Goal: Information Seeking & Learning: Check status

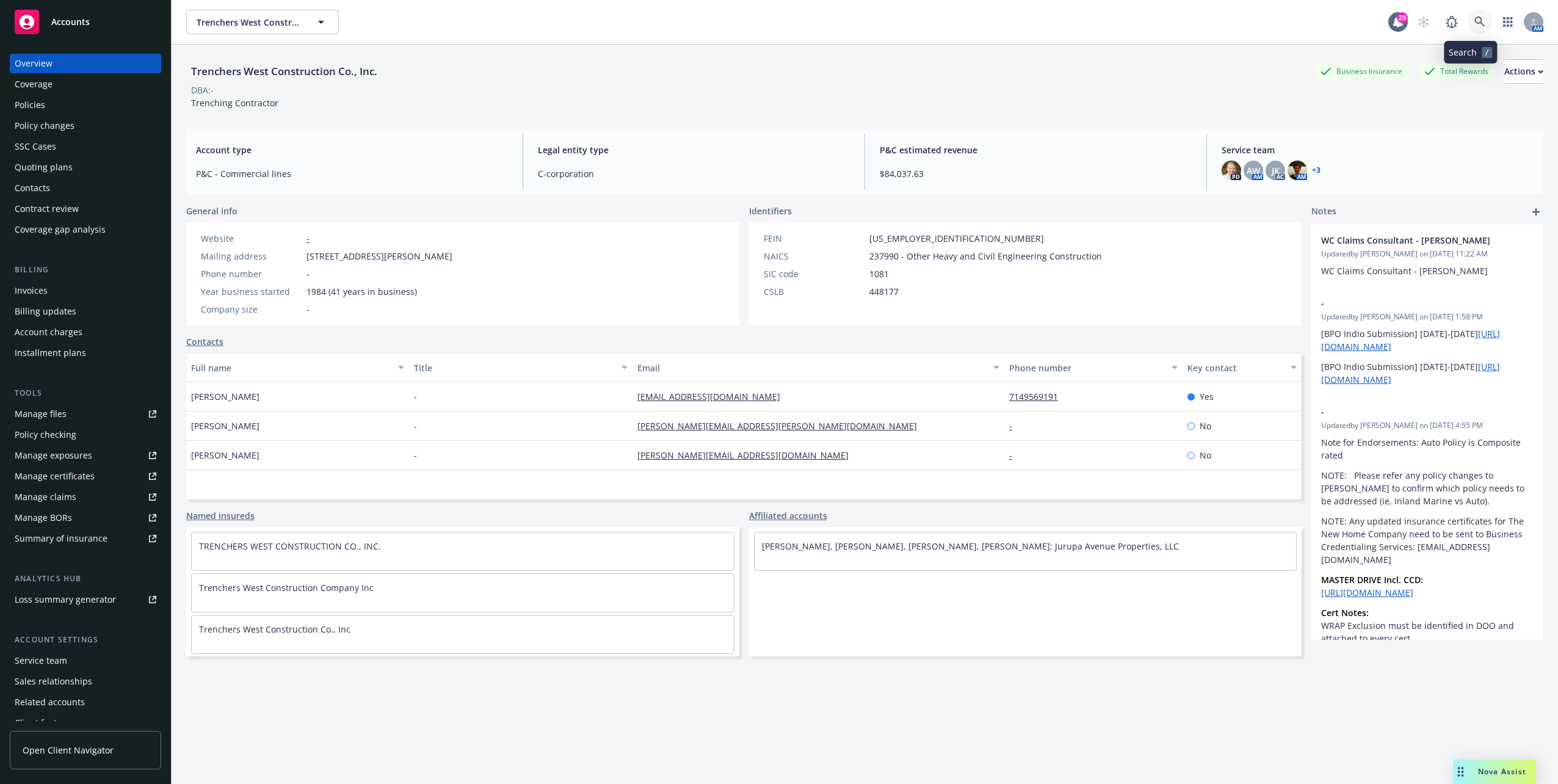
click at [1472, 27] on link at bounding box center [1479, 22] width 24 height 24
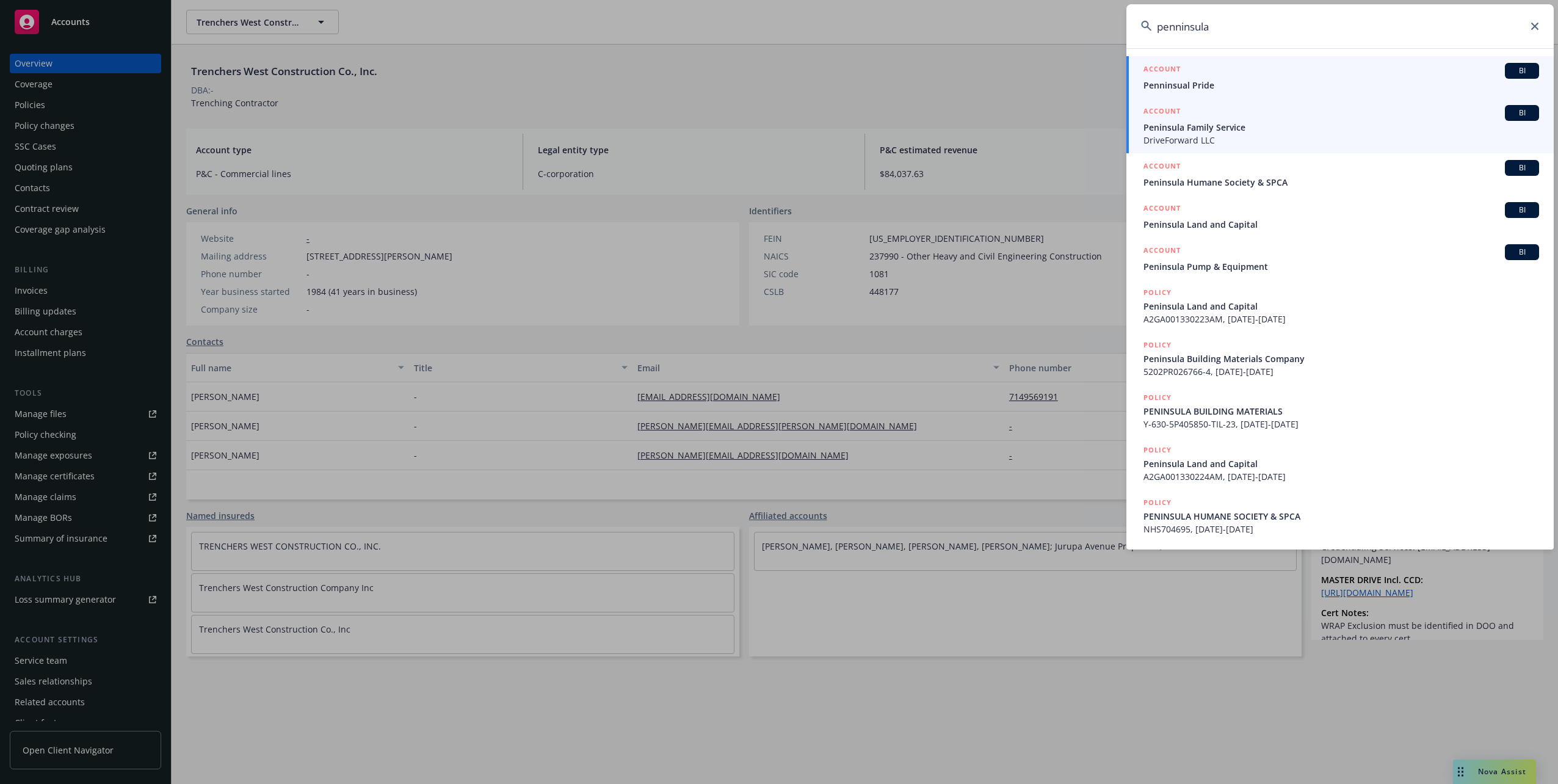
type input "penninsula"
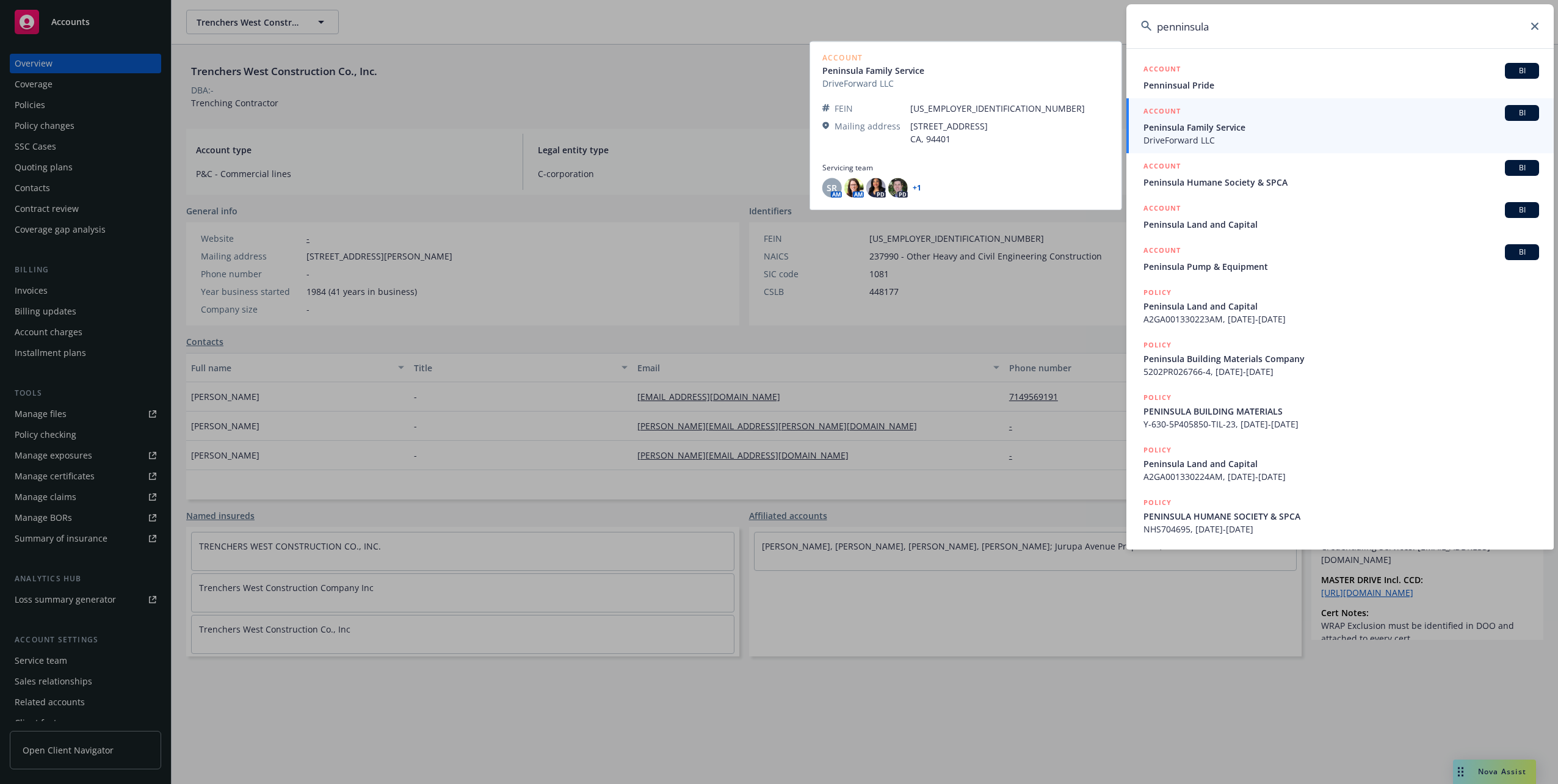
click at [1249, 122] on span "Peninsula Family Service" at bounding box center [1341, 127] width 396 height 13
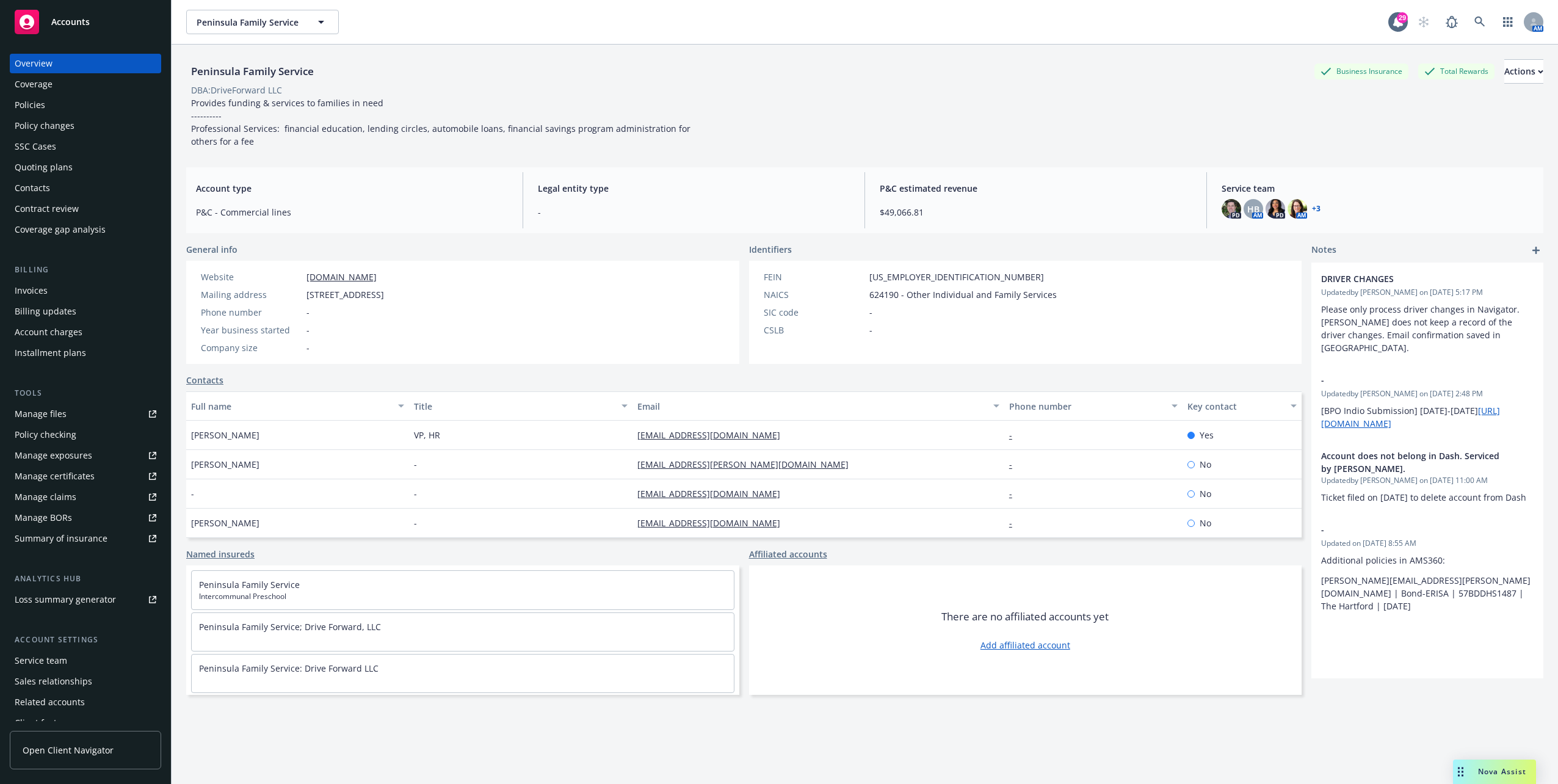
click at [84, 664] on div "Service team" at bounding box center [86, 660] width 141 height 19
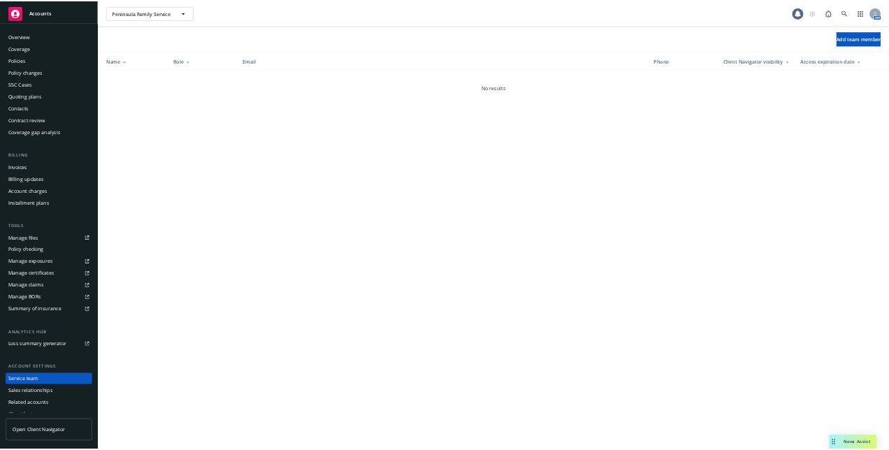
scroll to position [36, 0]
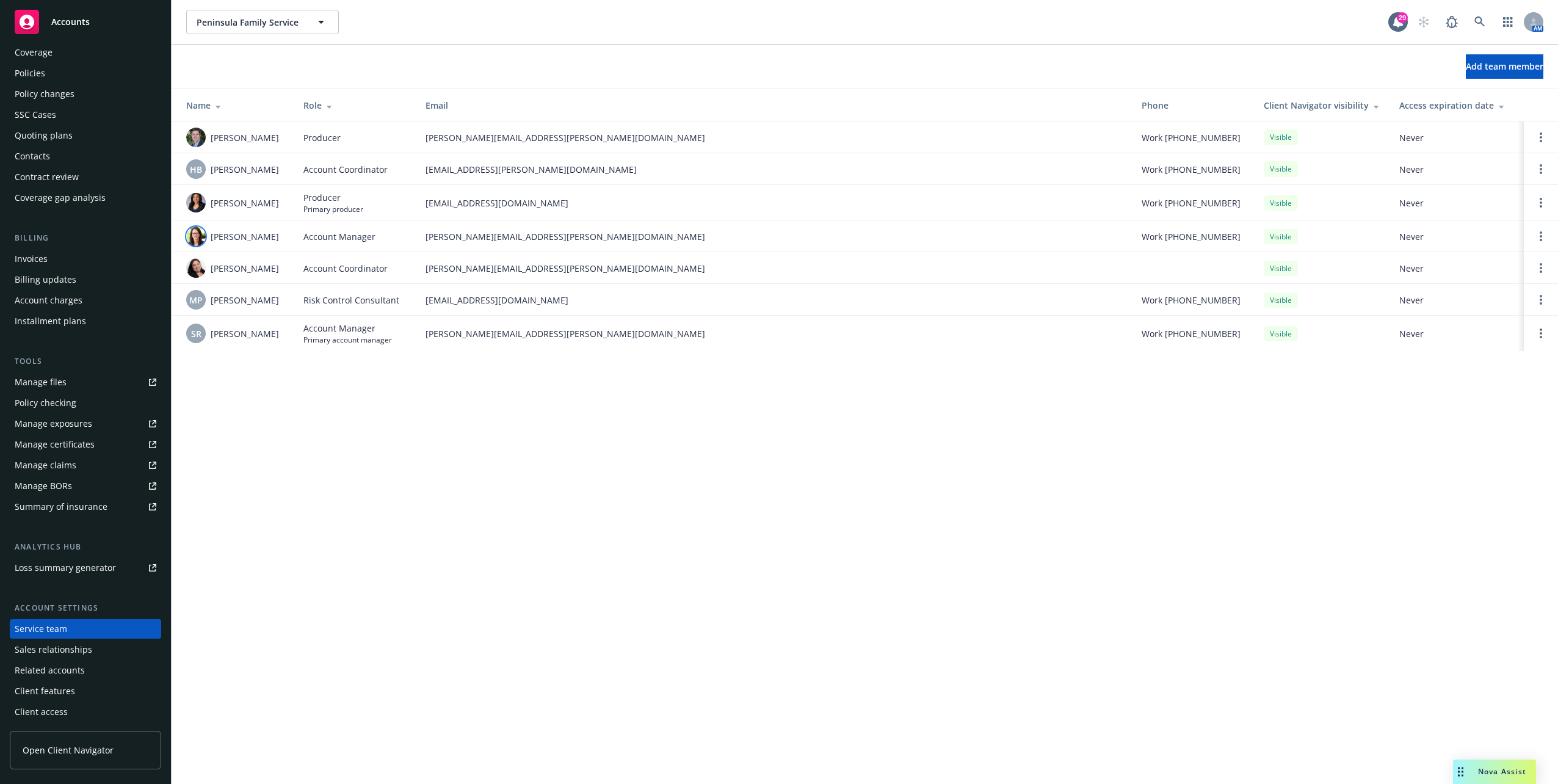
click at [197, 237] on img at bounding box center [196, 236] width 19 height 19
click at [534, 543] on div "Peninsula Family Service Peninsula Family Service 29 AM Add team member Name Ro…" at bounding box center [864, 392] width 1386 height 784
click at [1541, 231] on link "Open options" at bounding box center [1541, 236] width 15 height 15
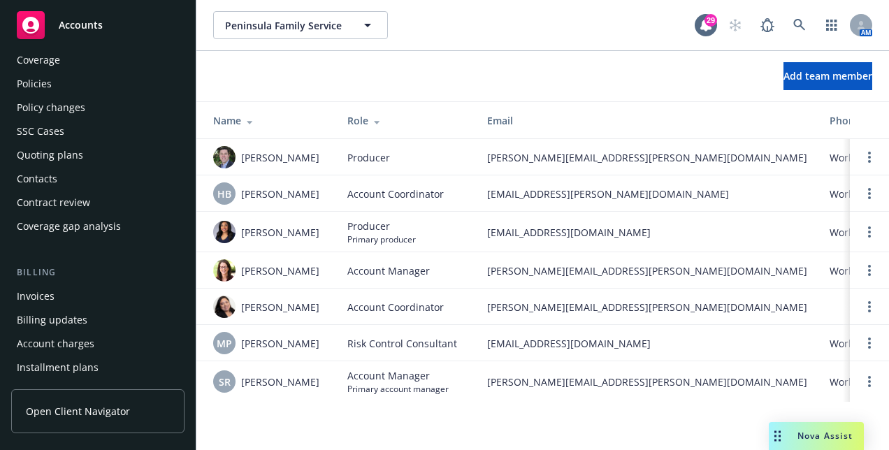
click at [807, 433] on span "Nova Assist" at bounding box center [825, 436] width 55 height 12
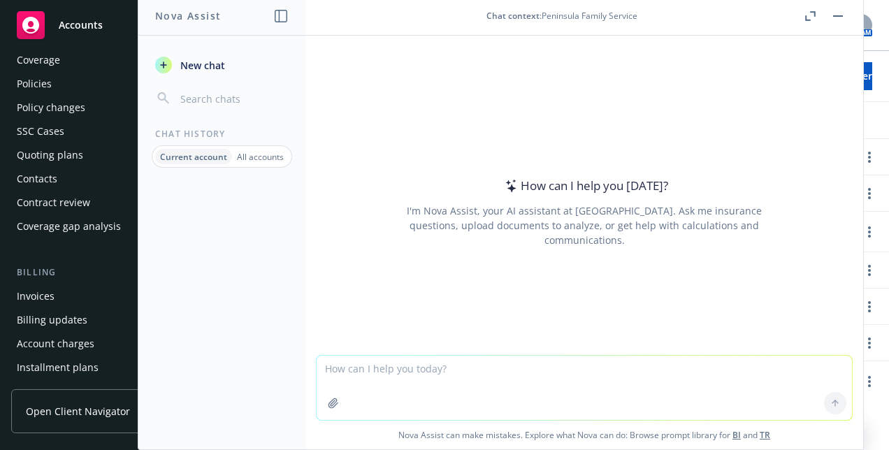
click at [416, 371] on textarea at bounding box center [584, 388] width 535 height 64
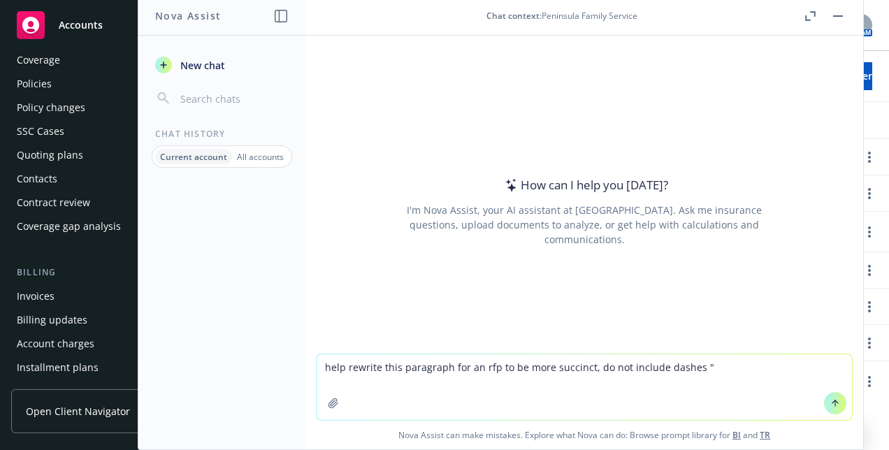
paste textarea "A key differentiator for Newfront’s dedicated construction practice is the abil…"
type textarea "help rewrite this paragraph for an rfp to be more succinct, do not include dash…"
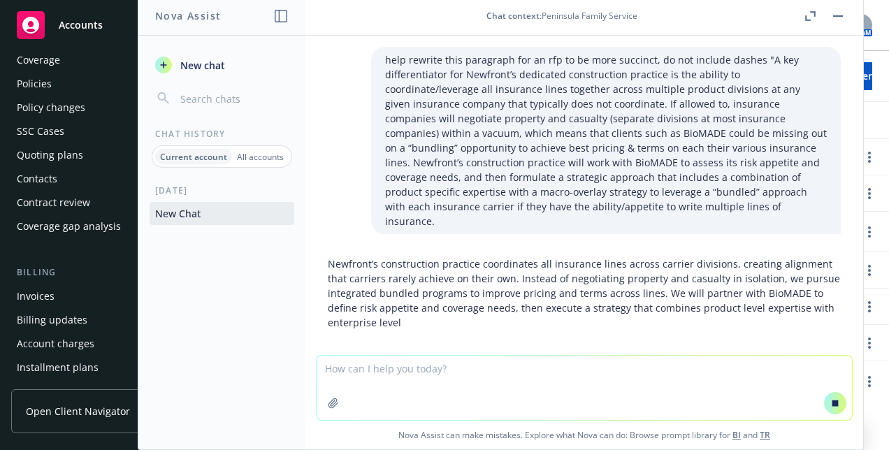
scroll to position [24, 0]
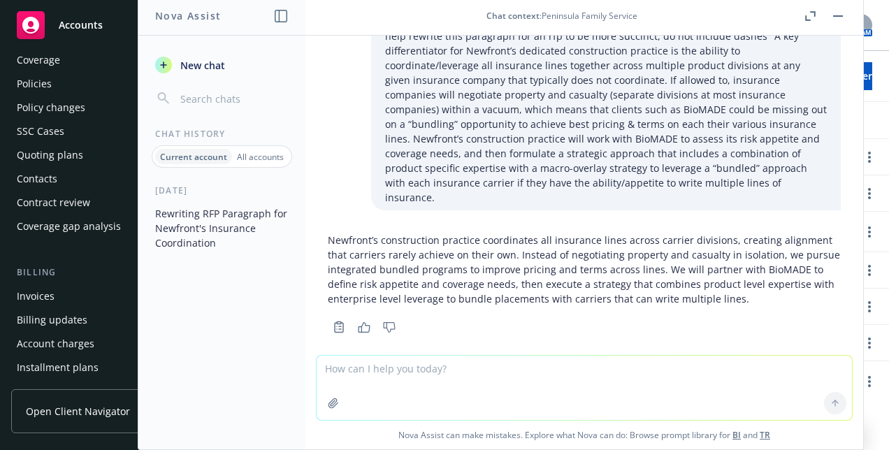
click at [567, 274] on p "Newfront’s construction practice coordinates all insurance lines across carrier…" at bounding box center [584, 269] width 513 height 73
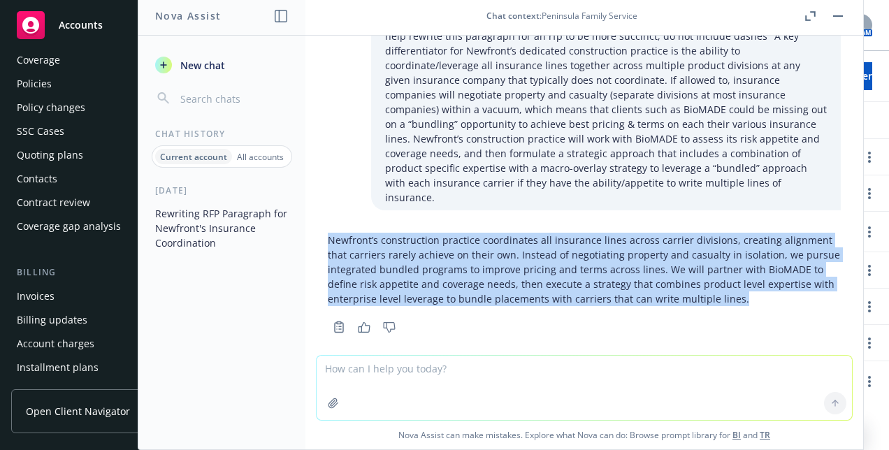
drag, startPoint x: 670, startPoint y: 269, endPoint x: 320, endPoint y: 218, distance: 353.2
click at [320, 227] on div "Newfront’s construction practice coordinates all insurance lines across carrier…" at bounding box center [584, 282] width 535 height 110
click at [454, 376] on textarea at bounding box center [584, 388] width 535 height 64
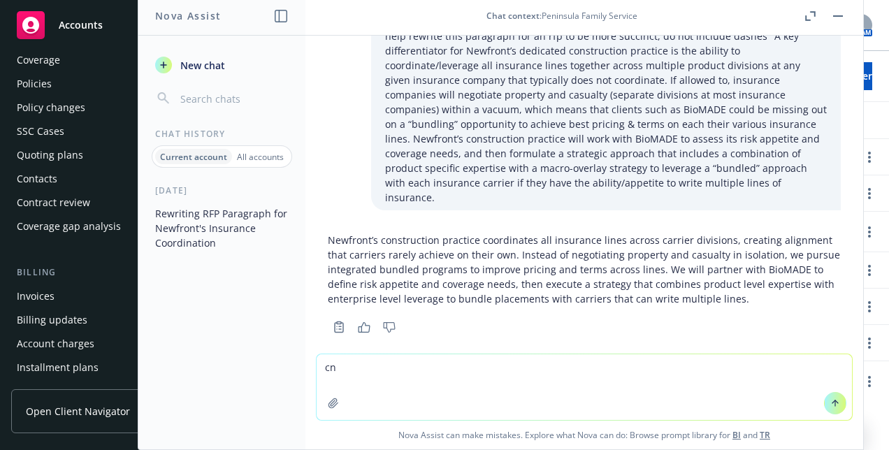
type textarea "c"
type textarea "e"
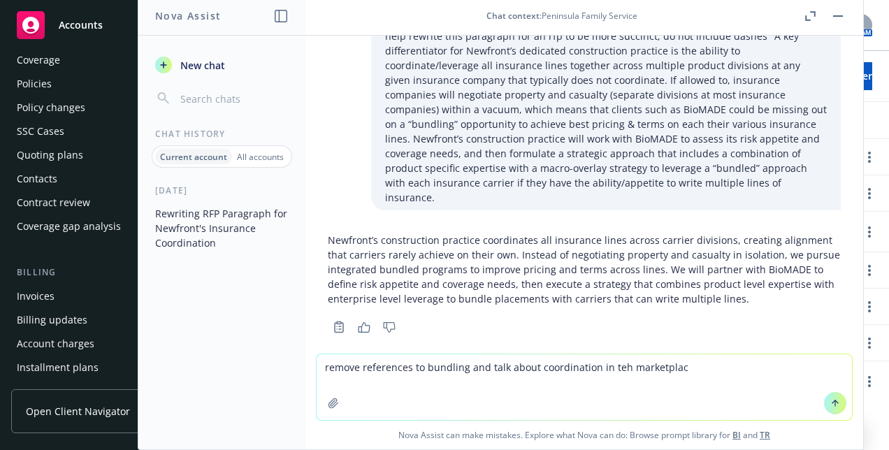
type textarea "remove references to bundling and talk about coordination in teh marketplace"
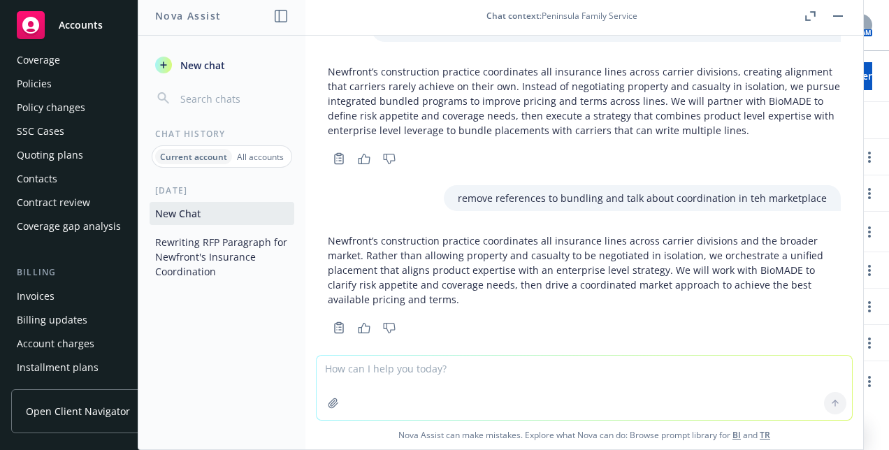
scroll to position [193, 0]
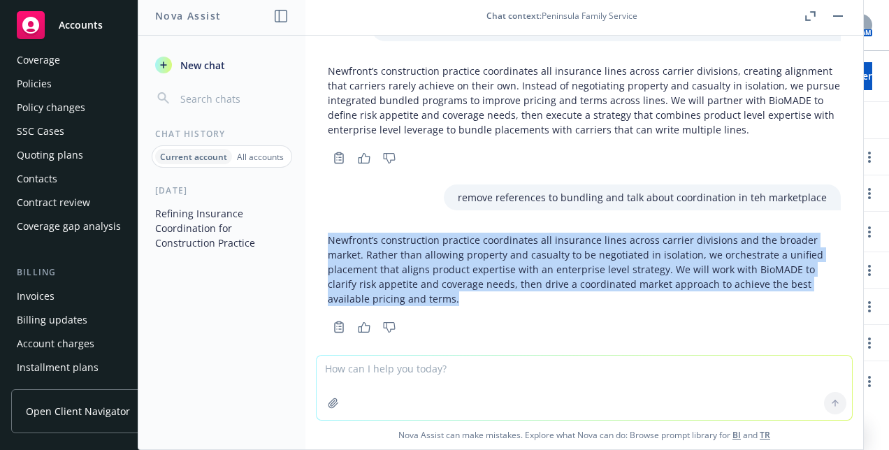
drag, startPoint x: 459, startPoint y: 288, endPoint x: 312, endPoint y: 222, distance: 160.2
click at [312, 222] on div "help rewrite this paragraph for an rfp to be more succinct, do not include dash…" at bounding box center [584, 195] width 558 height 319
copy p "Newfront’s construction practice coordinates all insurance lines across carrier…"
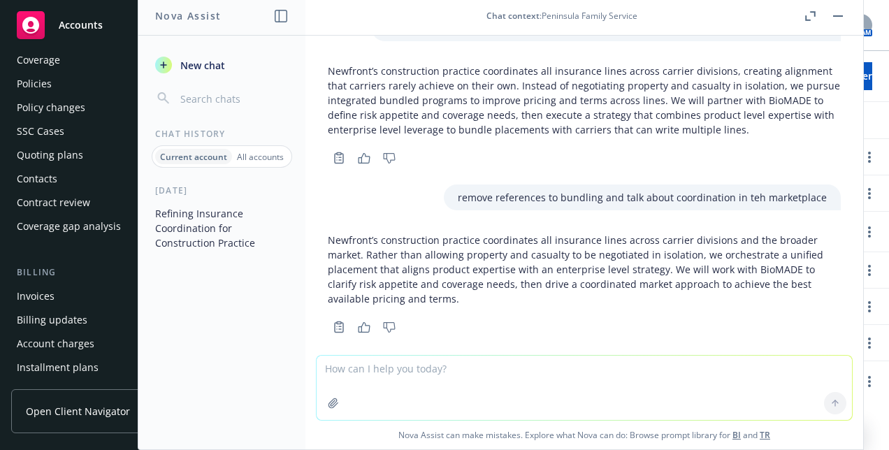
click at [410, 394] on textarea at bounding box center [584, 388] width 535 height 64
click at [405, 382] on textarea at bounding box center [584, 388] width 535 height 64
paste textarea "Yes. We want to make sure that our clients are clear on this and that is, we do…"
type textarea "also help expand on this answer "Yes. We want to make sure that our clients are…"
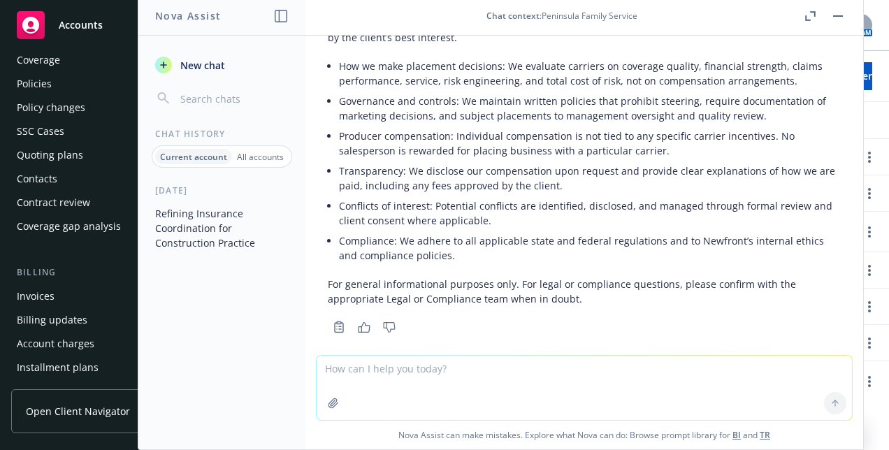
scroll to position [594, 0]
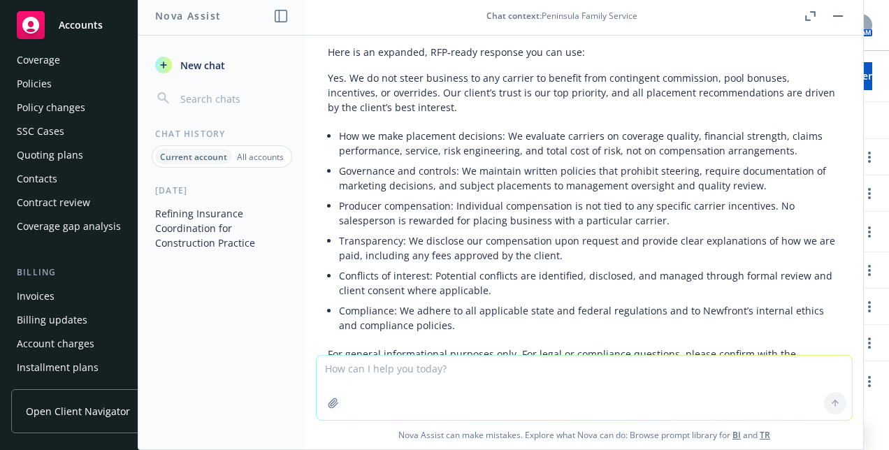
click at [396, 368] on textarea at bounding box center [584, 388] width 535 height 64
type textarea "can you rewrite without bullets"
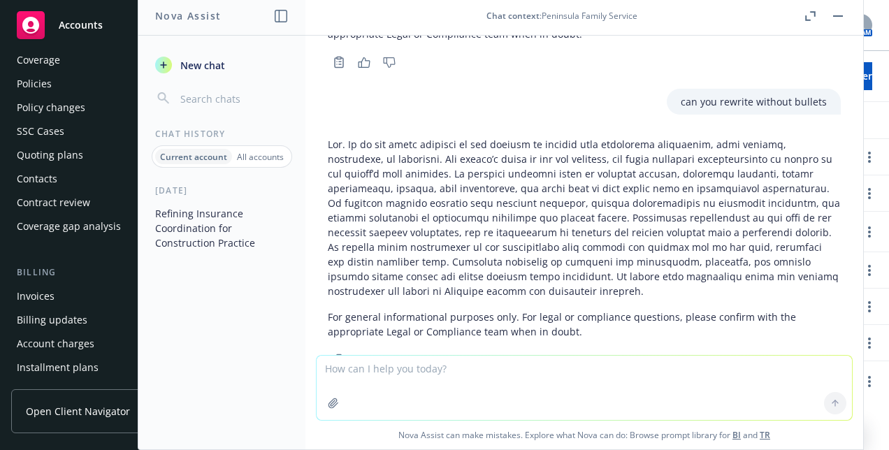
scroll to position [962, 0]
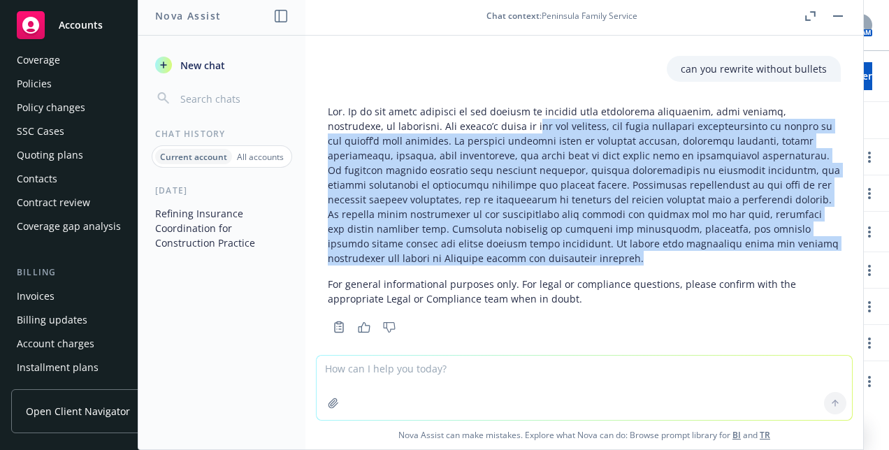
drag, startPoint x: 534, startPoint y: 108, endPoint x: 831, endPoint y: 242, distance: 326.0
click at [831, 242] on div "help rewrite this paragraph for an rfp to be more succinct, do not include dash…" at bounding box center [584, 195] width 558 height 319
drag, startPoint x: 831, startPoint y: 242, endPoint x: 548, endPoint y: 190, distance: 287.8
copy p "ur top priority, and every placement recommendation is driven by the client’s b…"
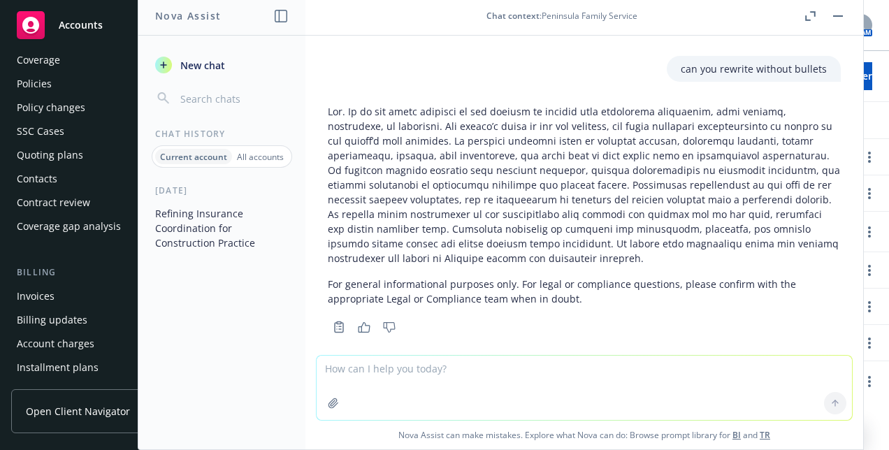
click at [521, 257] on div "For general informational purposes only. For legal or compliance questions, ple…" at bounding box center [584, 205] width 513 height 213
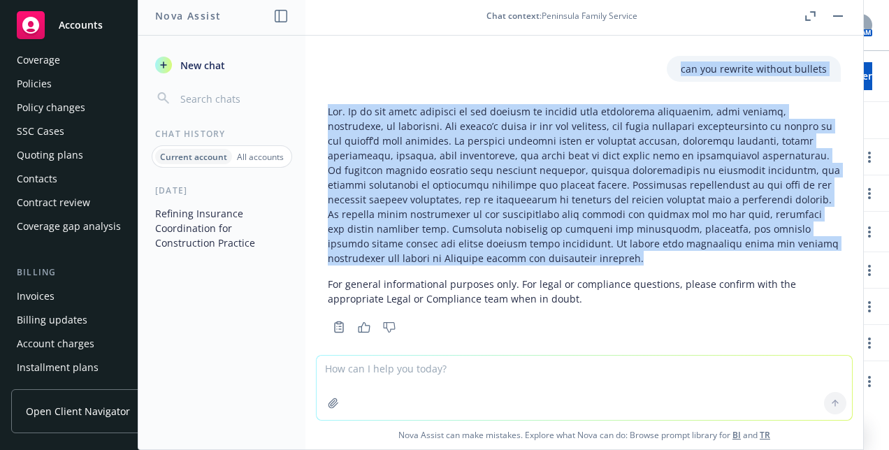
drag, startPoint x: 609, startPoint y: 248, endPoint x: 653, endPoint y: 253, distance: 44.3
click at [314, 80] on div "help rewrite this paragraph for an rfp to be more succinct, do not include dash…" at bounding box center [584, 195] width 558 height 319
click at [653, 253] on div "For general informational purposes only. For legal or compliance questions, ple…" at bounding box center [584, 205] width 513 height 213
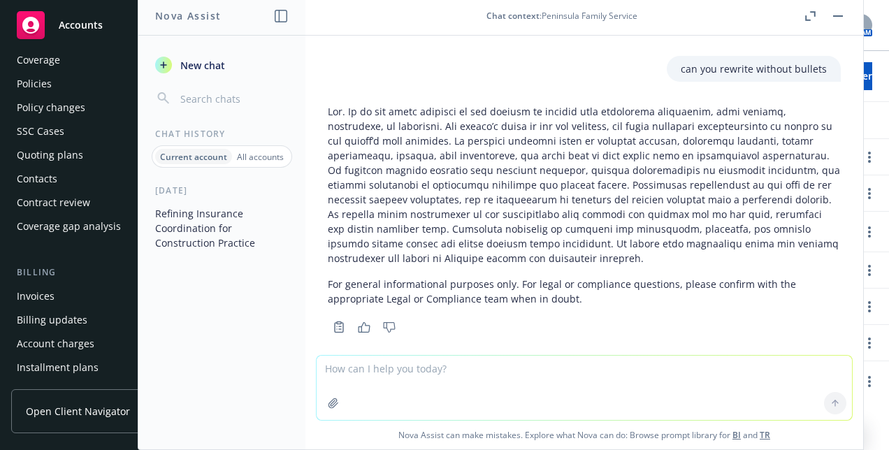
drag, startPoint x: 592, startPoint y: 260, endPoint x: 579, endPoint y: 259, distance: 12.6
click at [579, 259] on div "For general informational purposes only. For legal or compliance questions, ple…" at bounding box center [584, 205] width 513 height 213
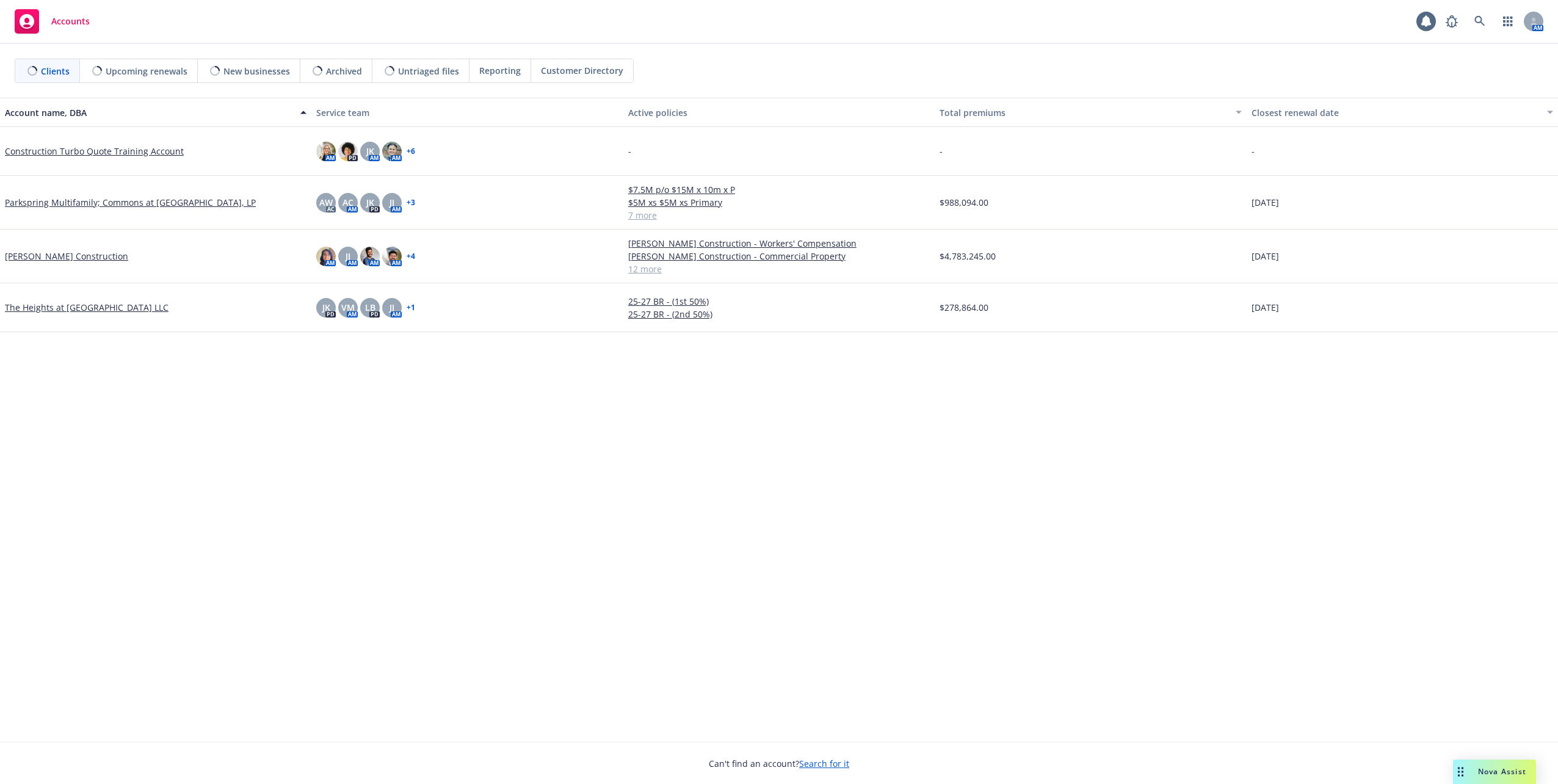
click at [479, 72] on span "Reporting" at bounding box center [500, 70] width 42 height 13
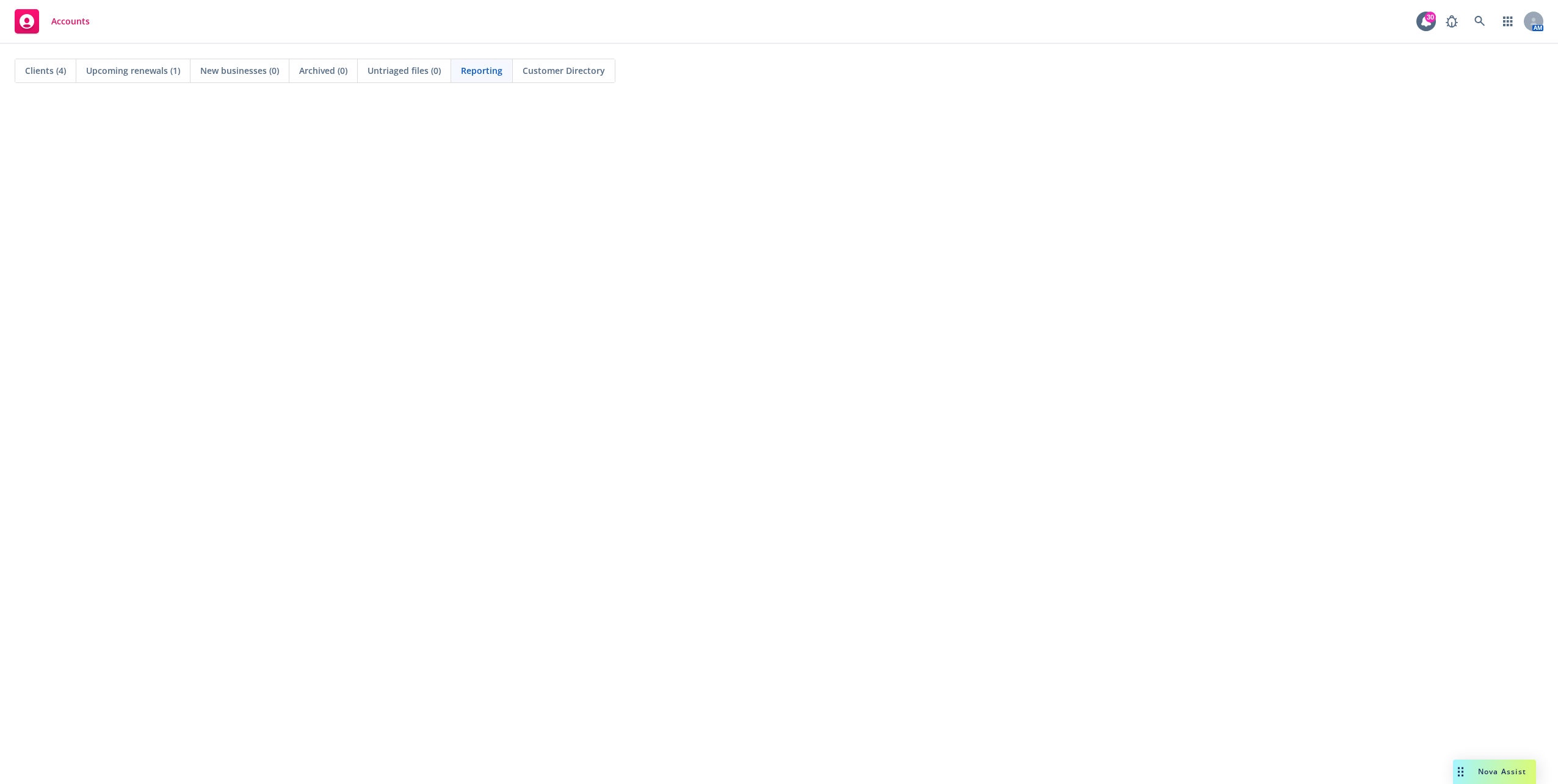
click at [475, 79] on div "Reporting" at bounding box center [482, 71] width 62 height 24
click at [1507, 776] on div "Nova Assist" at bounding box center [1494, 772] width 83 height 24
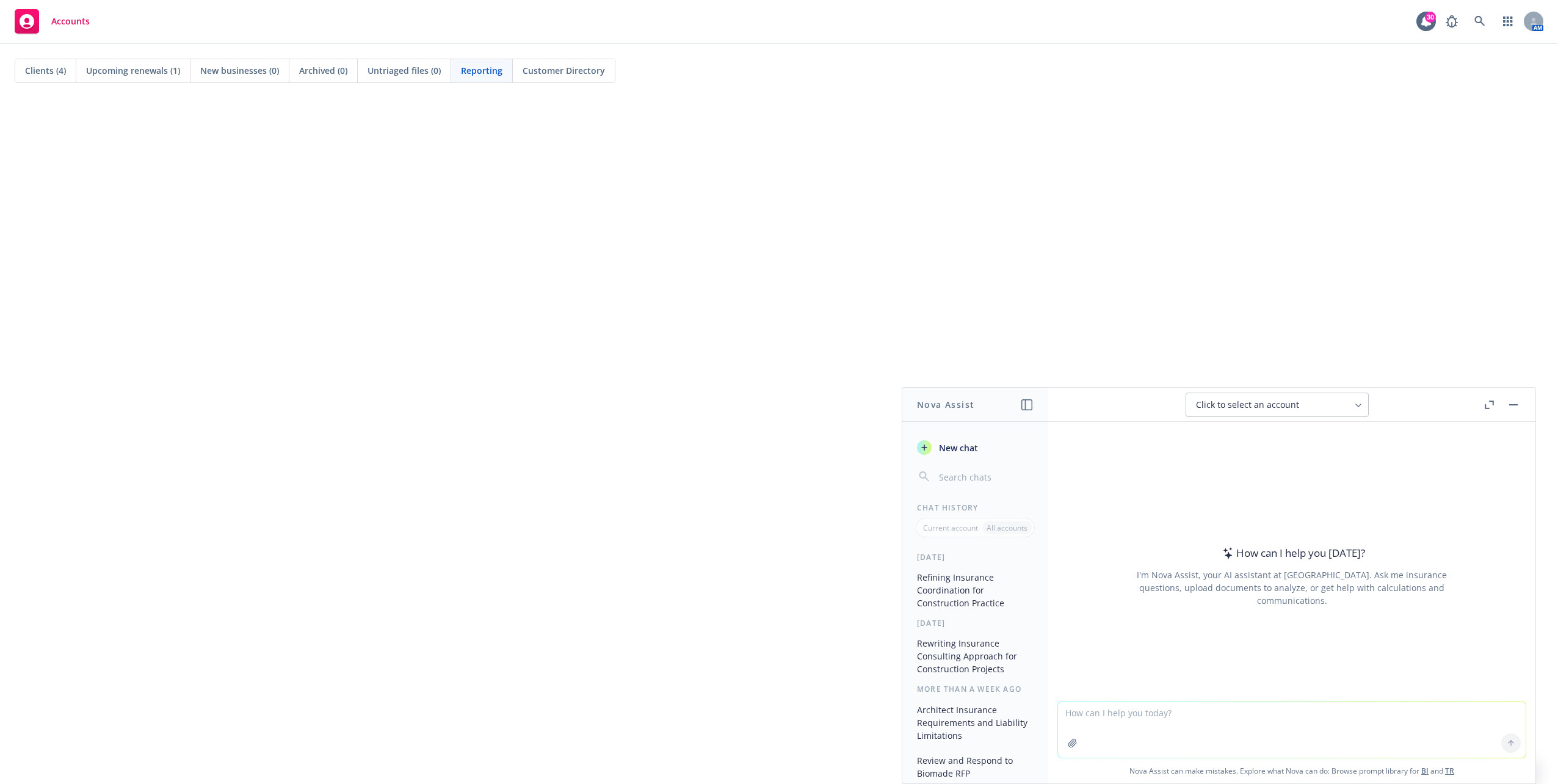
click at [1513, 399] on button "button" at bounding box center [1513, 404] width 15 height 15
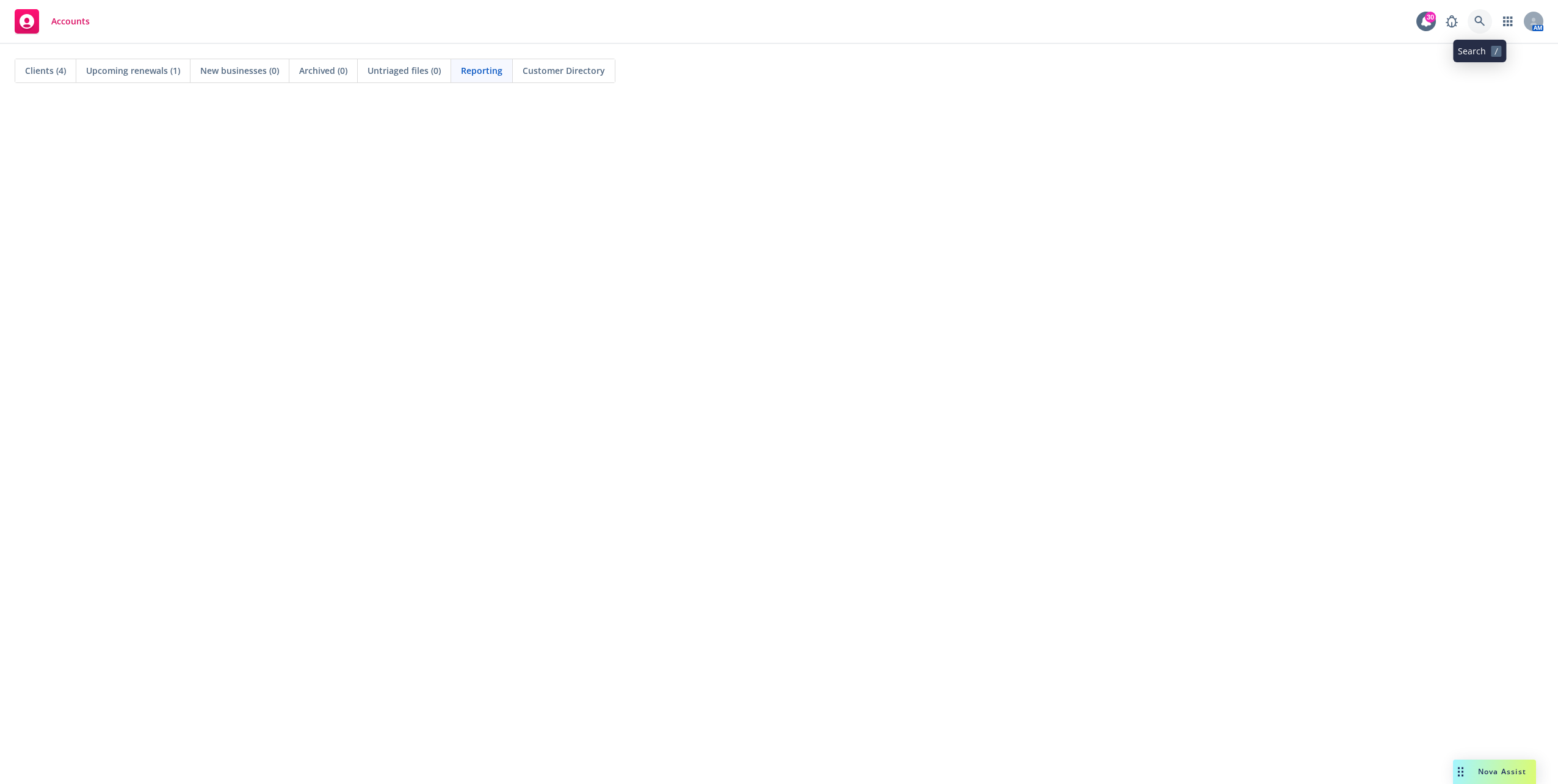
click at [1475, 21] on icon at bounding box center [1479, 21] width 10 height 10
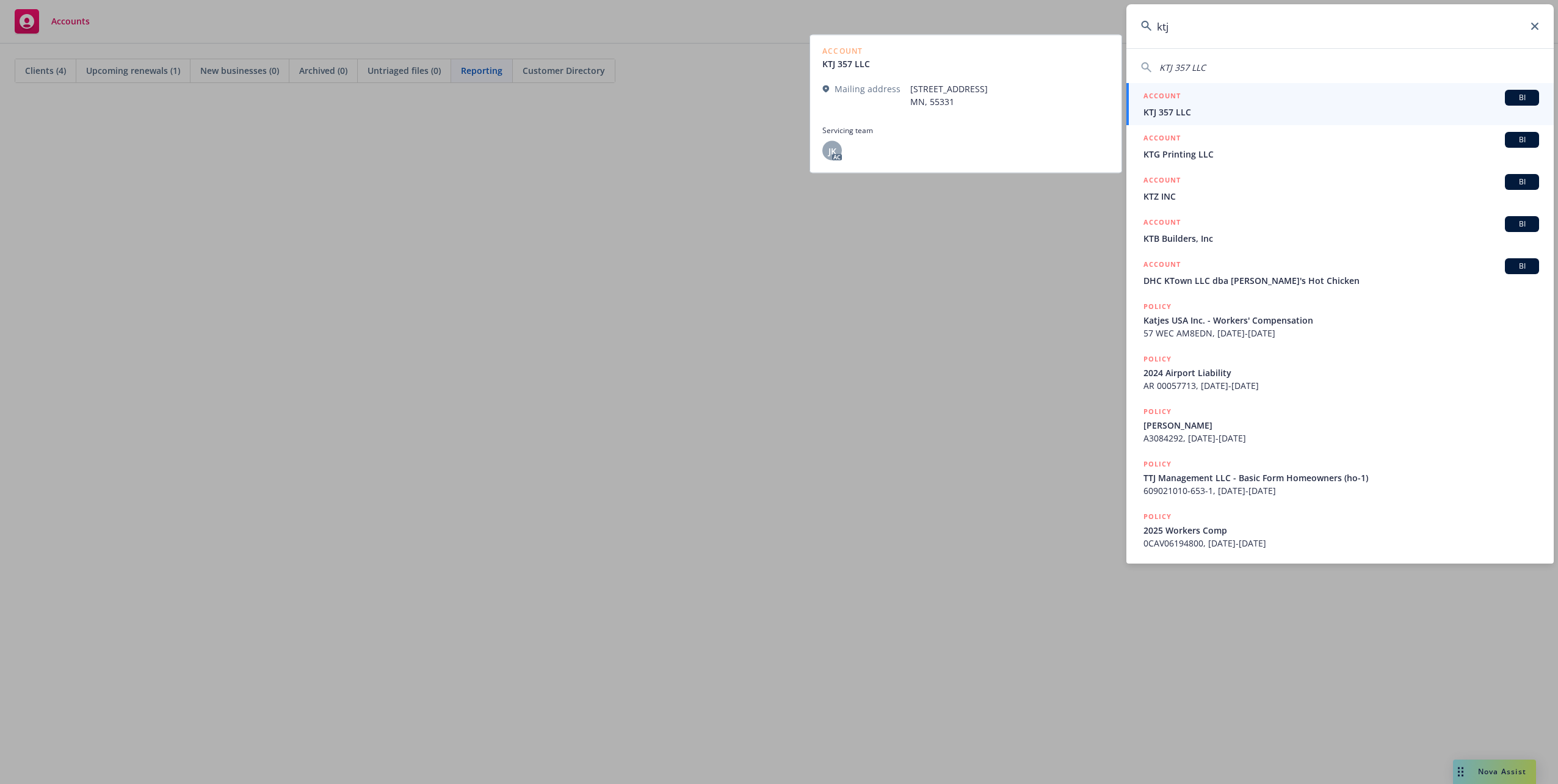
type input "ktj"
click at [1282, 104] on div "ACCOUNT BI" at bounding box center [1341, 98] width 396 height 16
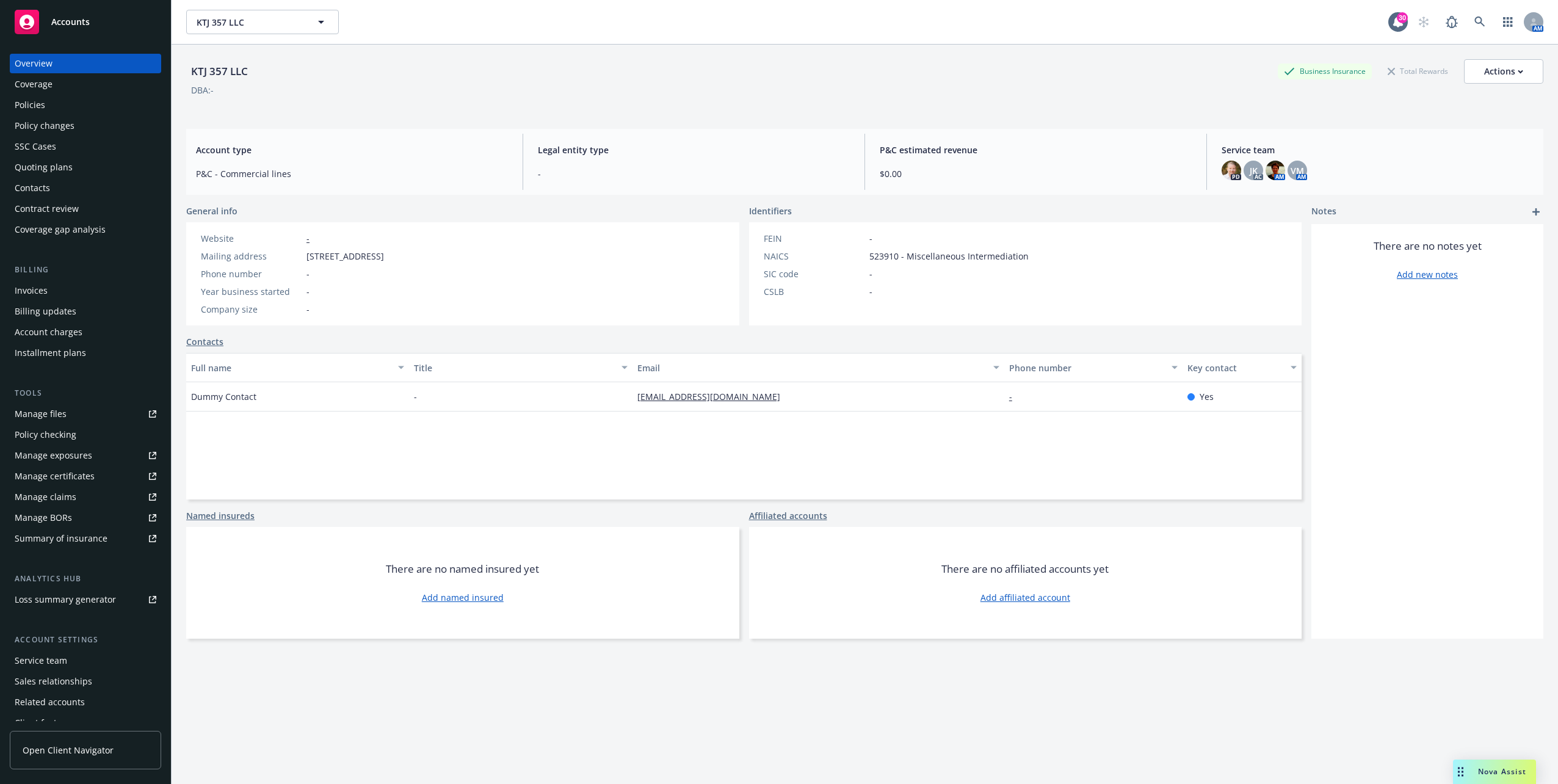
click at [99, 111] on div "Policies" at bounding box center [86, 105] width 141 height 19
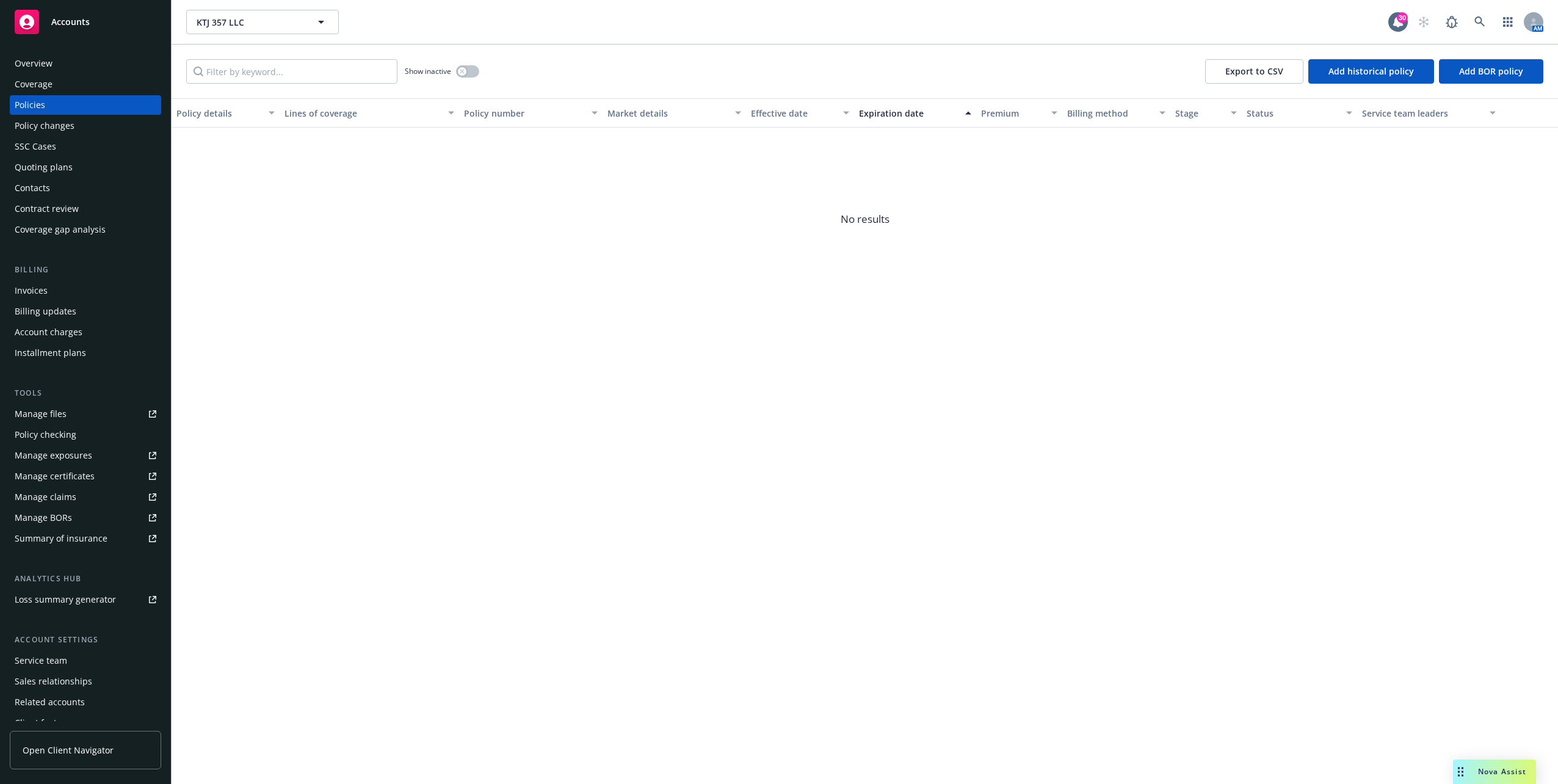
click at [68, 165] on div "Quoting plans" at bounding box center [44, 167] width 58 height 19
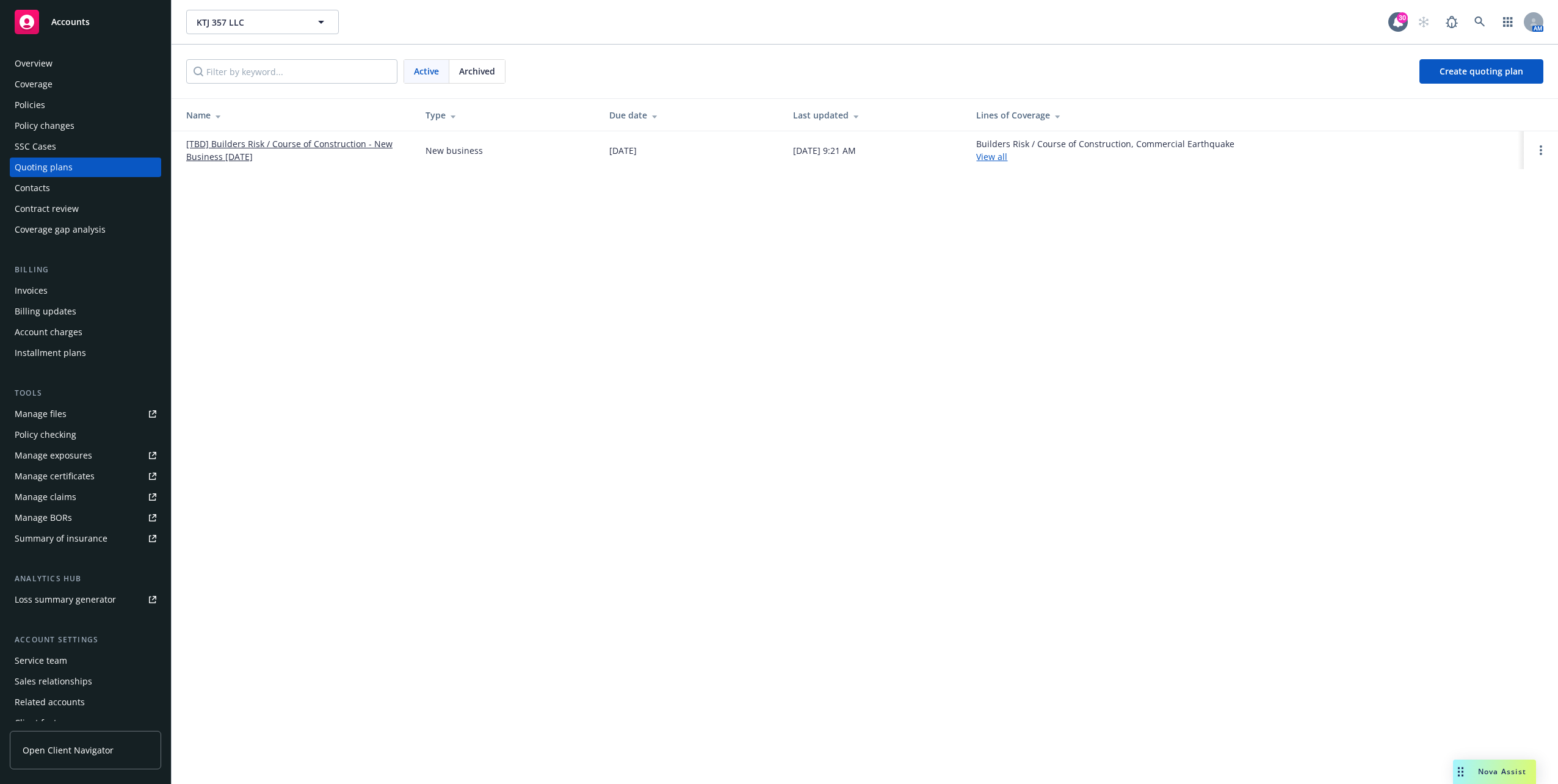
click at [1007, 158] on link "View all" at bounding box center [992, 156] width 31 height 11
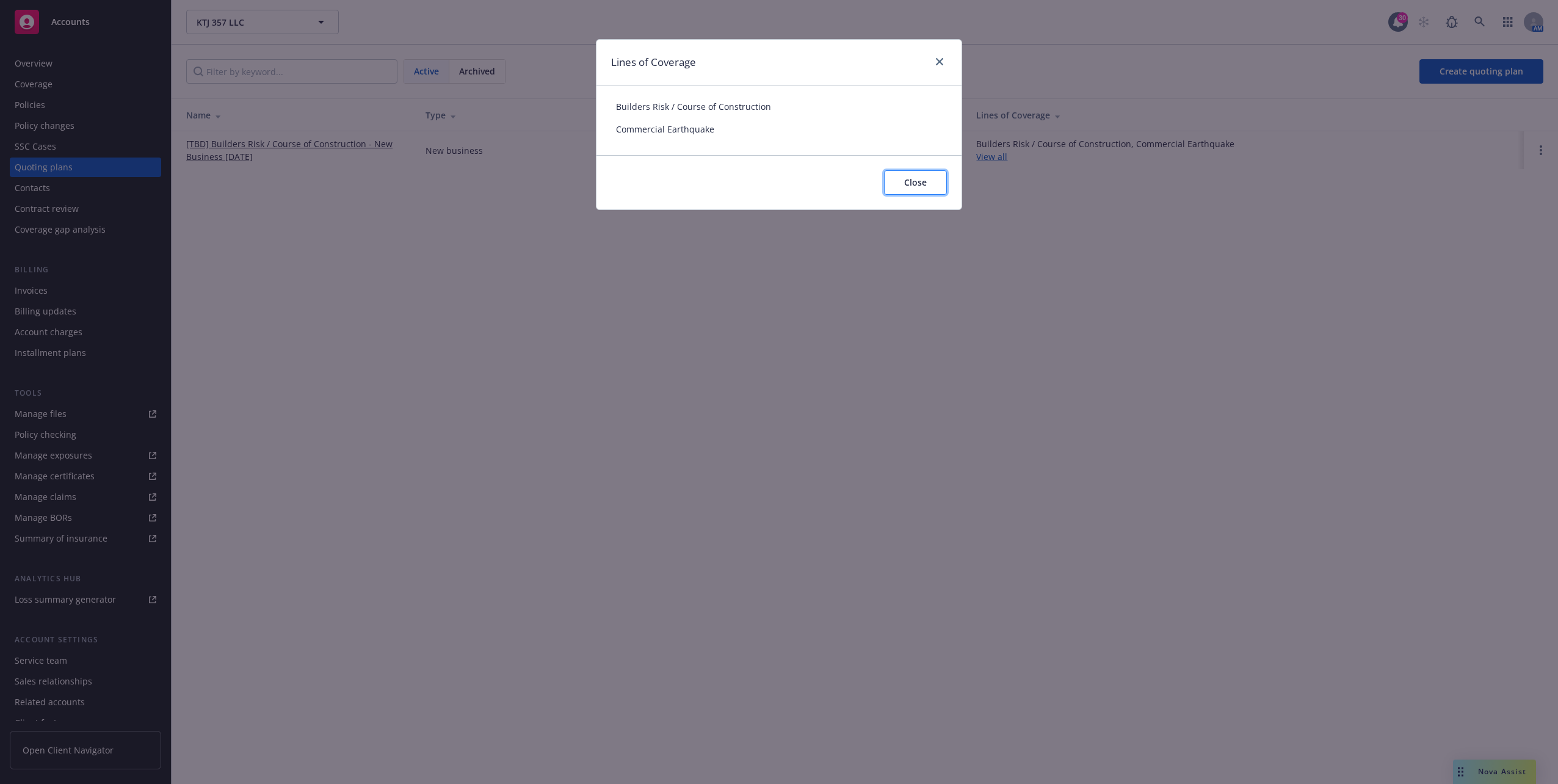
click at [902, 187] on button "Close" at bounding box center [915, 182] width 63 height 24
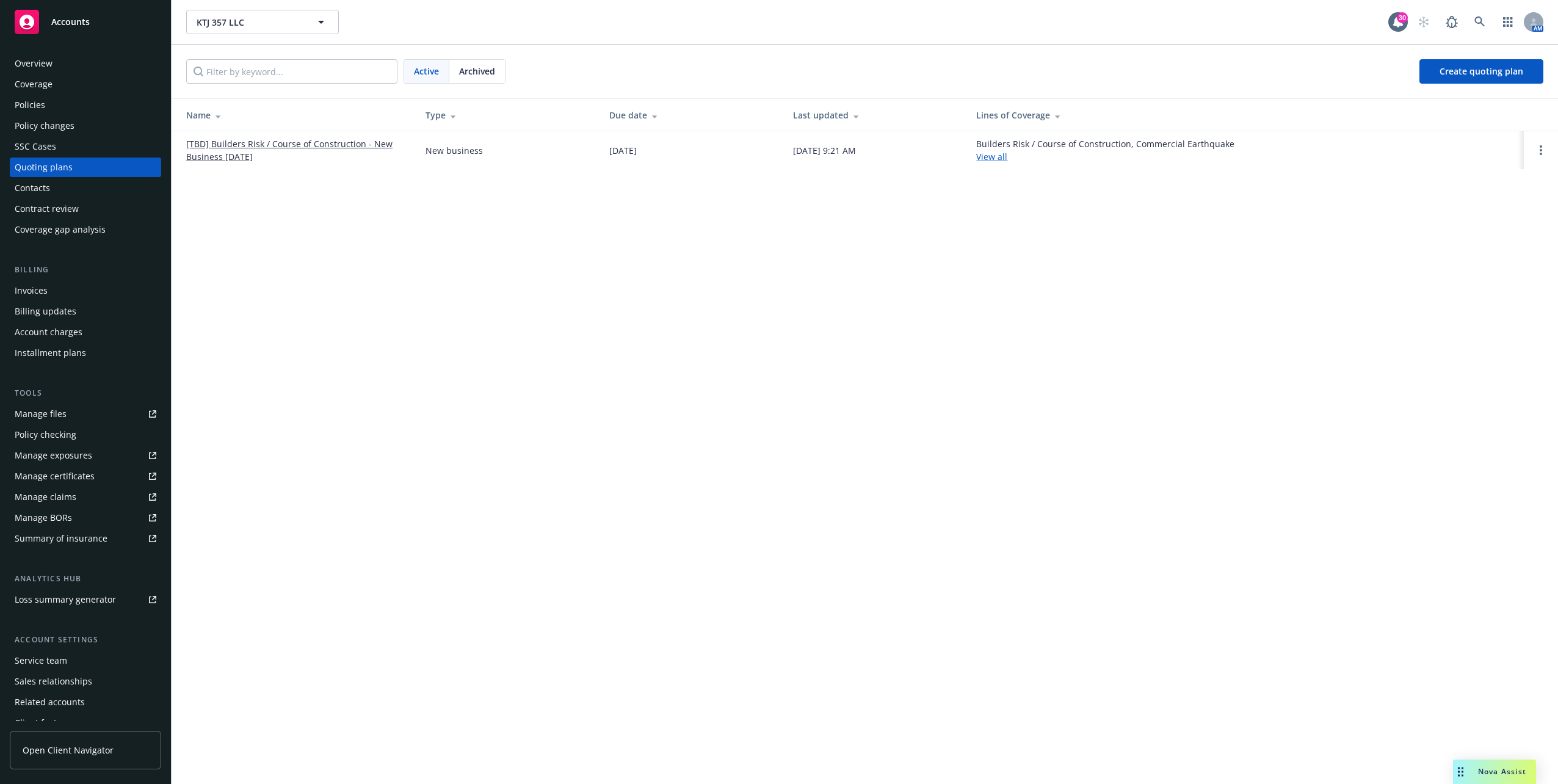
click at [279, 144] on link "[TBD] Builders Risk / Course of Construction - New Business April 2025" at bounding box center [296, 149] width 220 height 25
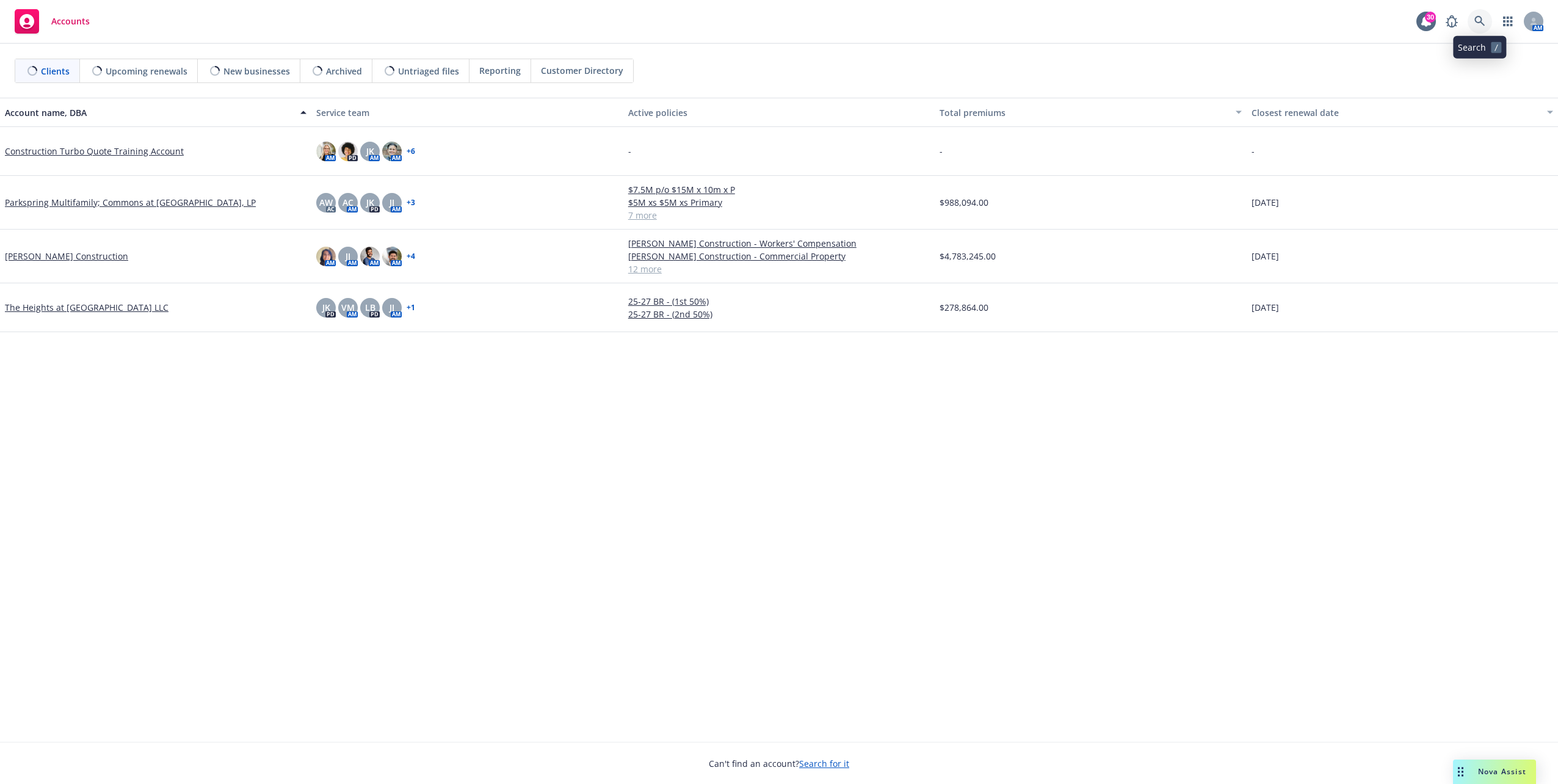
click at [1487, 22] on link at bounding box center [1479, 21] width 24 height 24
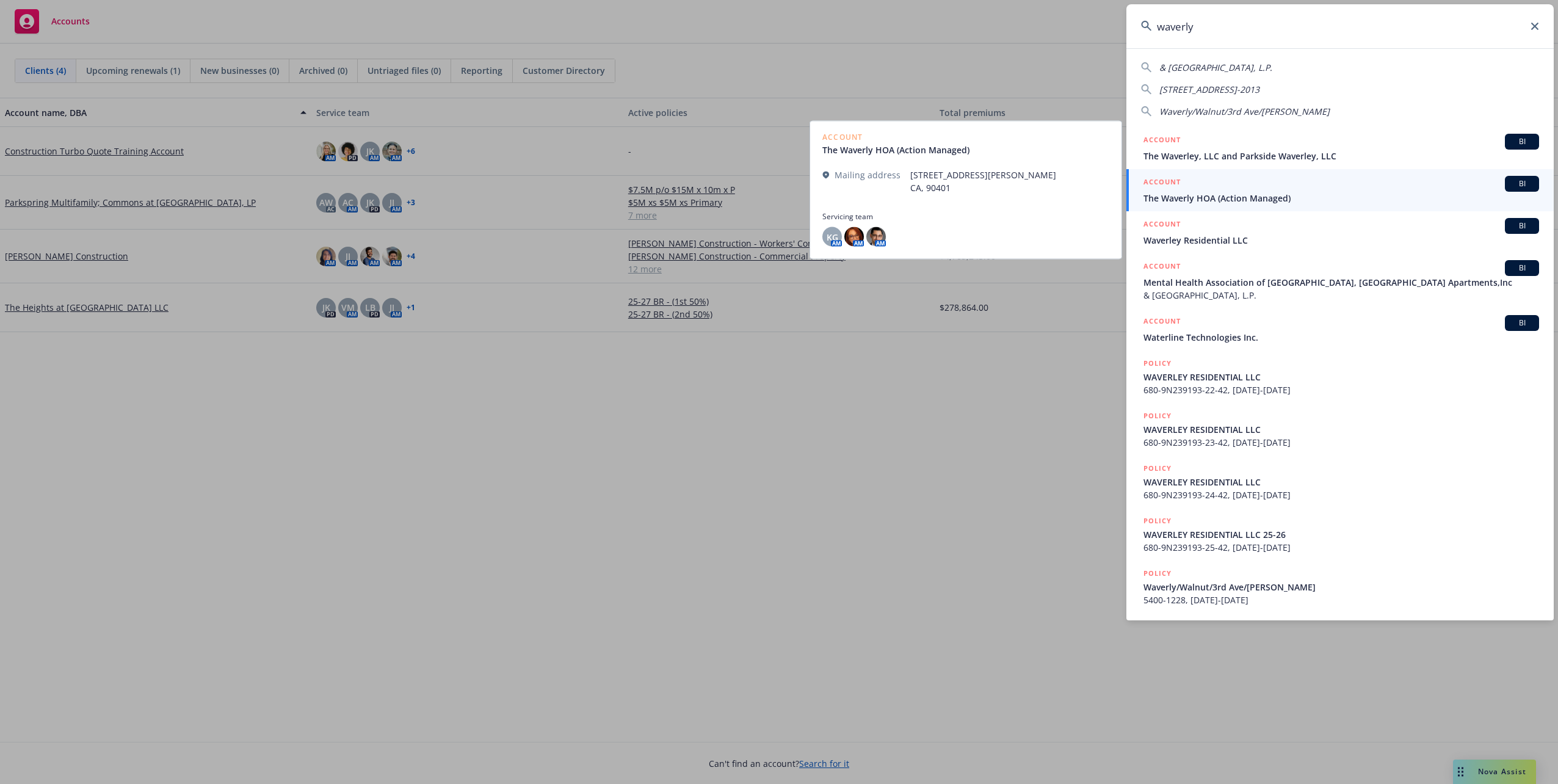
type input "waverly"
click at [1210, 189] on div "ACCOUNT BI" at bounding box center [1341, 183] width 396 height 16
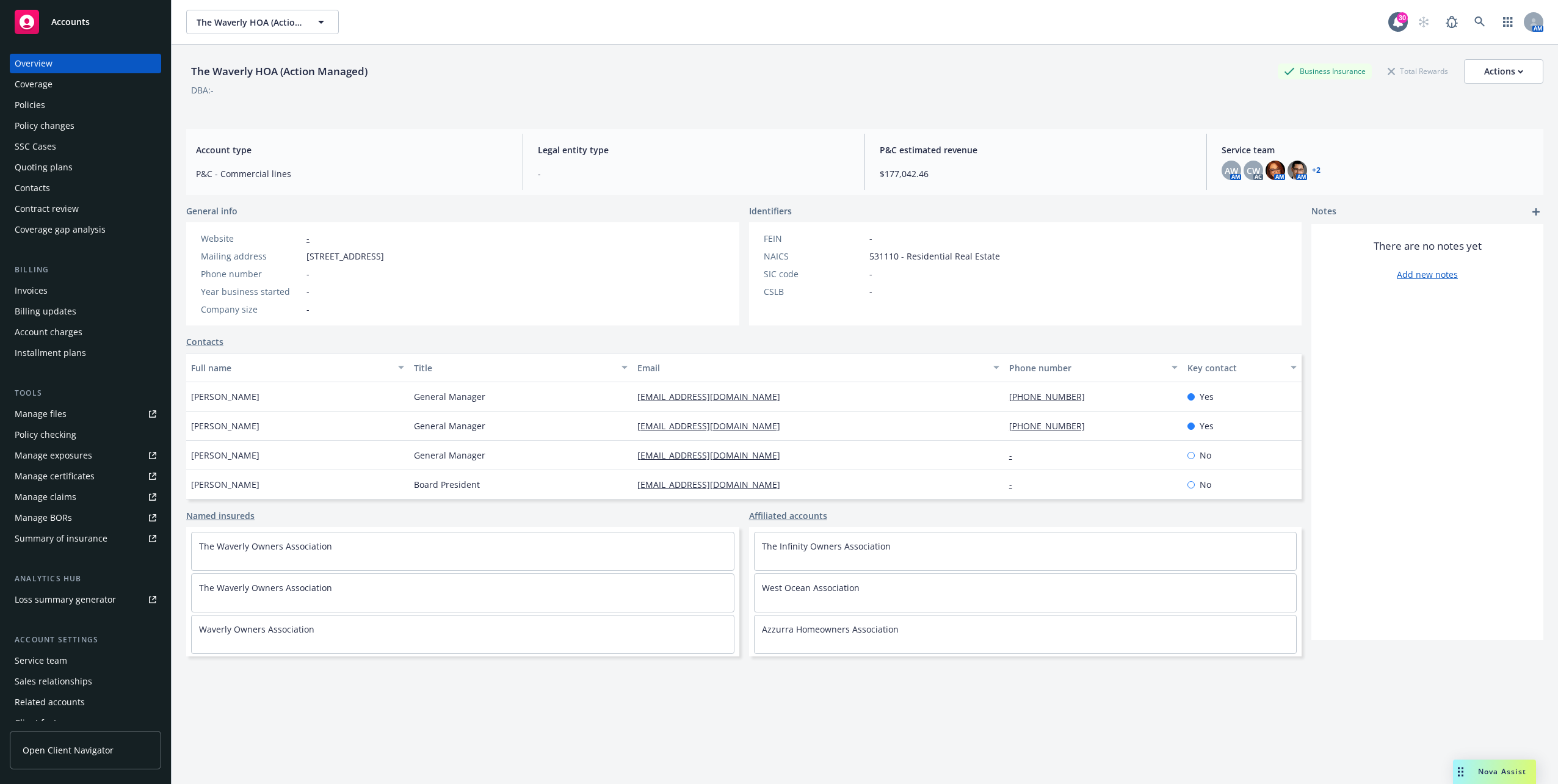
click at [56, 657] on div "Service team" at bounding box center [41, 660] width 52 height 19
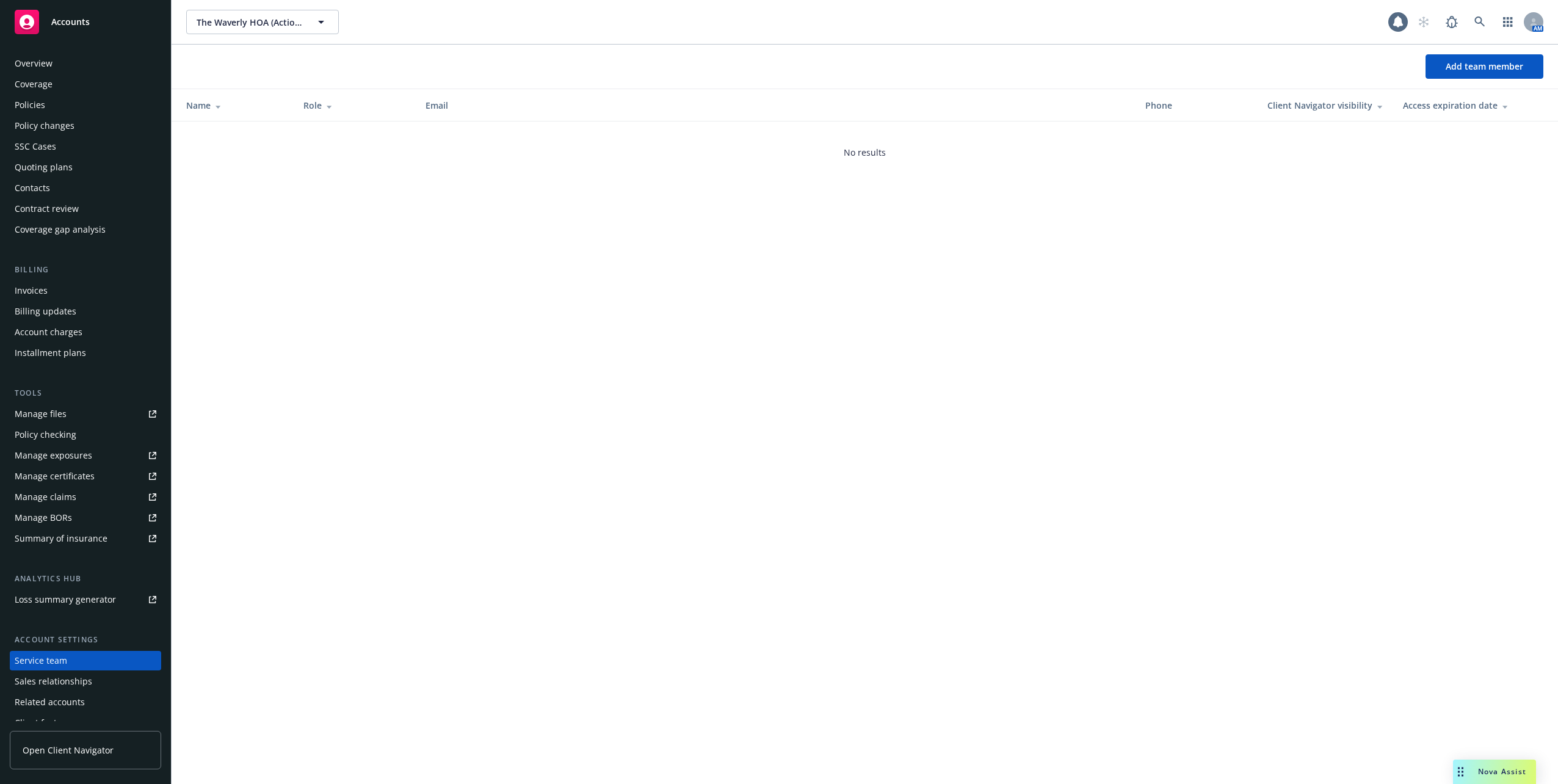
scroll to position [31, 0]
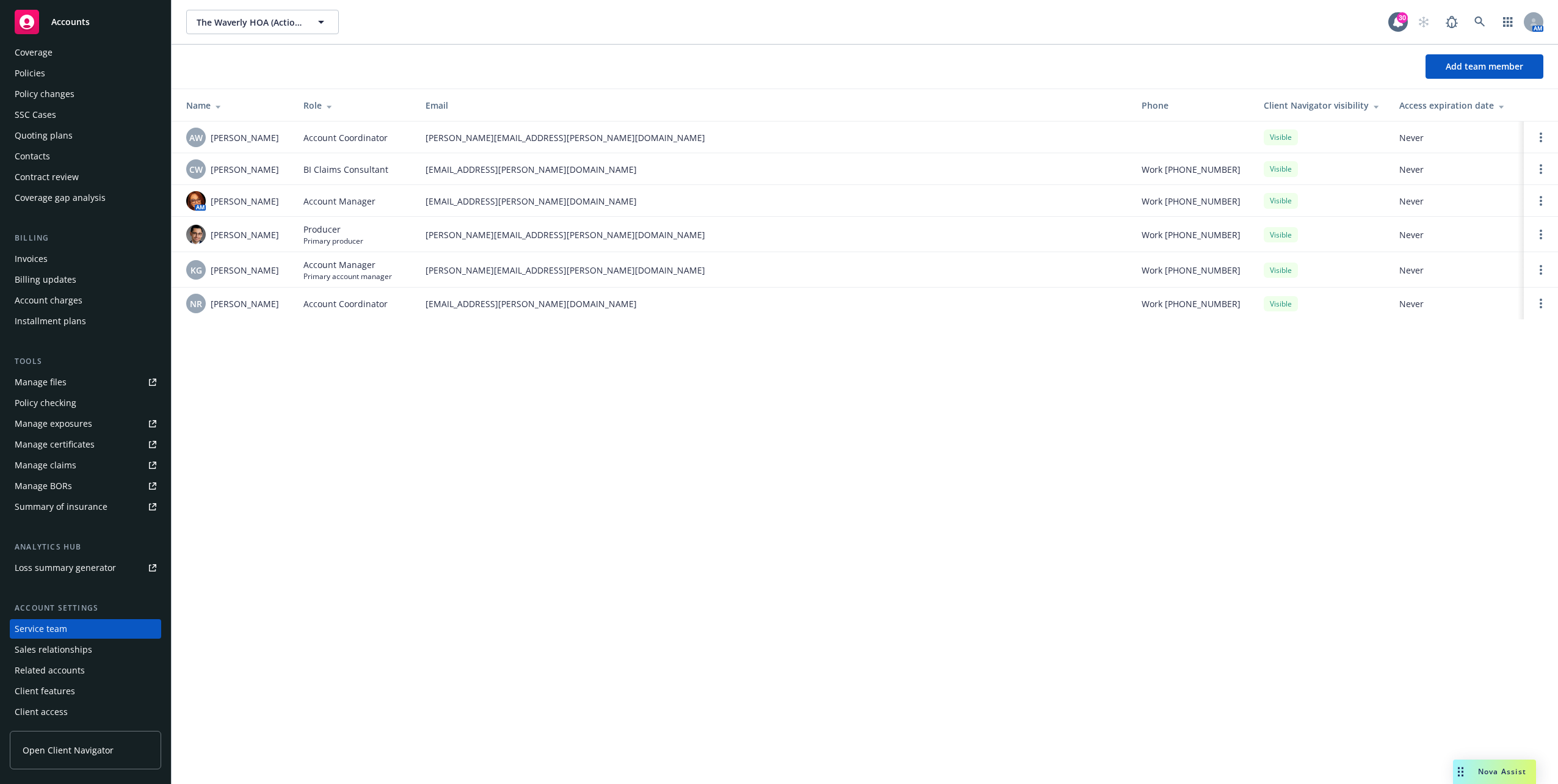
click at [78, 76] on div "Policies" at bounding box center [86, 73] width 141 height 19
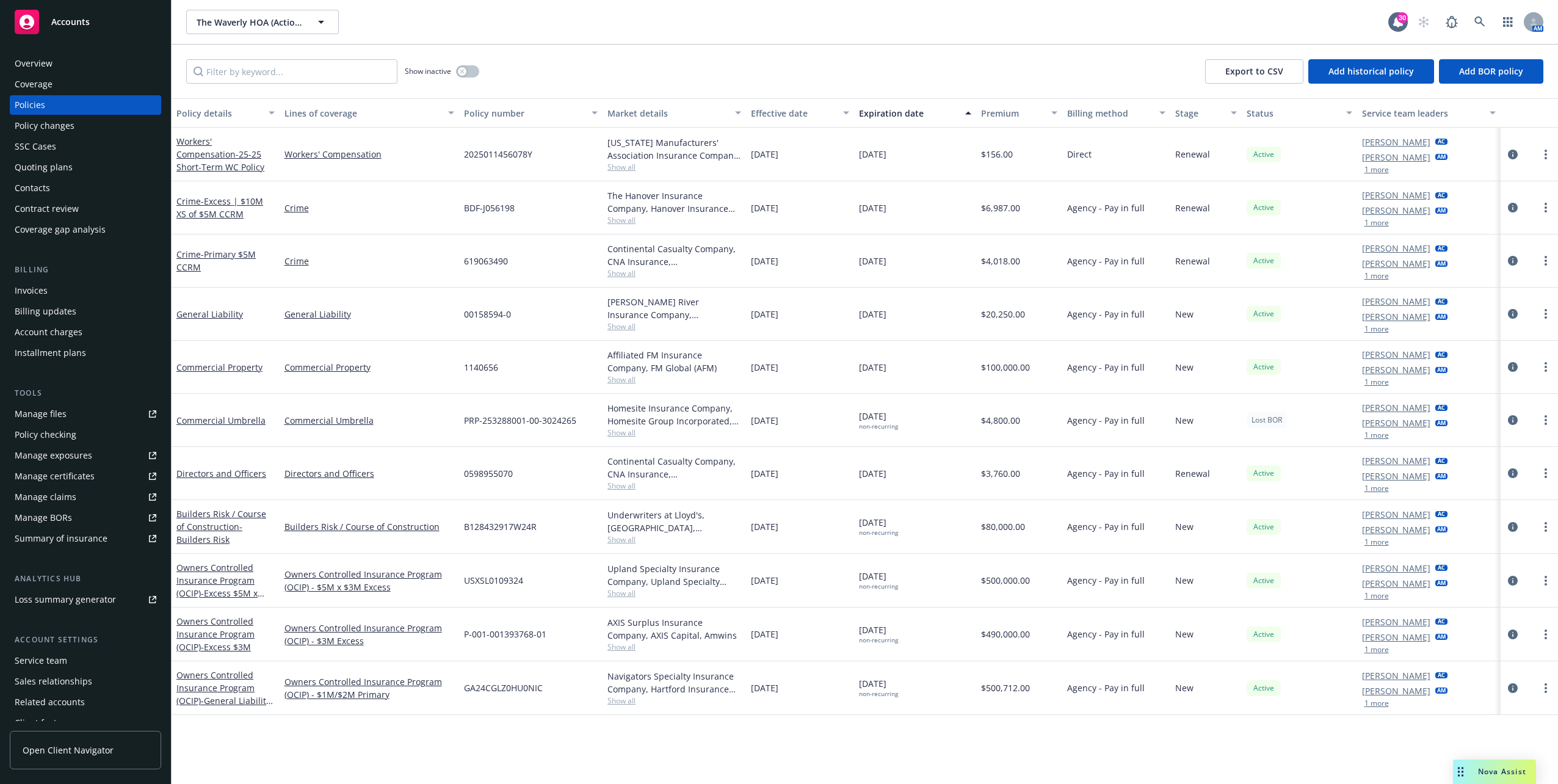
click at [216, 504] on div "Builders Risk / Course of Construction - Builders Risk" at bounding box center [225, 526] width 108 height 54
click at [216, 508] on link "Builders Risk / Course of Construction - Builders Risk" at bounding box center [221, 526] width 90 height 38
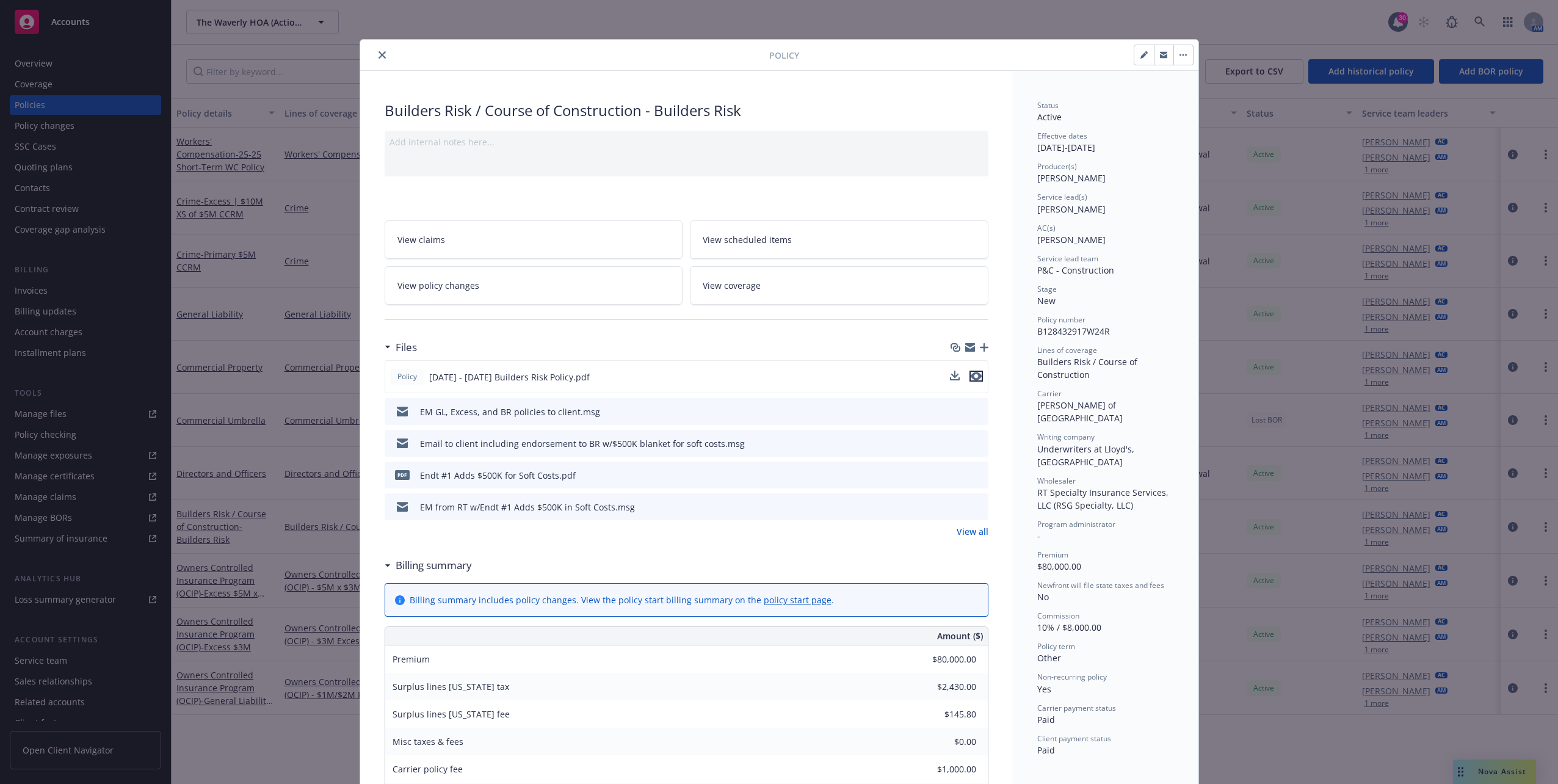
click at [975, 375] on icon "preview file" at bounding box center [975, 376] width 11 height 9
click at [1046, 19] on div "Policy Builders Risk / Course of Construction - Builders Risk Add internal note…" at bounding box center [779, 392] width 1558 height 784
click at [378, 52] on icon "close" at bounding box center [382, 55] width 7 height 7
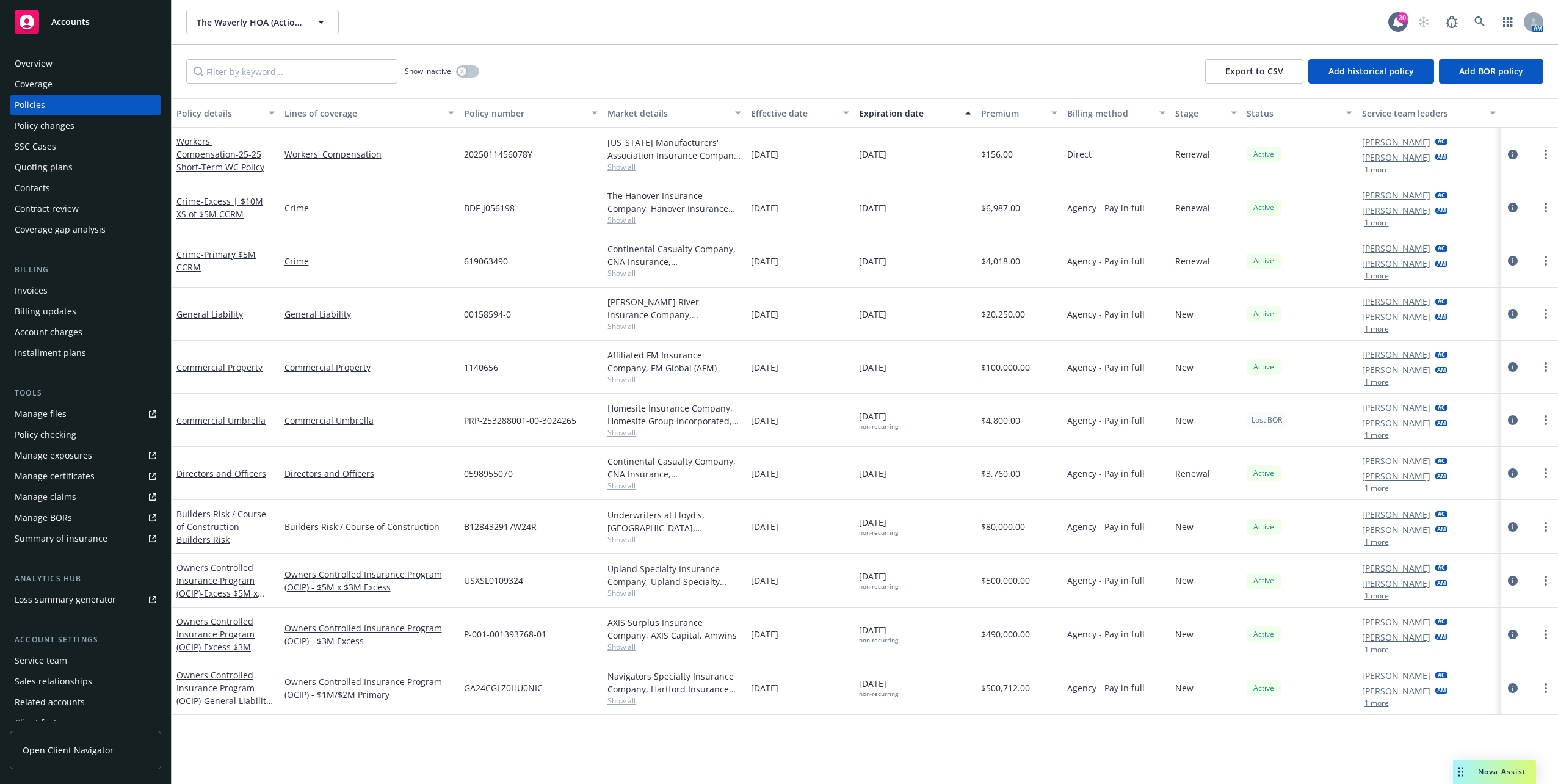
click at [48, 56] on div "Overview" at bounding box center [33, 64] width 38 height 19
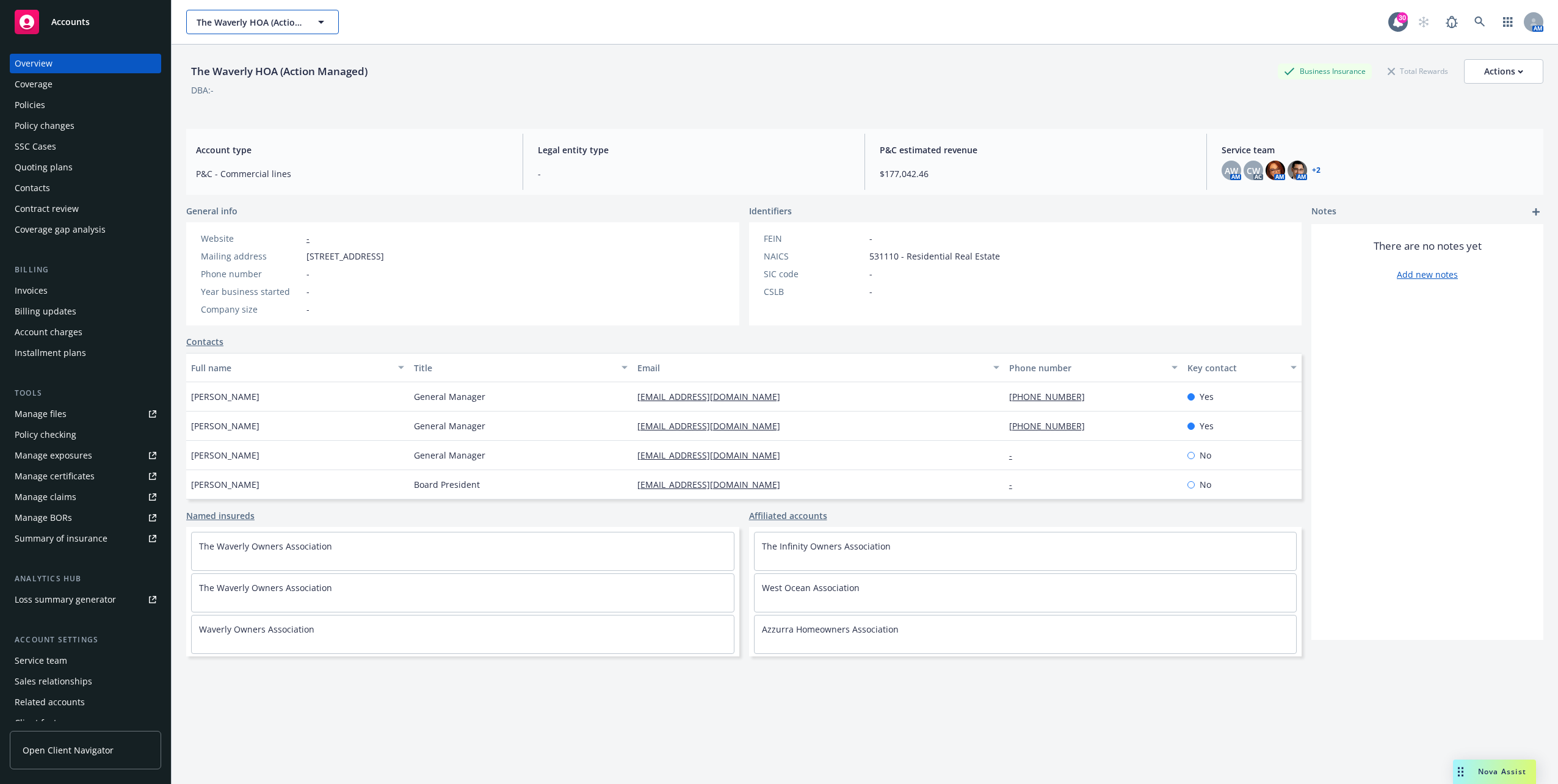
click at [324, 22] on icon "button" at bounding box center [321, 22] width 15 height 15
click at [324, 22] on div at bounding box center [262, 22] width 153 height 24
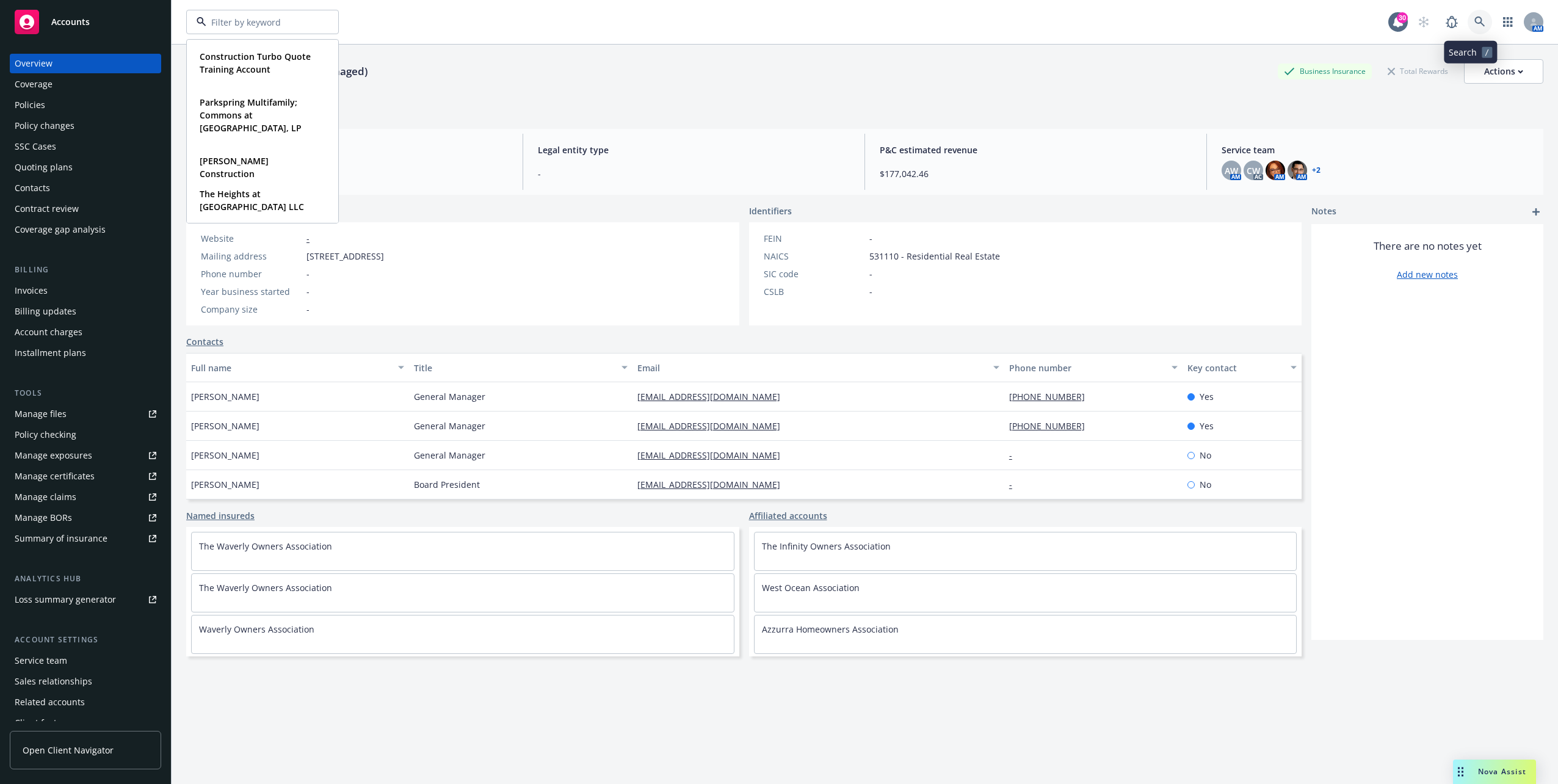
click at [1467, 30] on link at bounding box center [1479, 22] width 24 height 24
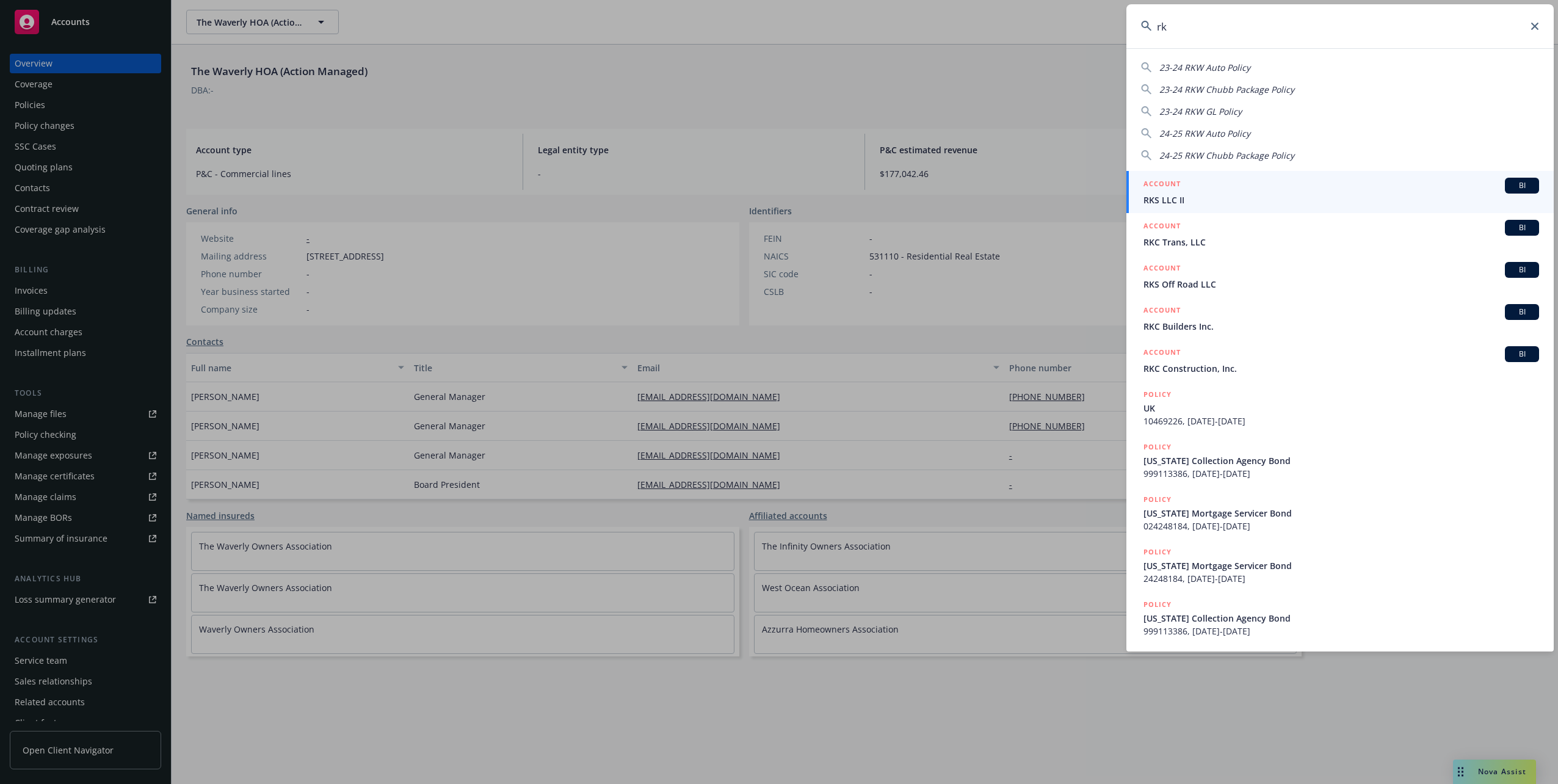
type input "r"
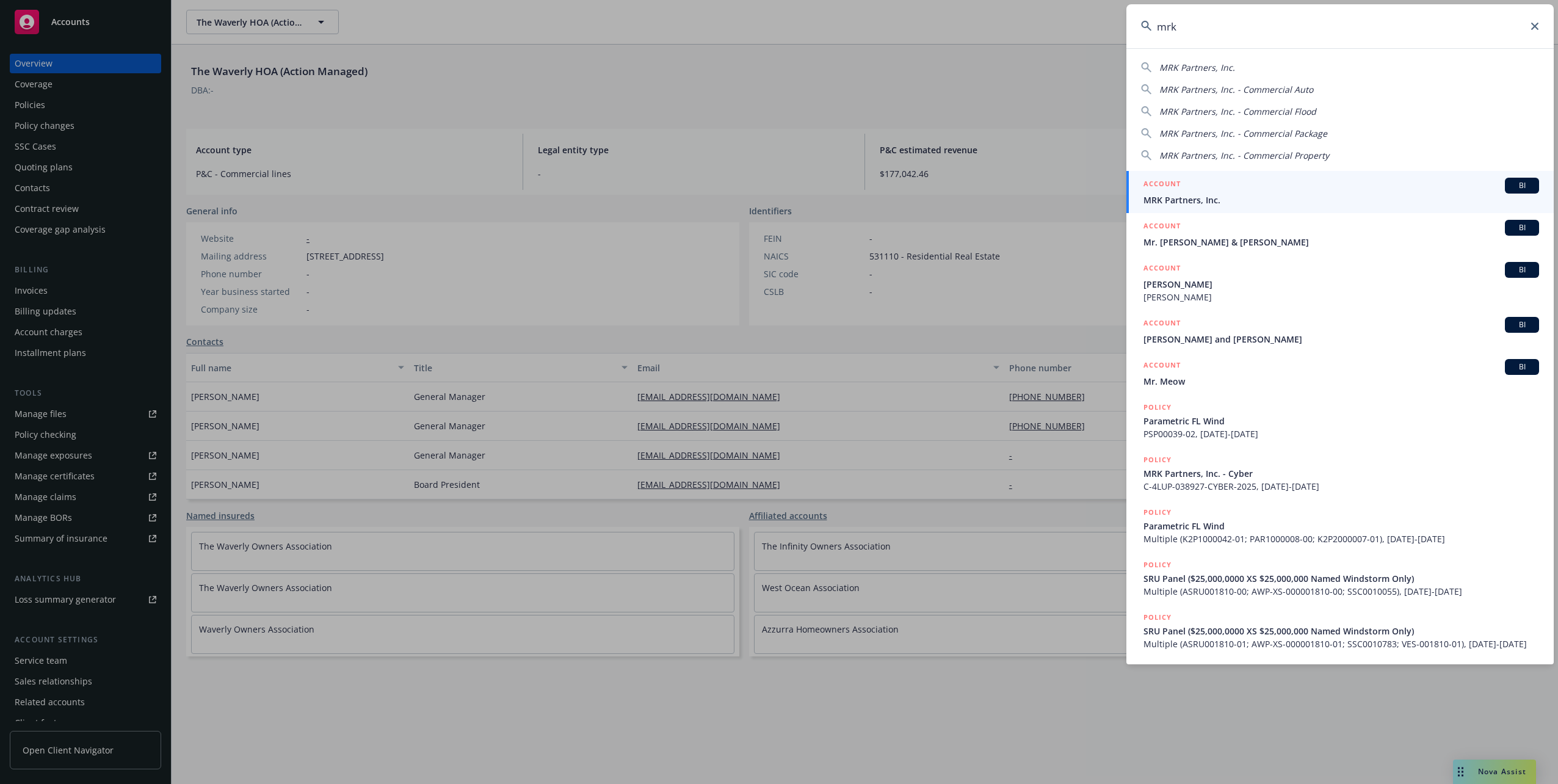
type input "mrk"
click at [1220, 180] on div "ACCOUNT BI" at bounding box center [1341, 185] width 396 height 16
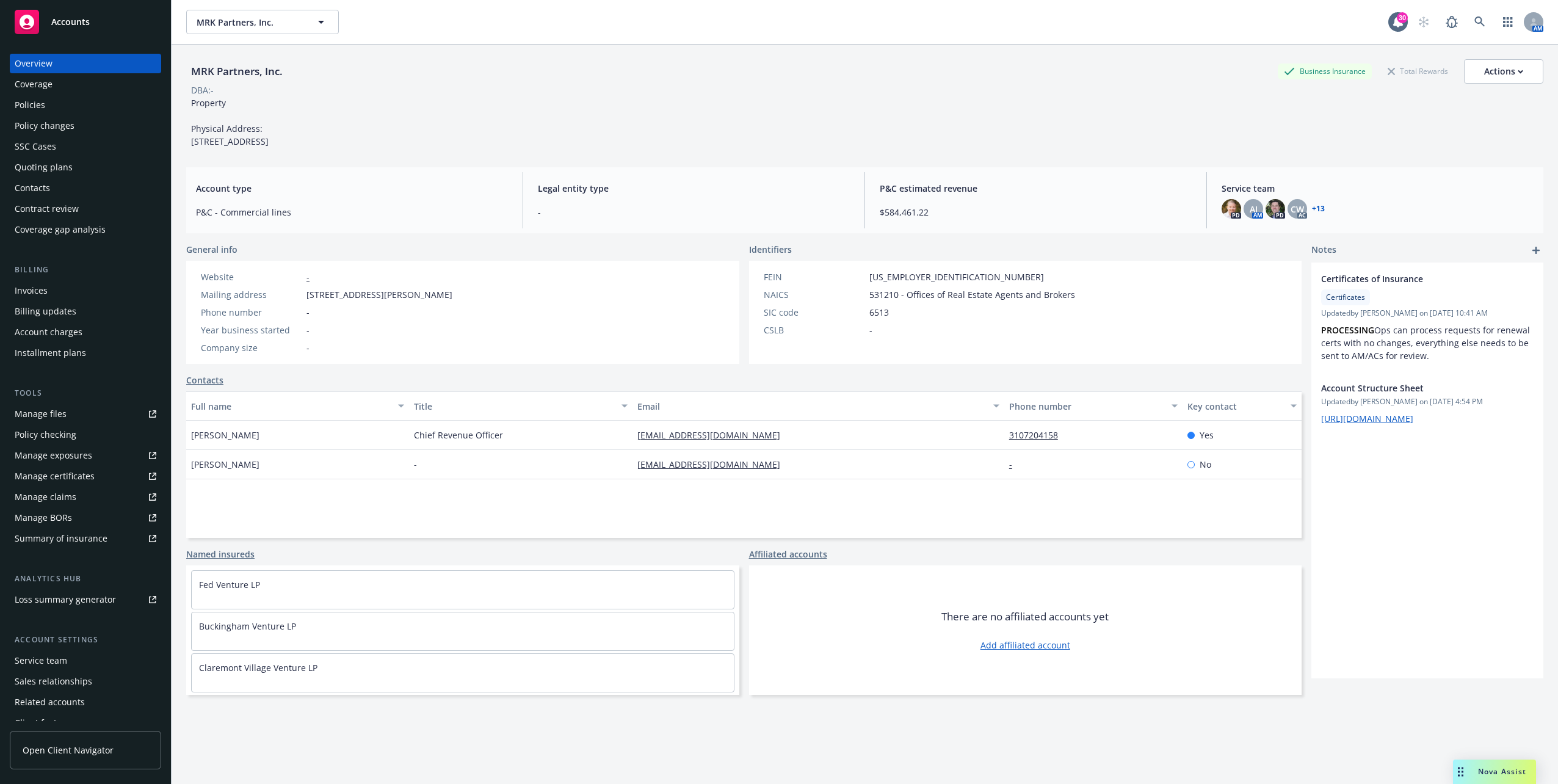
click at [87, 416] on link "Manage files" at bounding box center [85, 414] width 151 height 19
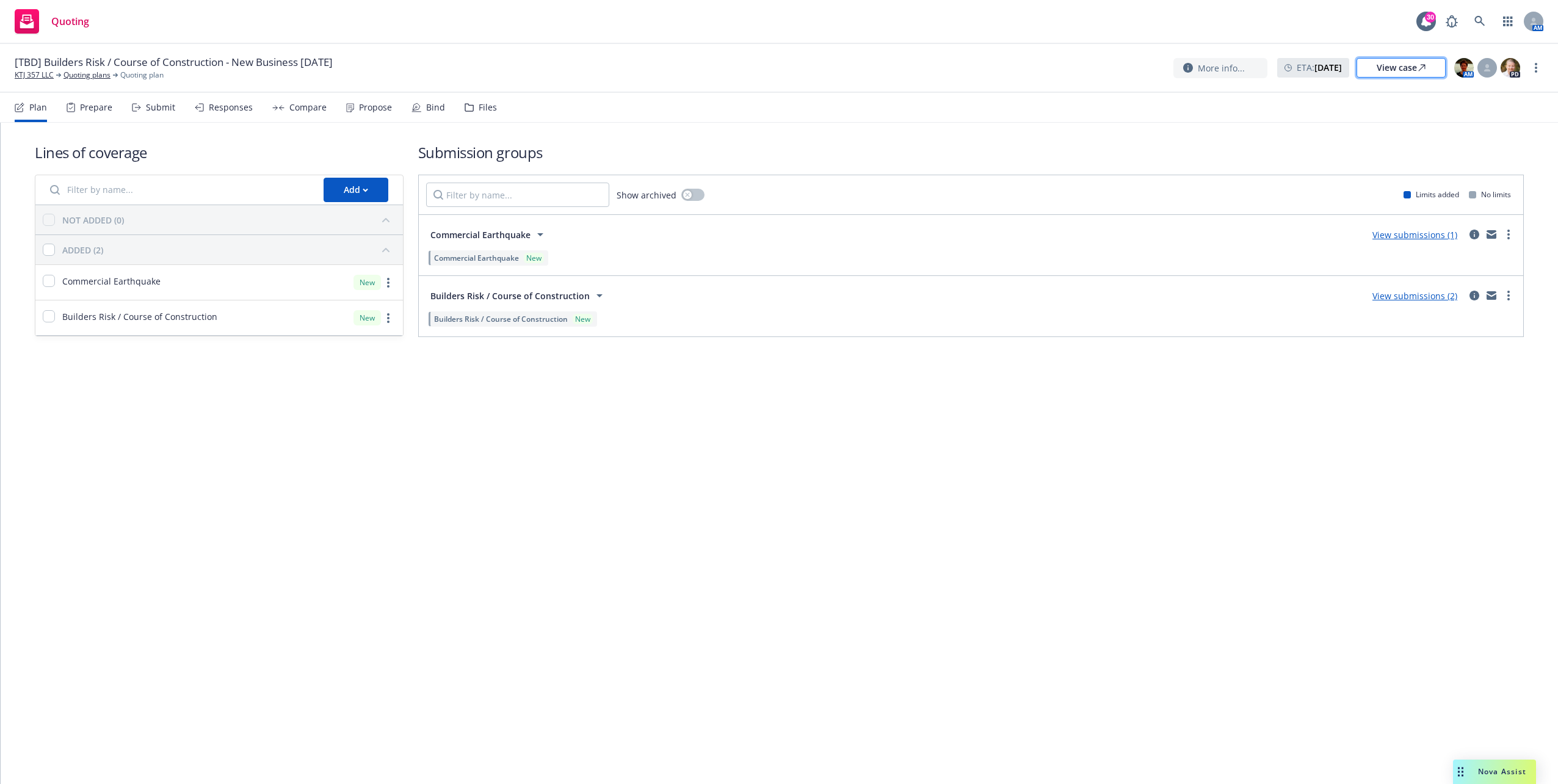
click at [1403, 67] on div "View case" at bounding box center [1401, 67] width 49 height 18
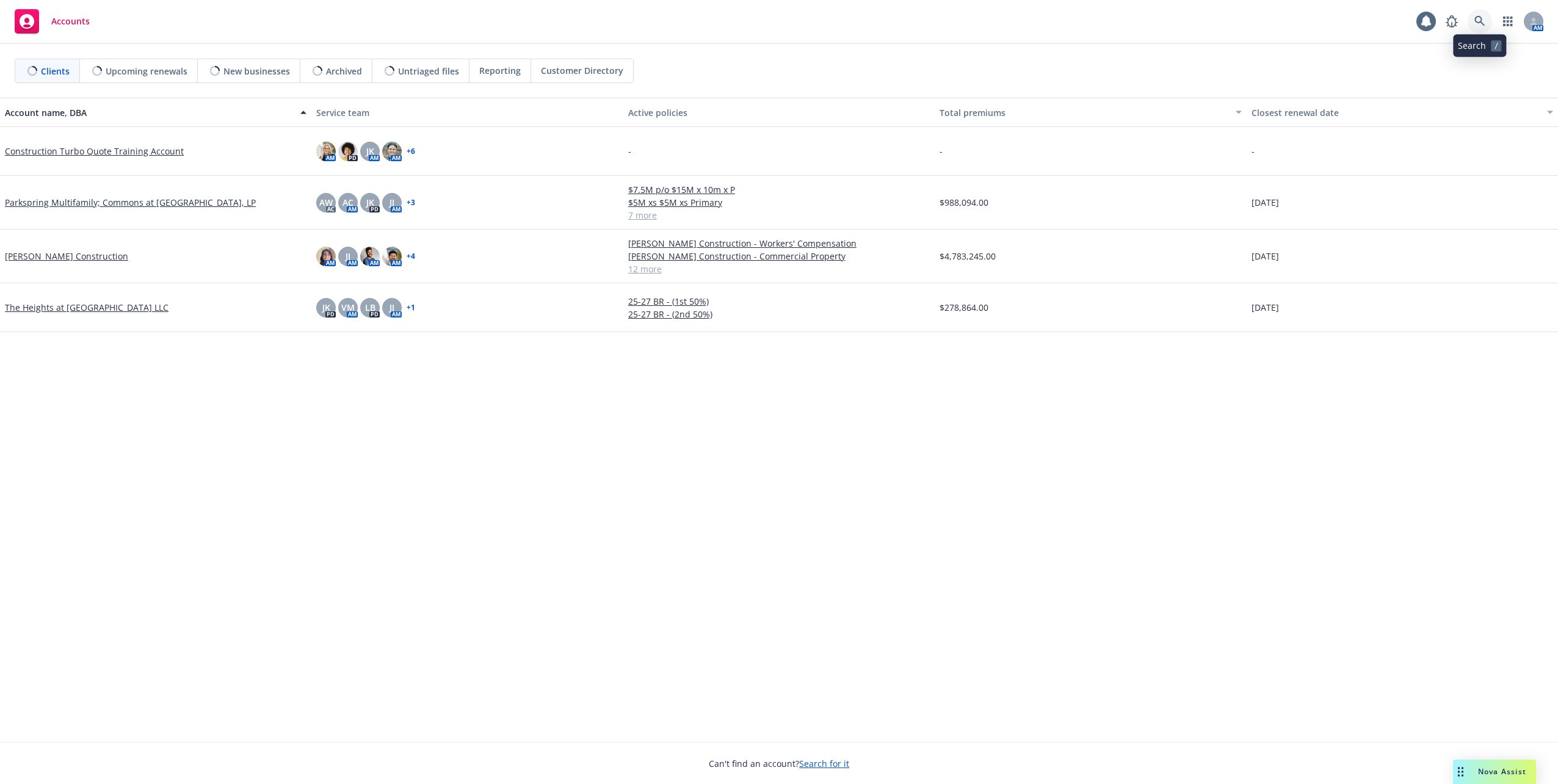
click at [1487, 27] on link at bounding box center [1479, 21] width 24 height 24
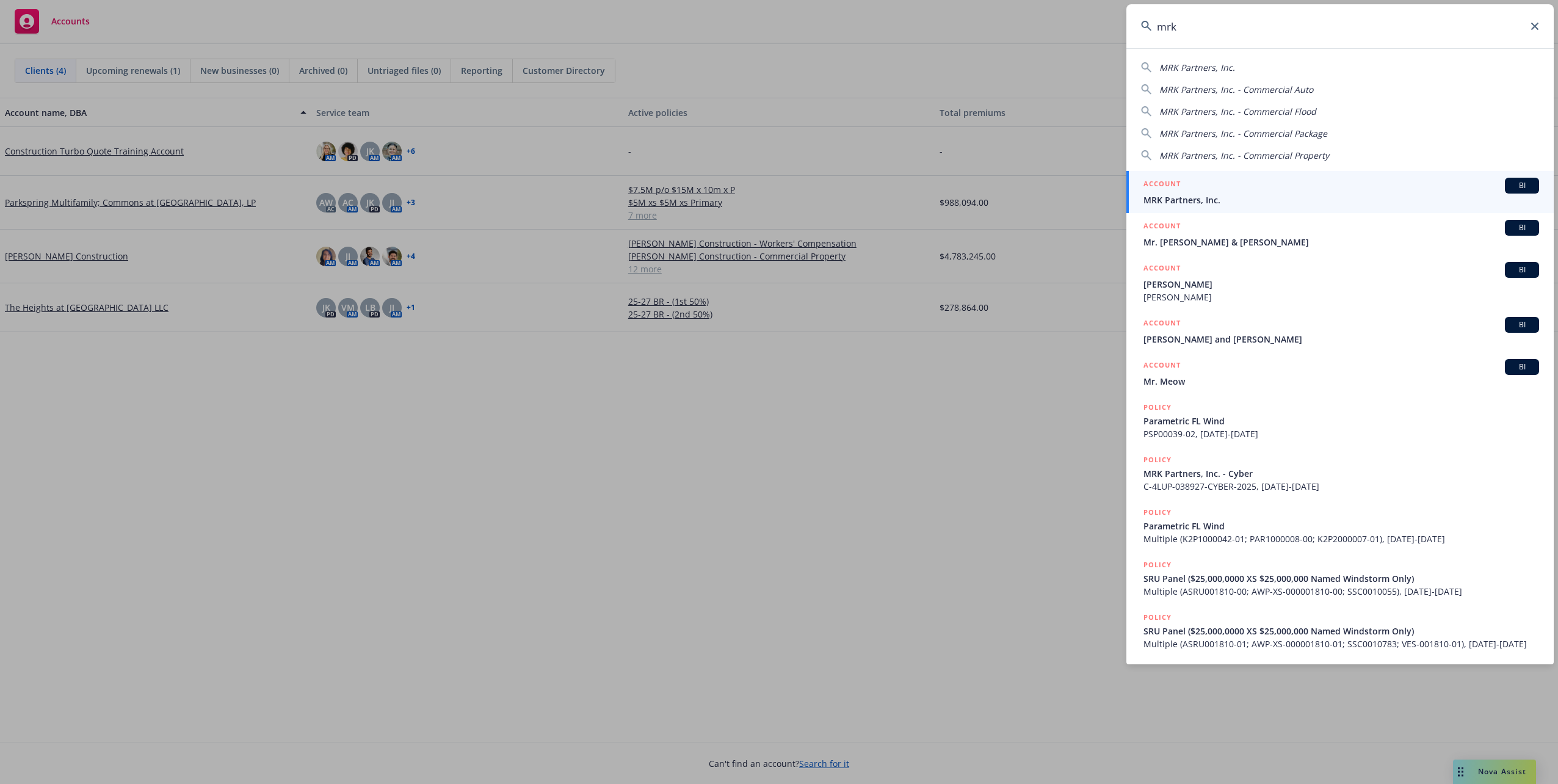
type input "mrk"
click at [1268, 192] on div "ACCOUNT BI" at bounding box center [1341, 185] width 396 height 16
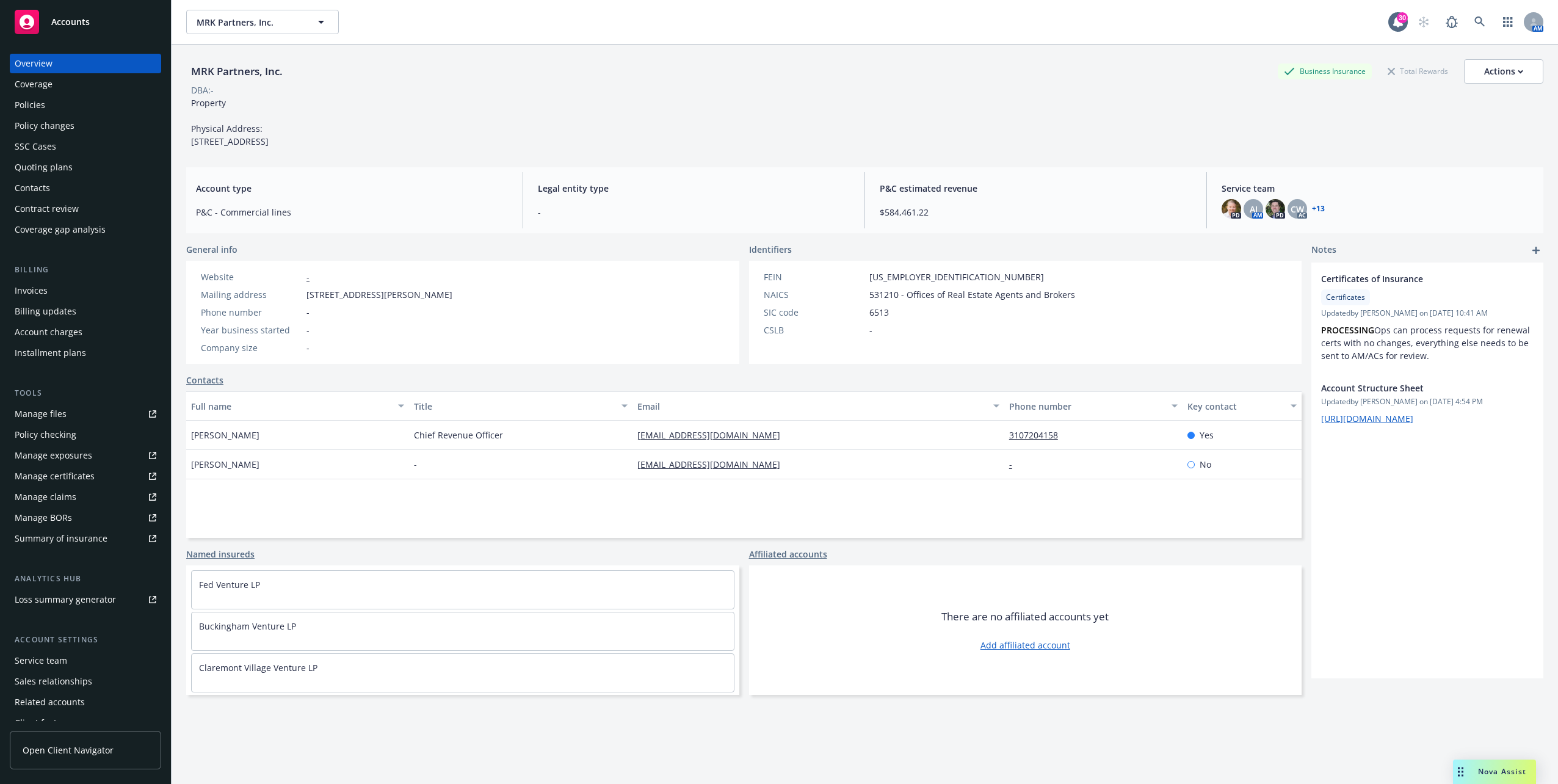
click at [74, 104] on div "Policies" at bounding box center [86, 105] width 141 height 19
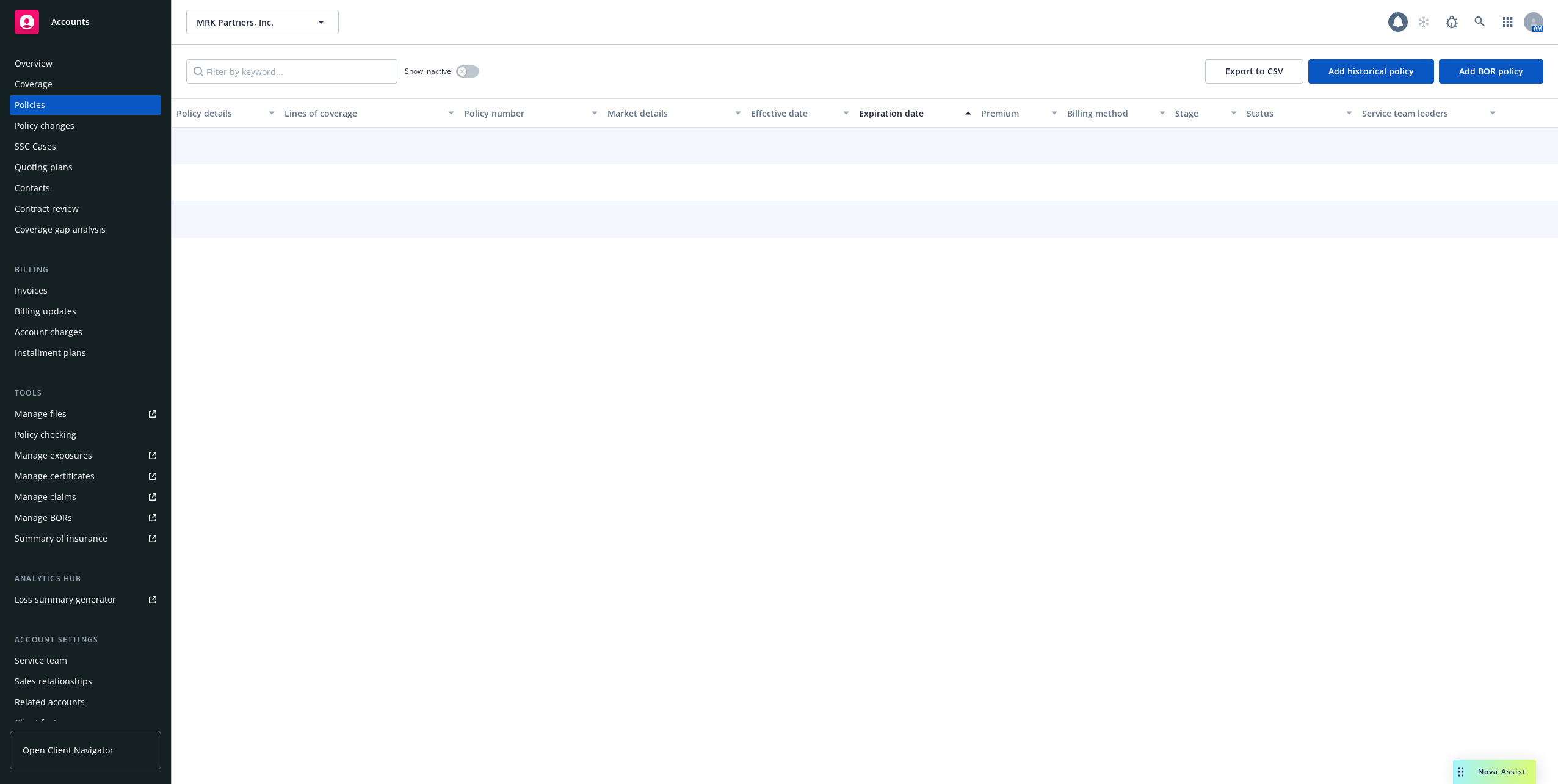
click at [59, 662] on div "Service team" at bounding box center [41, 660] width 52 height 19
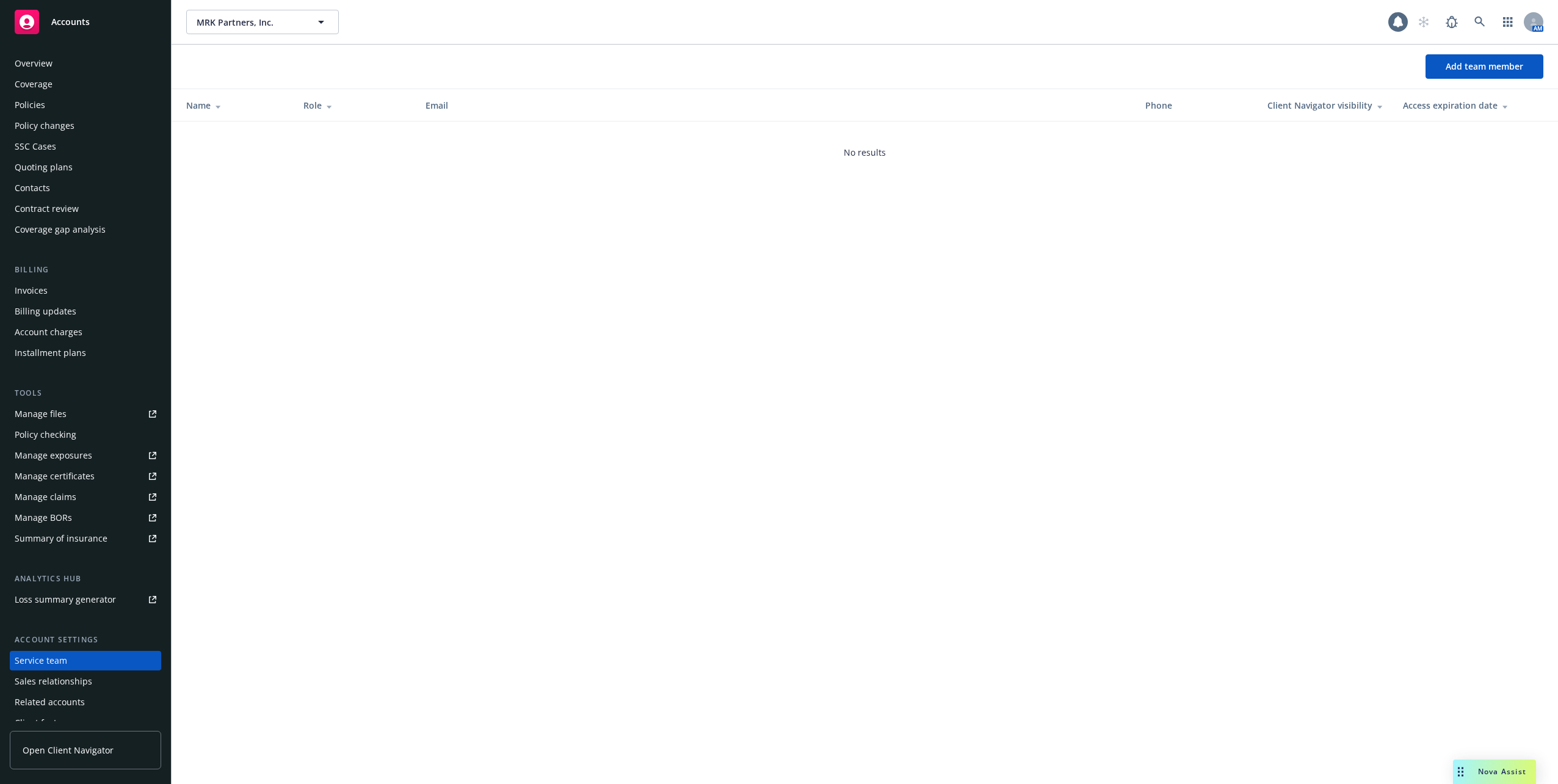
scroll to position [31, 0]
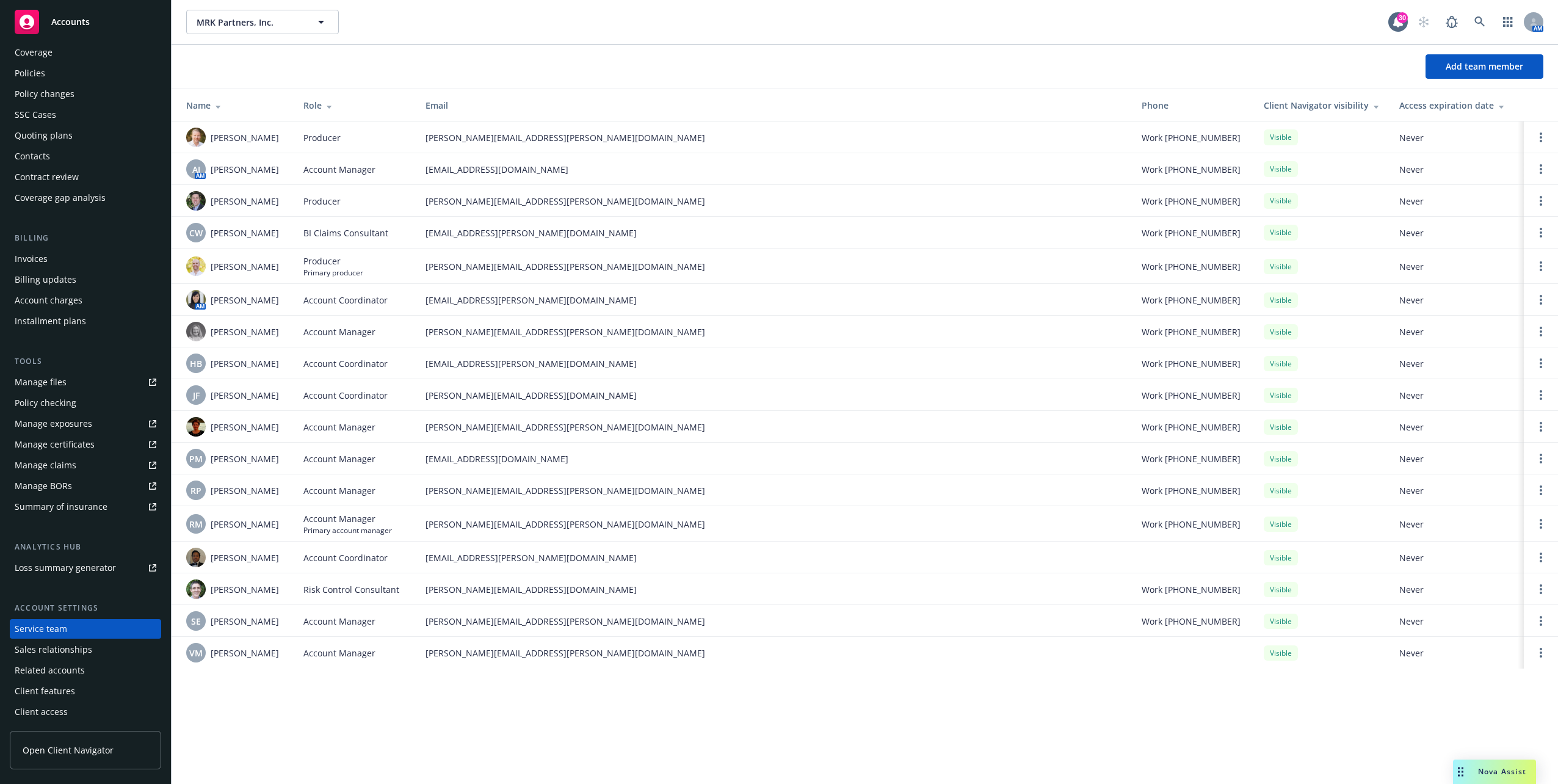
click at [61, 132] on div "Quoting plans" at bounding box center [44, 135] width 58 height 19
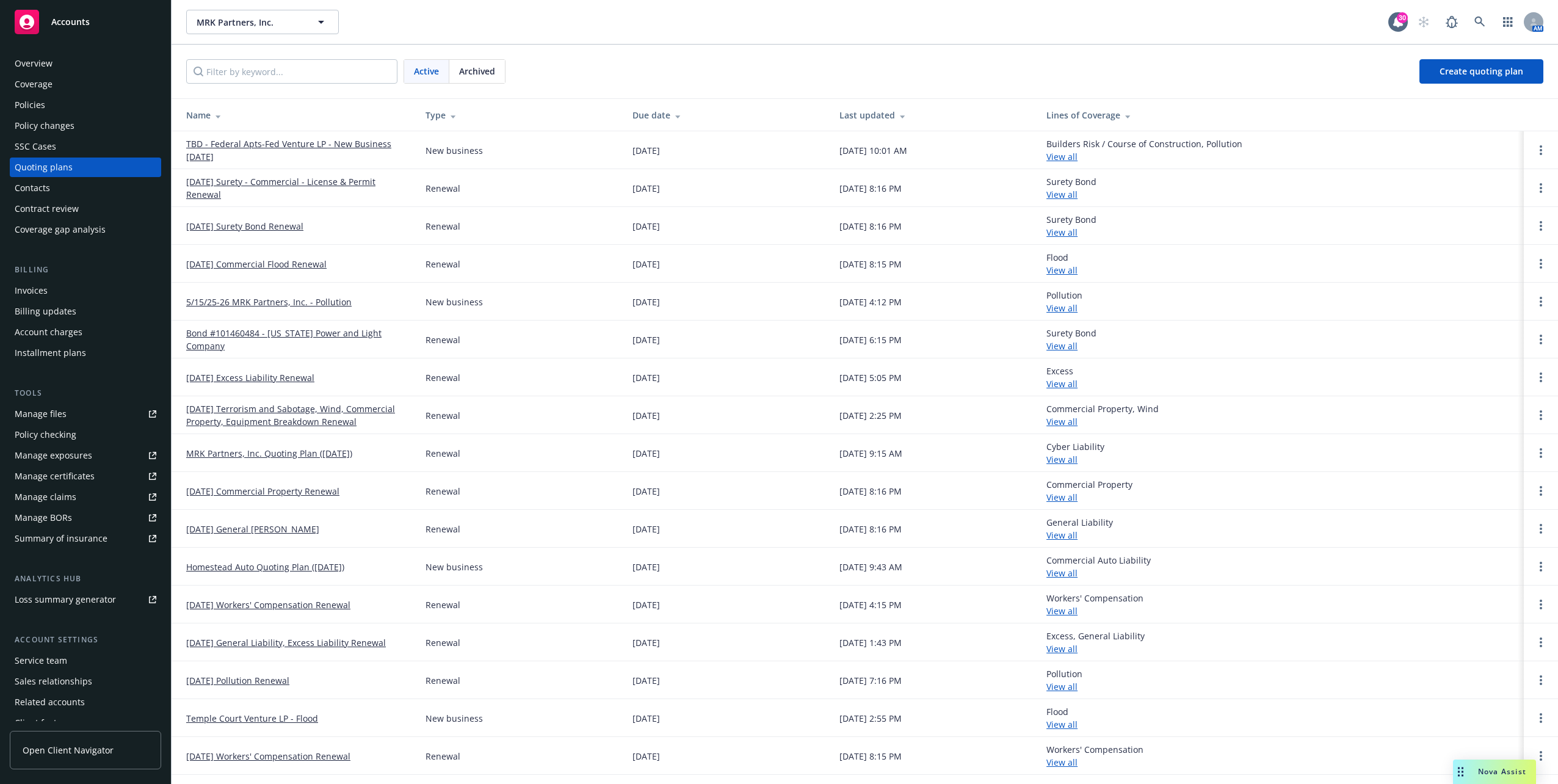
click at [327, 145] on link "TBD - Federal Apts-Fed Venture LP - New Business 09/17/2025" at bounding box center [296, 149] width 220 height 25
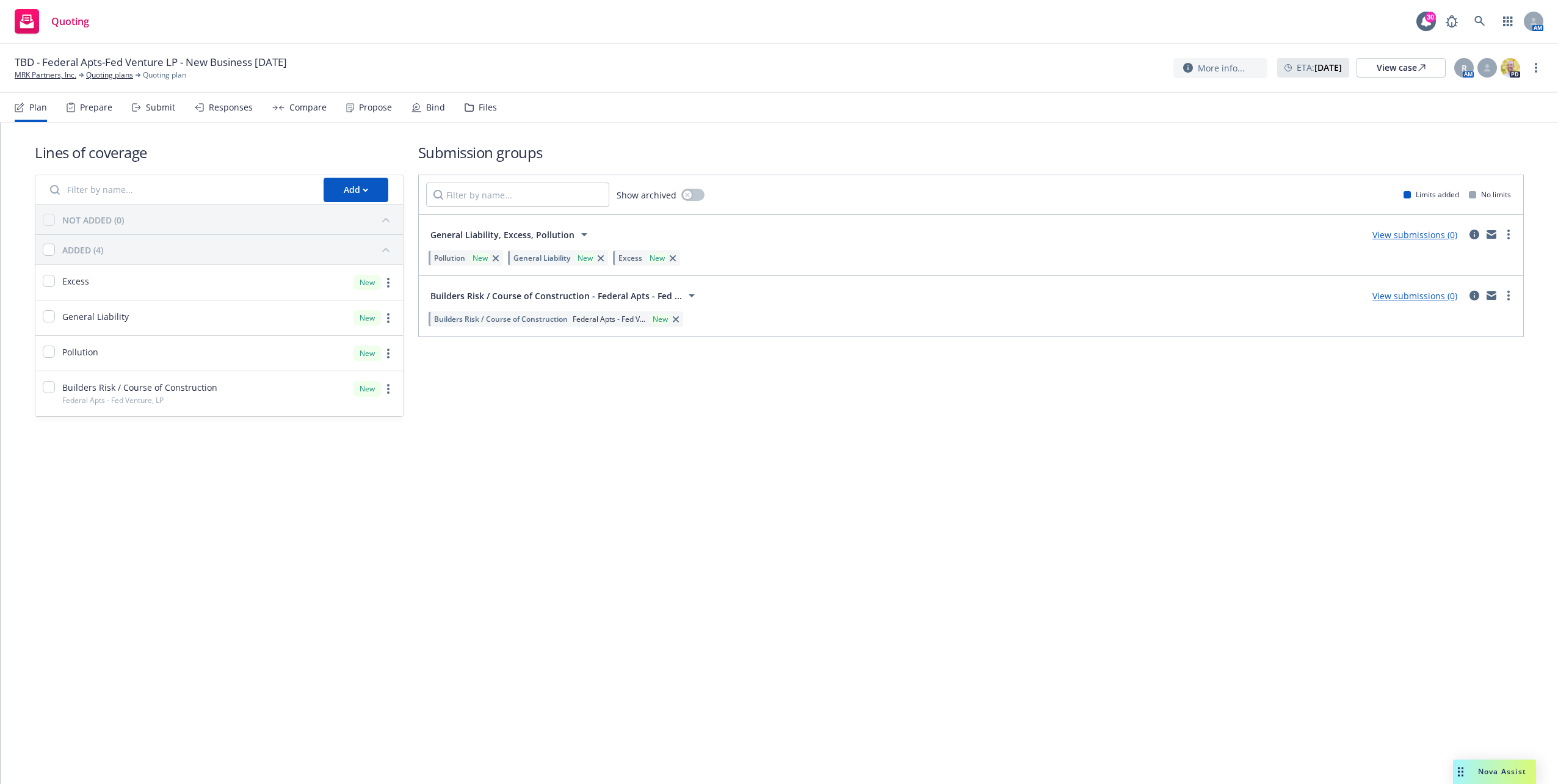
click at [475, 100] on div "Files" at bounding box center [480, 107] width 32 height 30
click at [253, 395] on div "Builders Risk / Course of Construction Federal Apts - Fed Venture, LP New" at bounding box center [219, 393] width 368 height 44
click at [301, 395] on div "Builders Risk / Course of Construction Federal Apts - Fed Venture, LP New" at bounding box center [219, 393] width 368 height 44
click at [358, 381] on div "New" at bounding box center [367, 388] width 27 height 15
click at [1506, 295] on link "more" at bounding box center [1508, 295] width 15 height 15
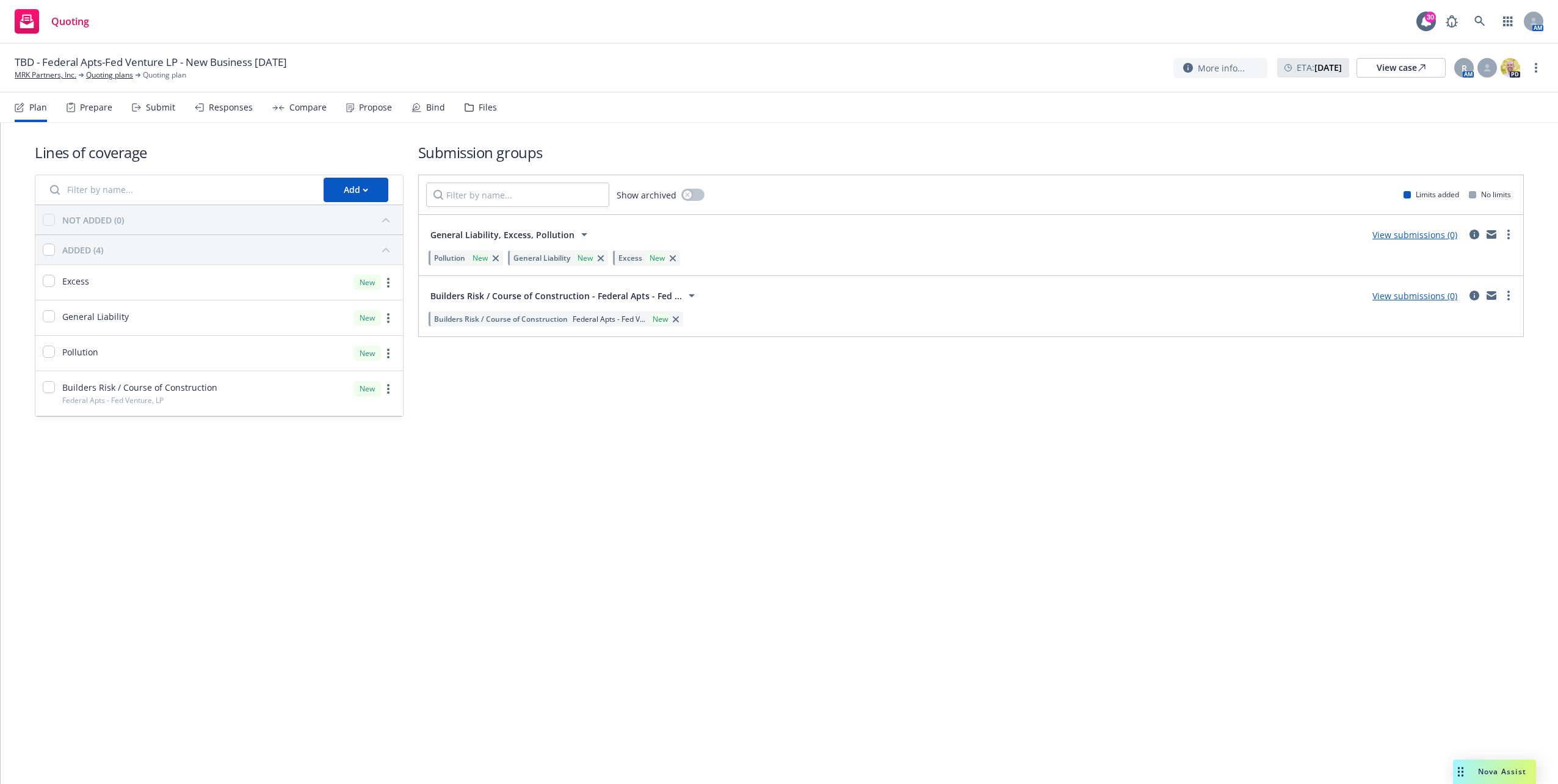
click at [905, 362] on div "Submission groups Show archived Limits added No limits General Liability, Exces…" at bounding box center [971, 279] width 1106 height 275
click at [564, 292] on span "Builders Risk / Course of Construction - Federal Apts - Fed ..." at bounding box center [556, 295] width 252 height 13
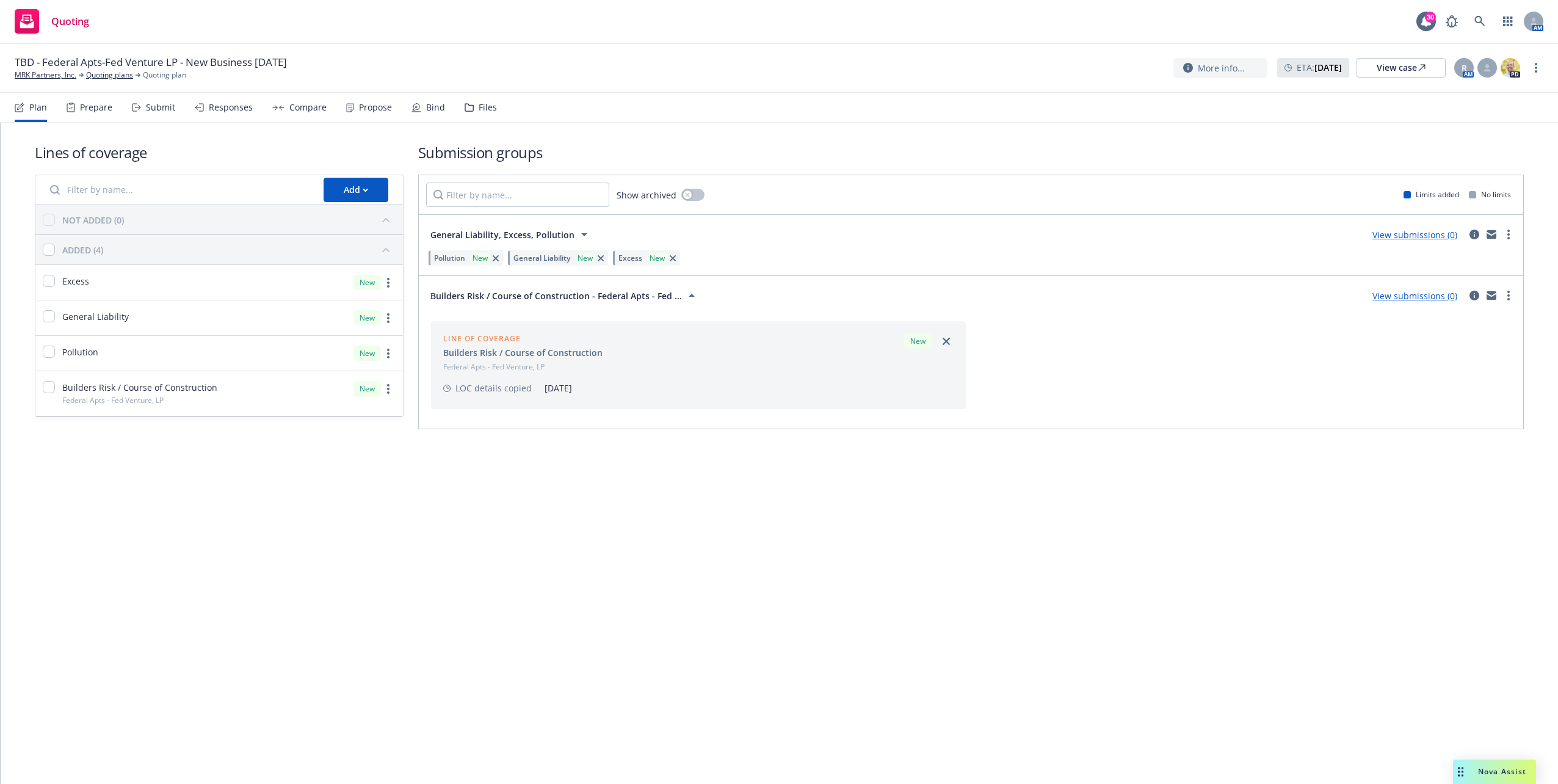
click at [629, 511] on div "Lines of coverage Add NOT ADDED (0) ADDED (4) Excess New General Liability New …" at bounding box center [779, 452] width 1557 height 661
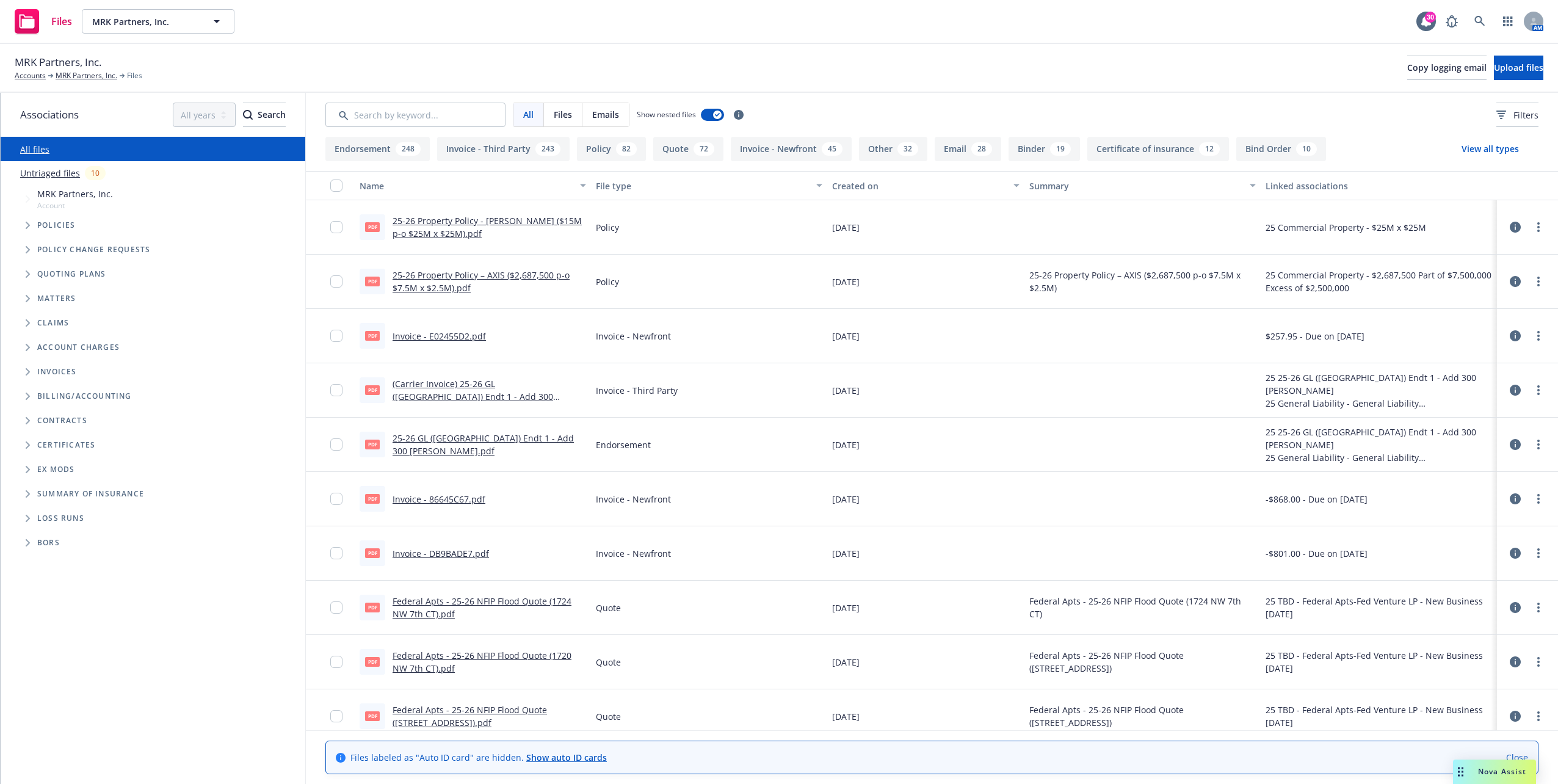
click at [555, 118] on span "Files" at bounding box center [562, 114] width 18 height 13
click at [380, 117] on input "Search by keyword..." at bounding box center [416, 114] width 180 height 24
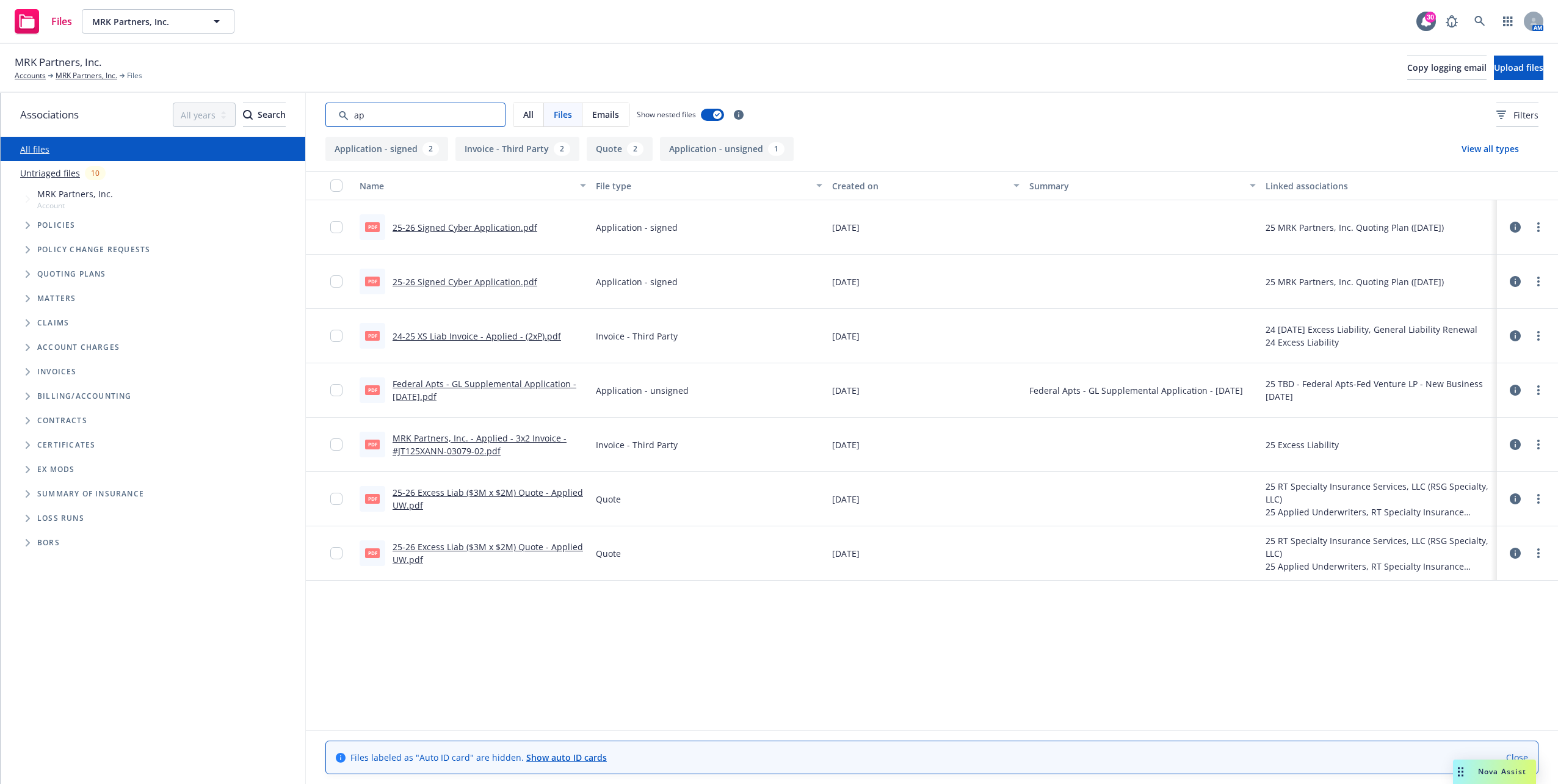
type input "a"
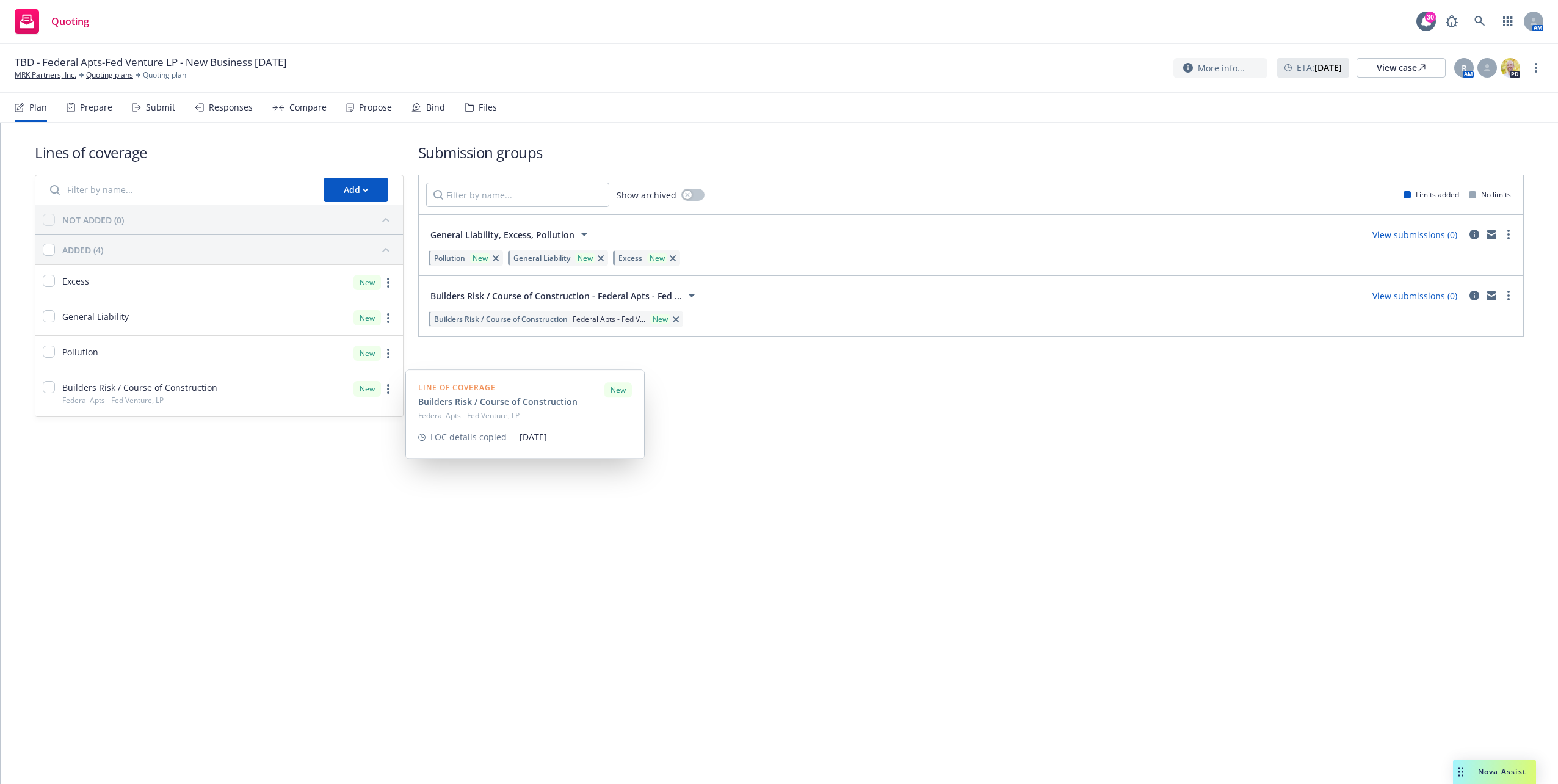
click at [182, 390] on span "Builders Risk / Course of Construction" at bounding box center [140, 387] width 155 height 13
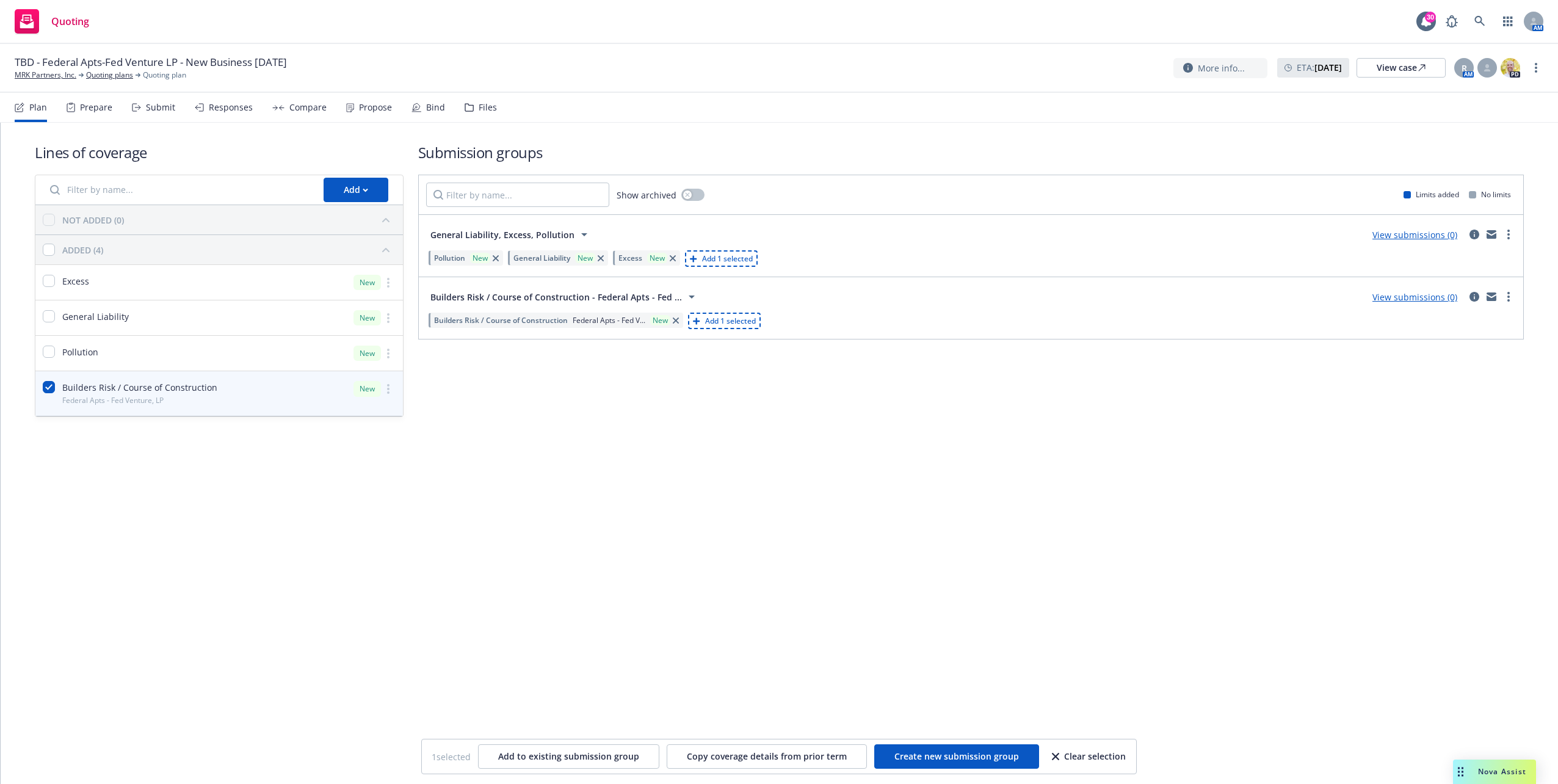
click at [676, 393] on div "Submission groups Show archived Limits added No limits General Liability, Exces…" at bounding box center [971, 279] width 1106 height 275
click at [589, 540] on div "Lines of coverage Add NOT ADDED (0) ADDED (4) Excess New General Liability New …" at bounding box center [779, 452] width 1557 height 661
click at [1210, 737] on div "Lines of coverage Add NOT ADDED (0) ADDED (4) Excess New General Liability New …" at bounding box center [779, 452] width 1557 height 661
click at [1003, 558] on div "Lines of coverage Add NOT ADDED (0) ADDED (4) Excess New General Liability New …" at bounding box center [779, 452] width 1557 height 661
click at [197, 272] on div "Excess New" at bounding box center [219, 282] width 368 height 35
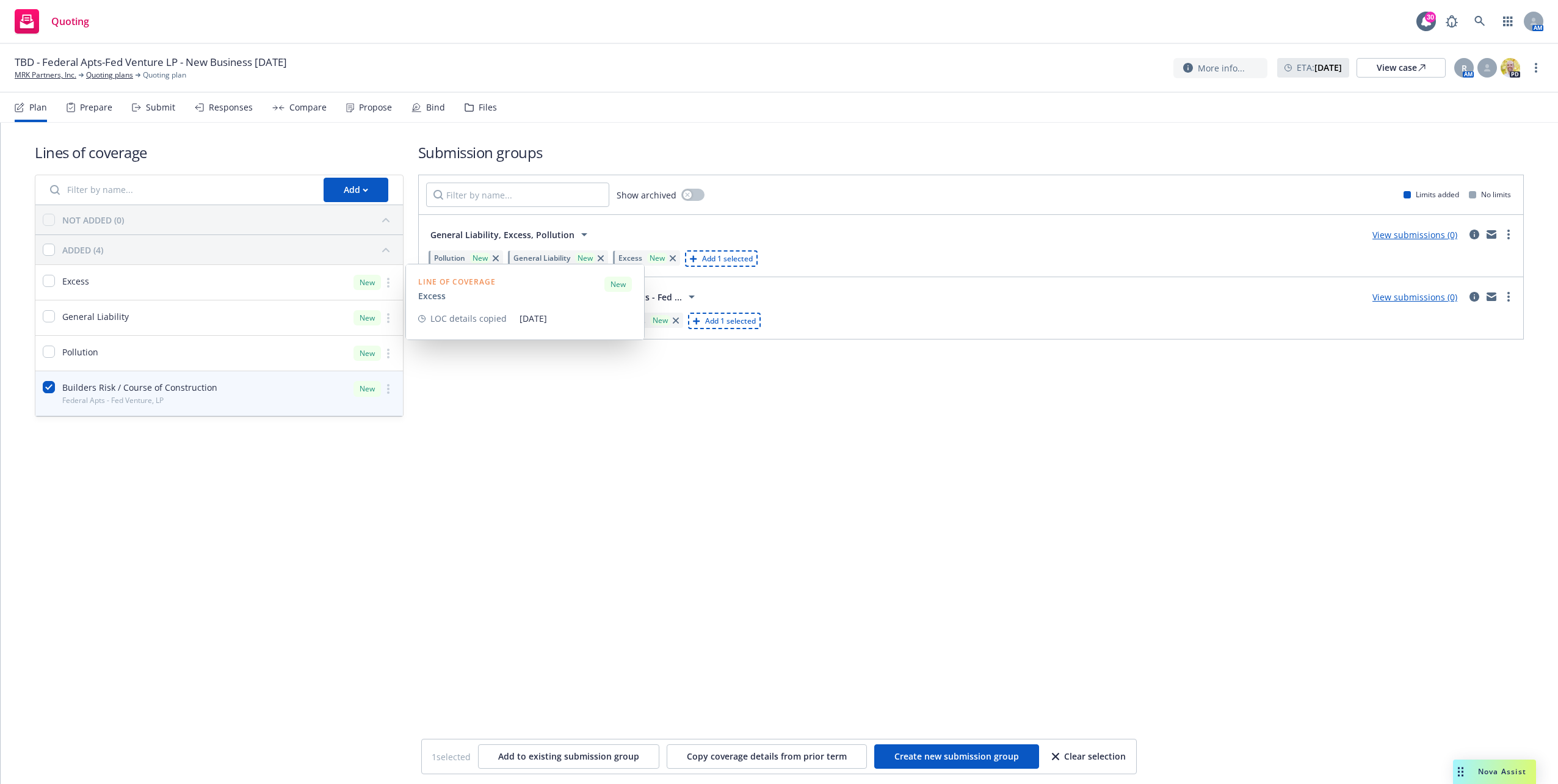
click at [197, 272] on div "Excess New" at bounding box center [219, 282] width 368 height 35
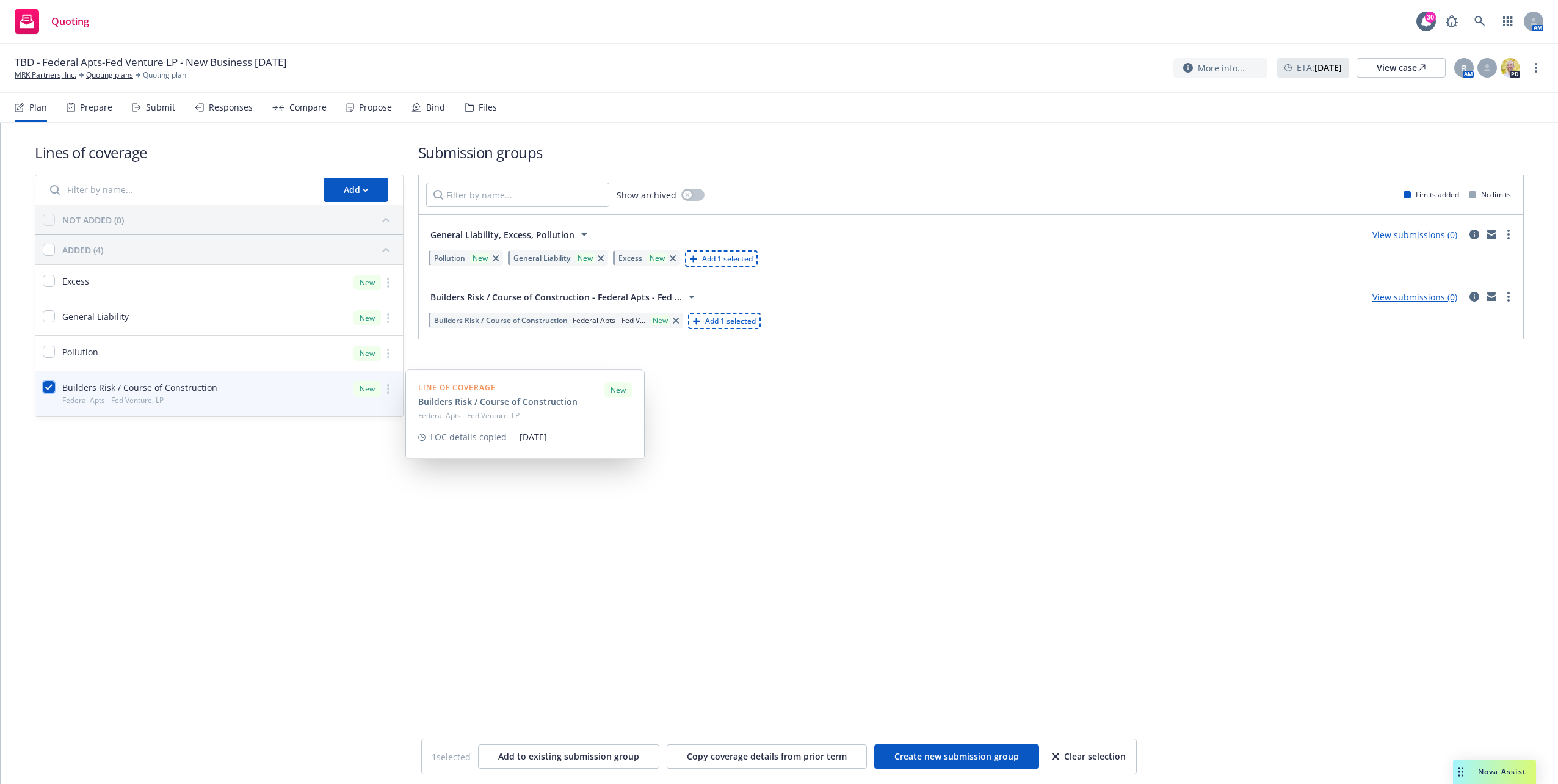
click at [43, 386] on input "checkbox" at bounding box center [49, 387] width 12 height 12
checkbox input "false"
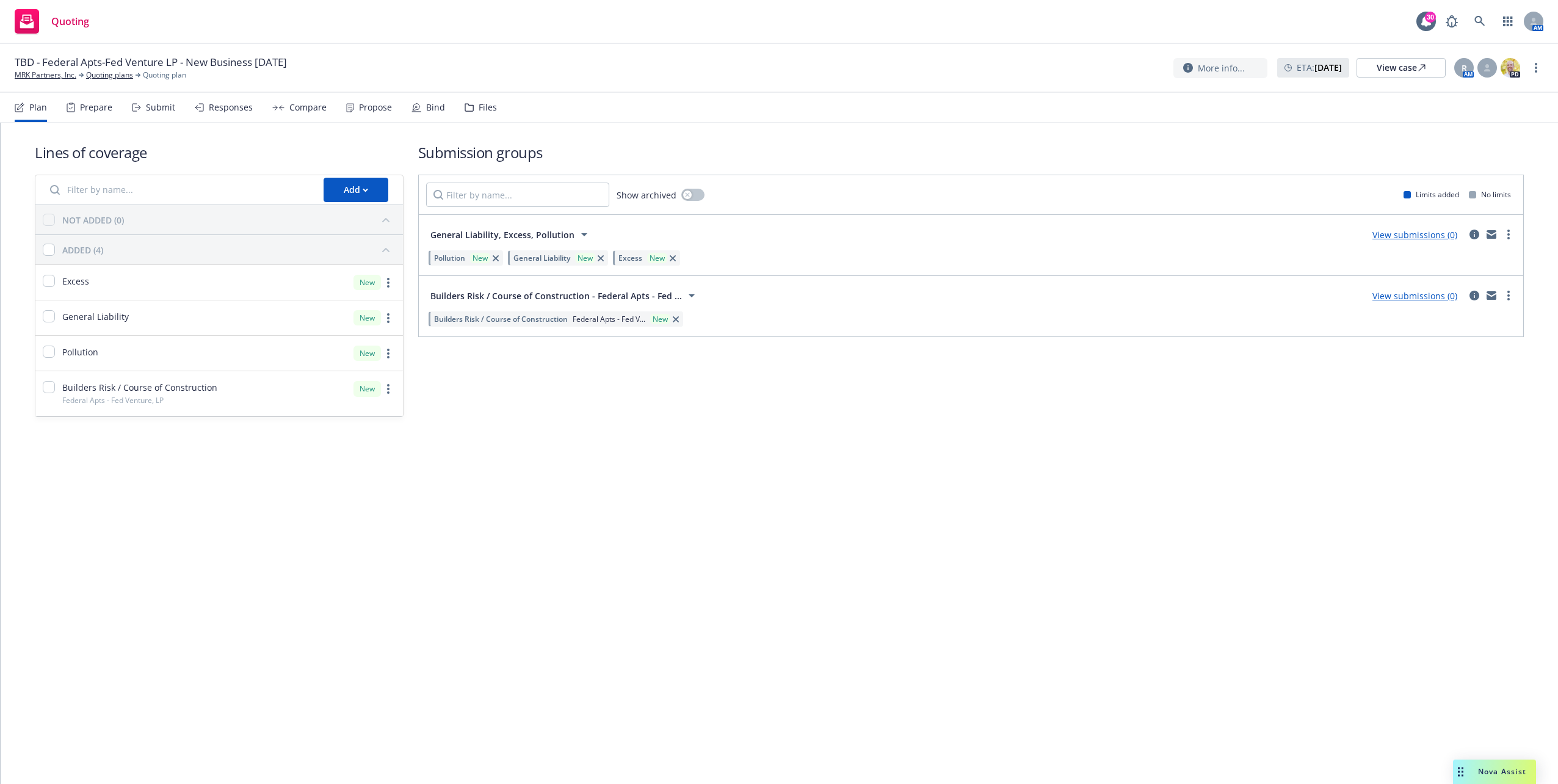
click at [311, 500] on div "Lines of coverage Add NOT ADDED (0) ADDED (4) Excess New General Liability New …" at bounding box center [779, 452] width 1557 height 661
click at [593, 291] on span "Builders Risk / Course of Construction - Federal Apts - Fed ..." at bounding box center [556, 295] width 252 height 13
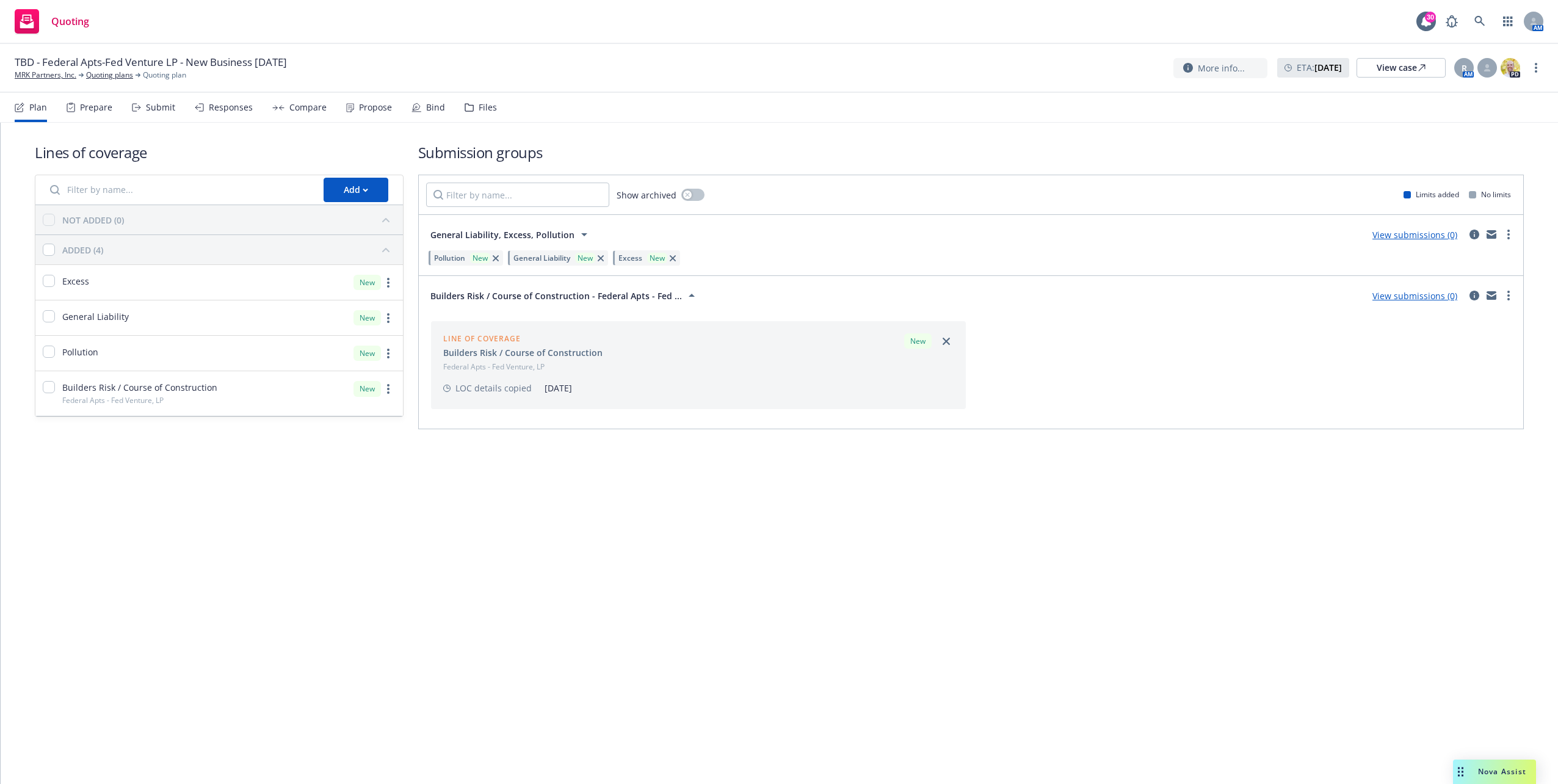
click at [467, 100] on div "Files" at bounding box center [480, 107] width 32 height 30
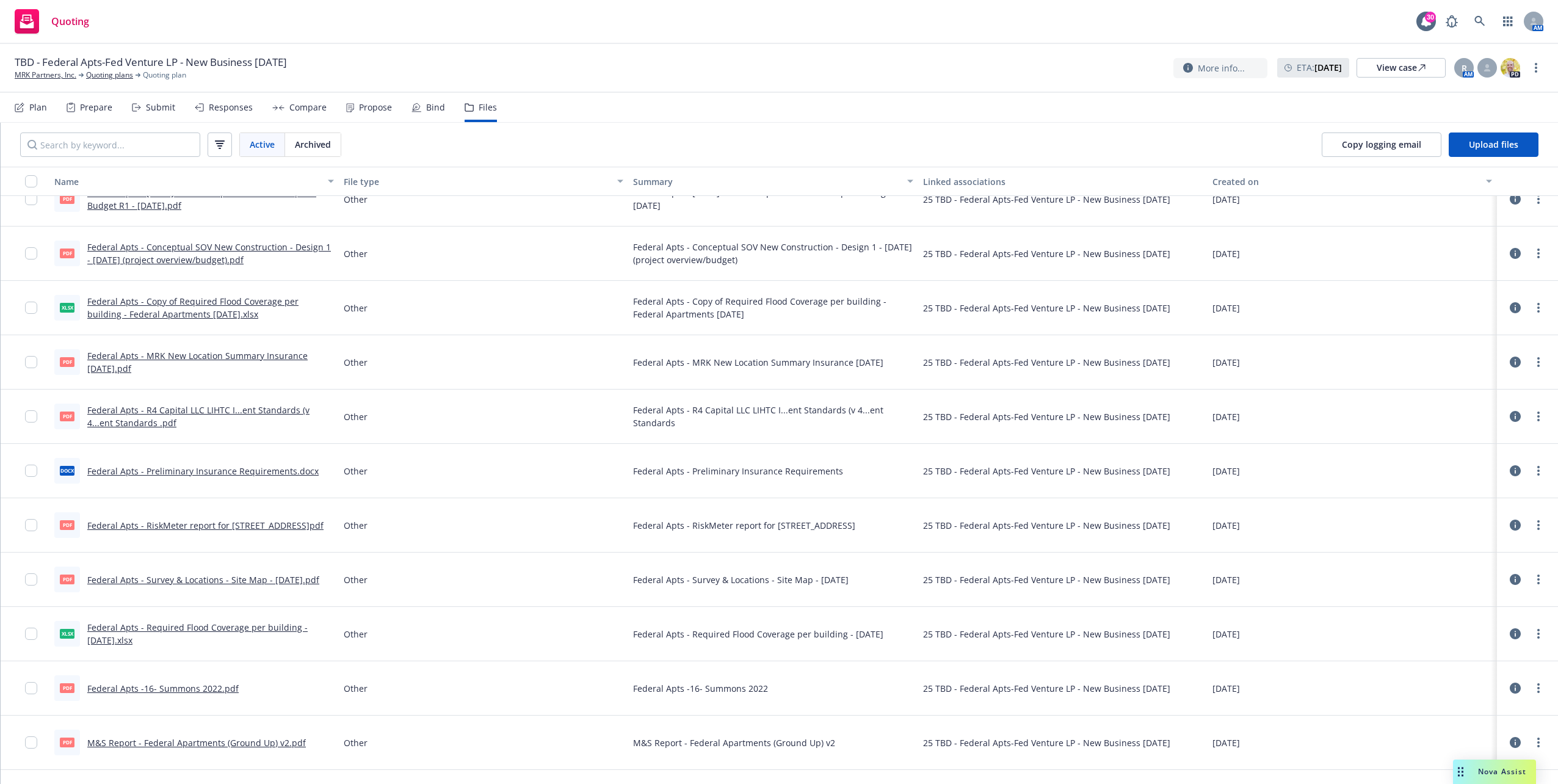
scroll to position [2756, 0]
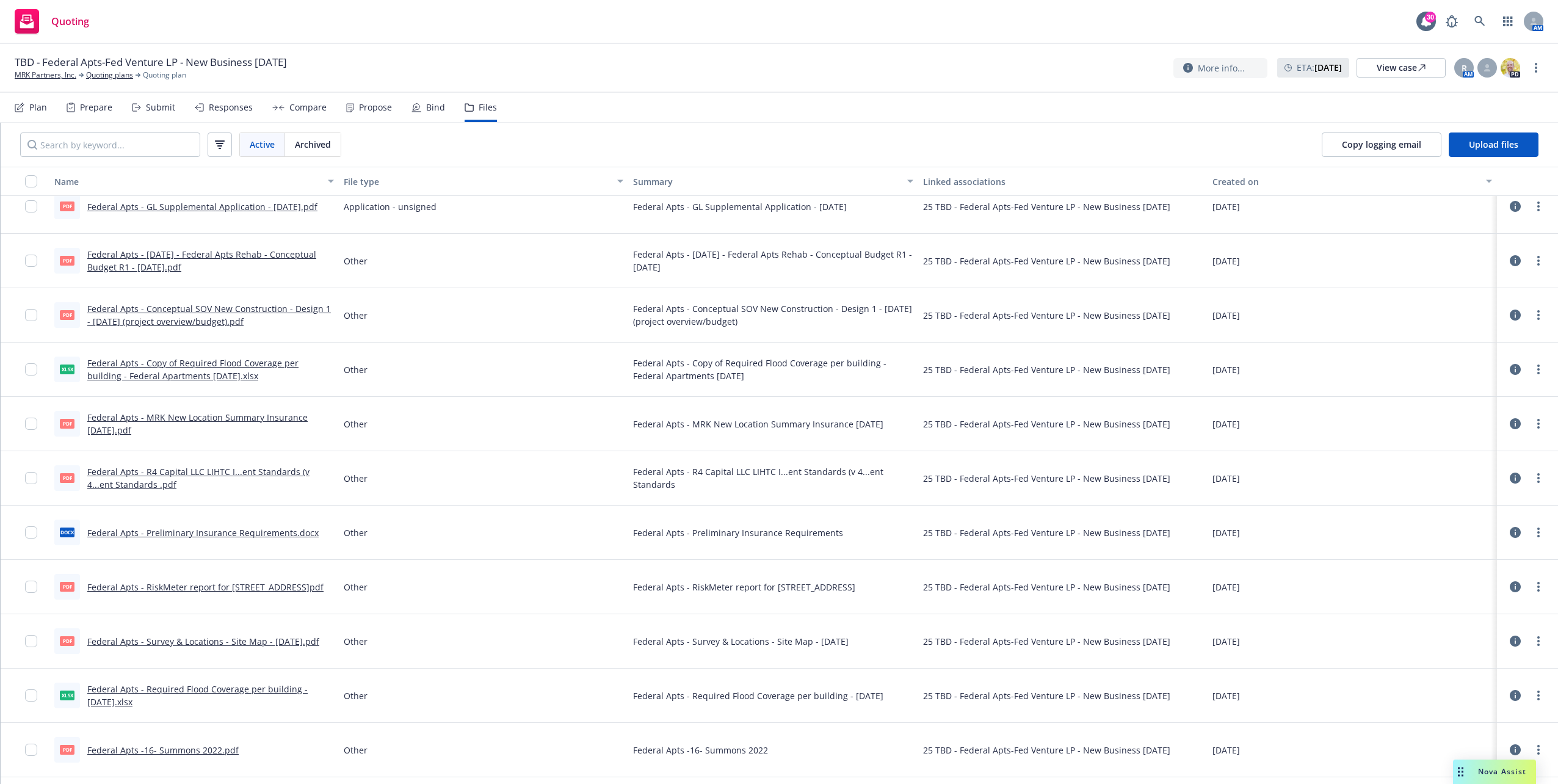
click at [220, 320] on link "Federal Apts - Conceptual SOV New Construction - Design 1 - 10.29.2024 (project…" at bounding box center [209, 315] width 244 height 24
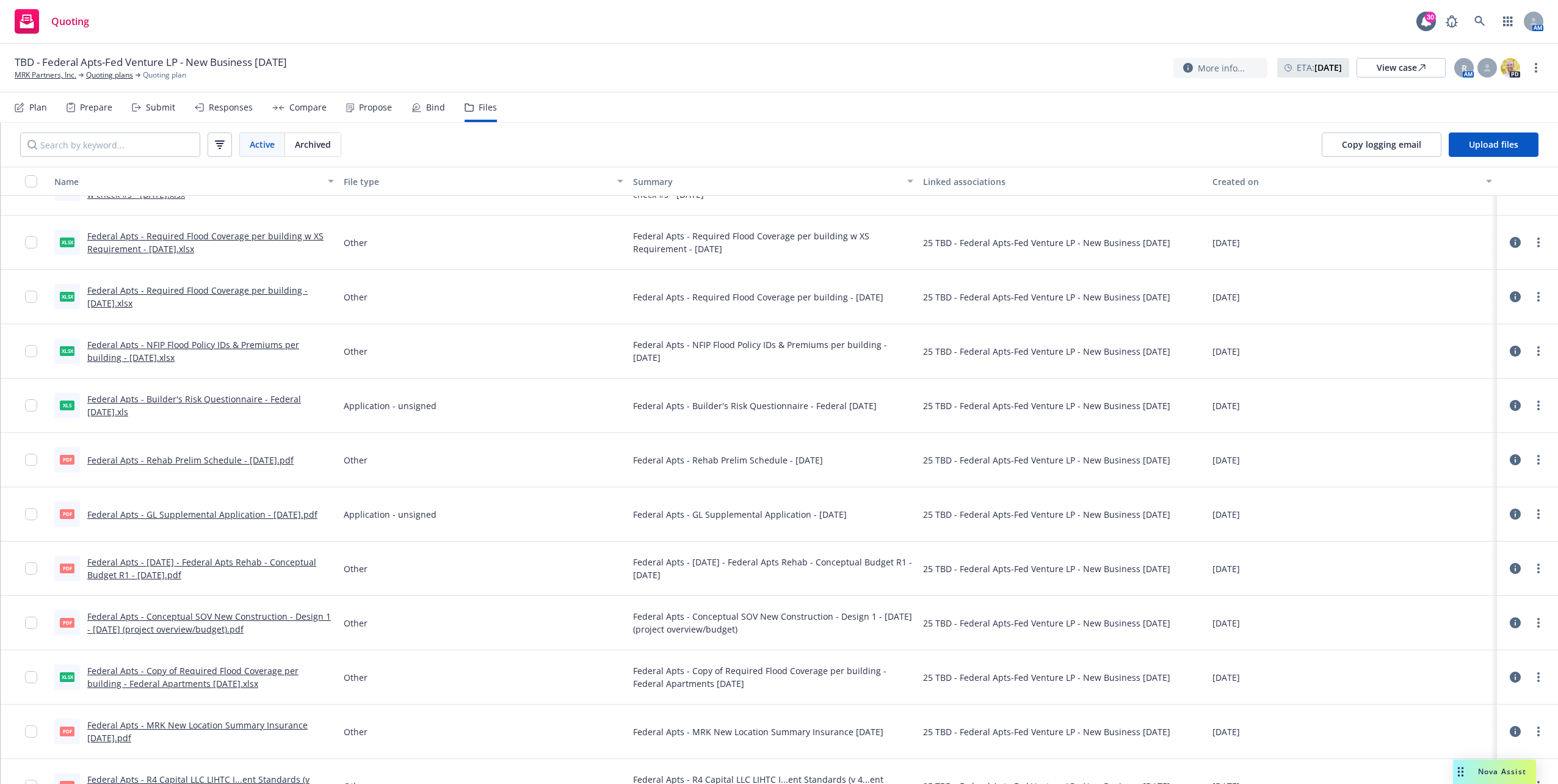
scroll to position [2451, 0]
click at [240, 399] on link "Federal Apts - Builder's Risk Questionnaire - Federal 08-22-2025.xls" at bounding box center [194, 407] width 214 height 24
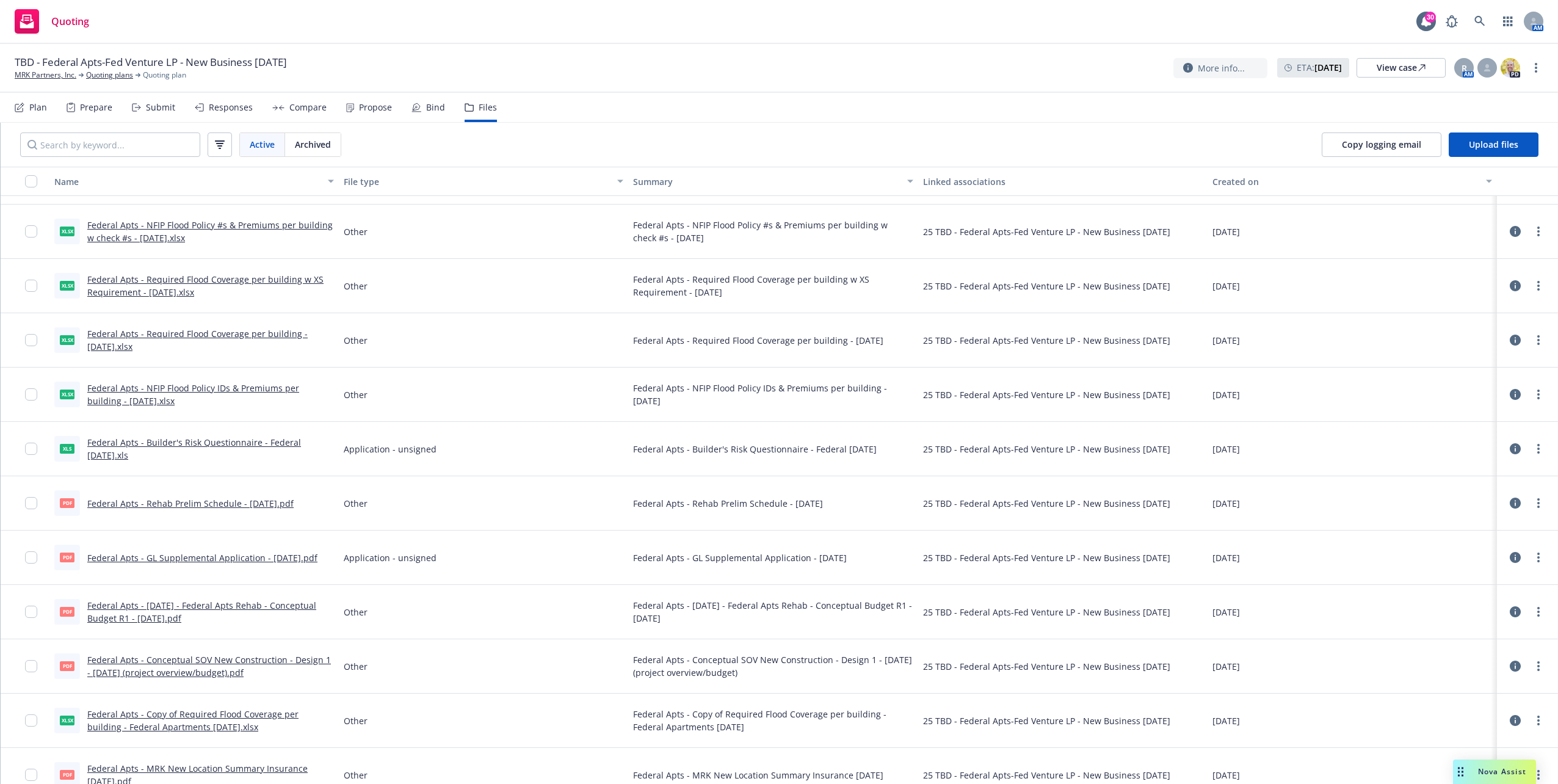
scroll to position [2390, 0]
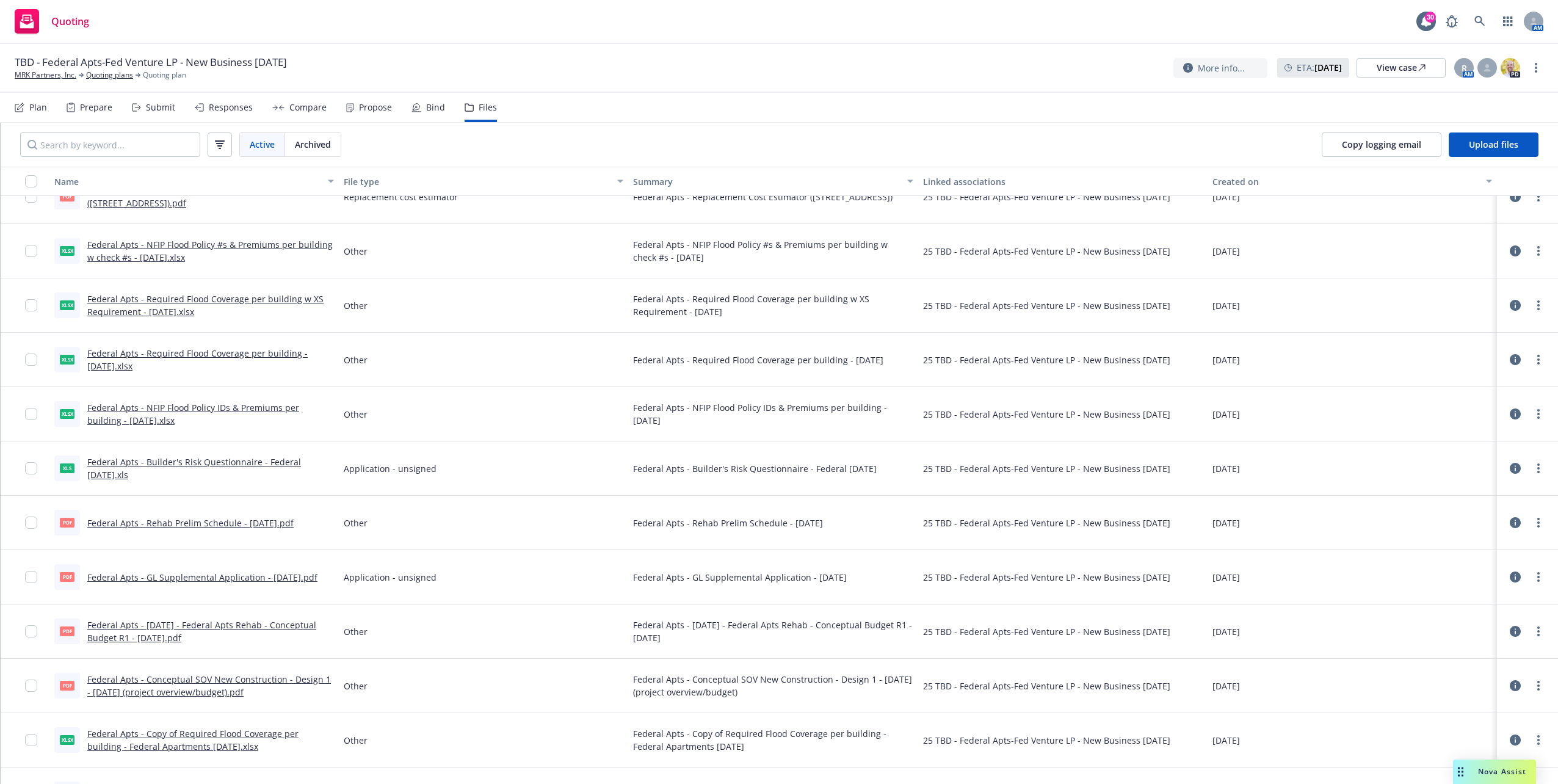
click at [264, 354] on link "Federal Apts - Required Flood Coverage per building - 06.24.25.xlsx" at bounding box center [197, 360] width 220 height 24
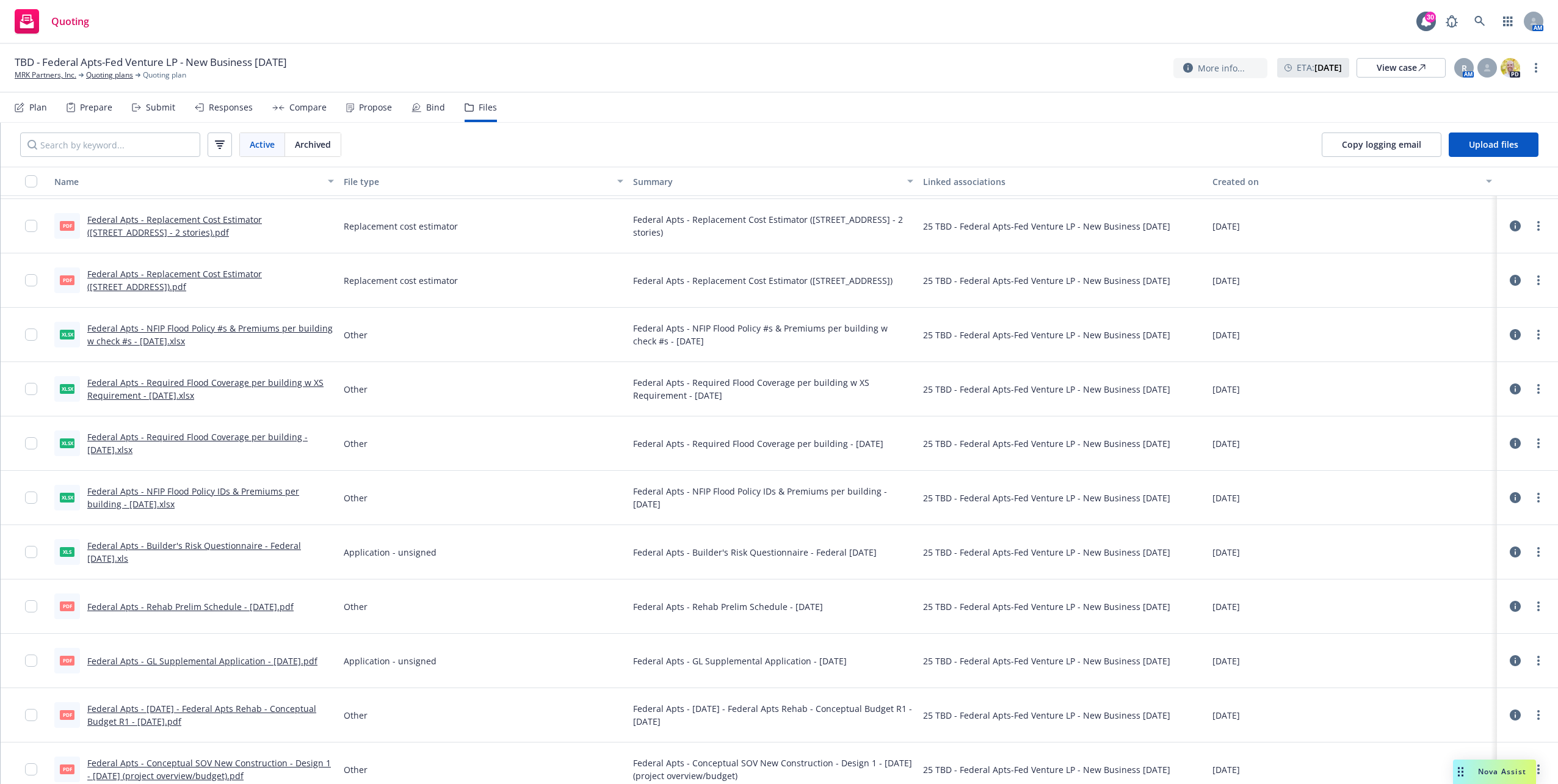
scroll to position [2267, 0]
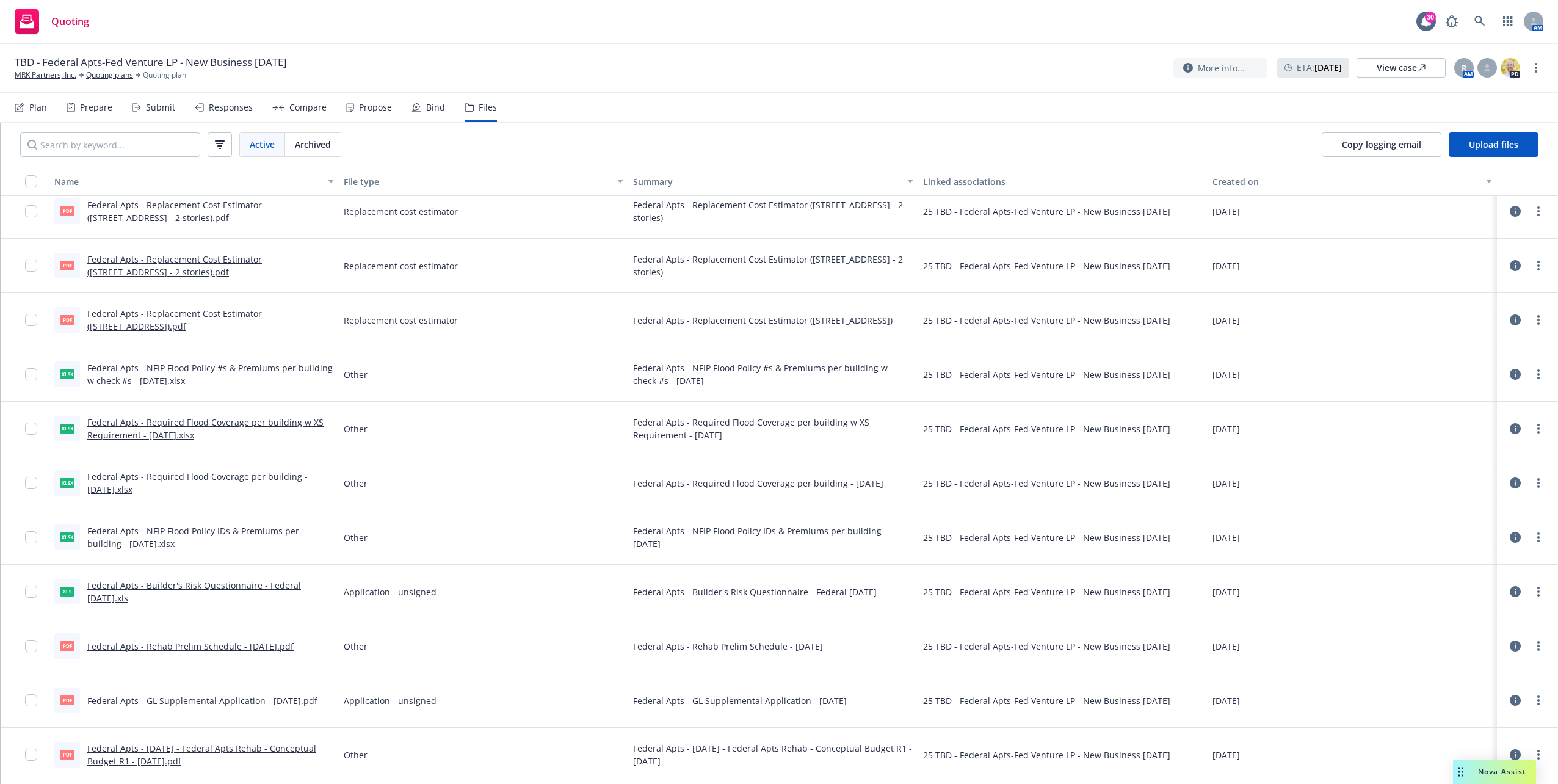
click at [270, 365] on link "Federal Apts - NFIP Flood Policy #s & Premiums per building w check #s - 8.1.25…" at bounding box center [210, 375] width 245 height 24
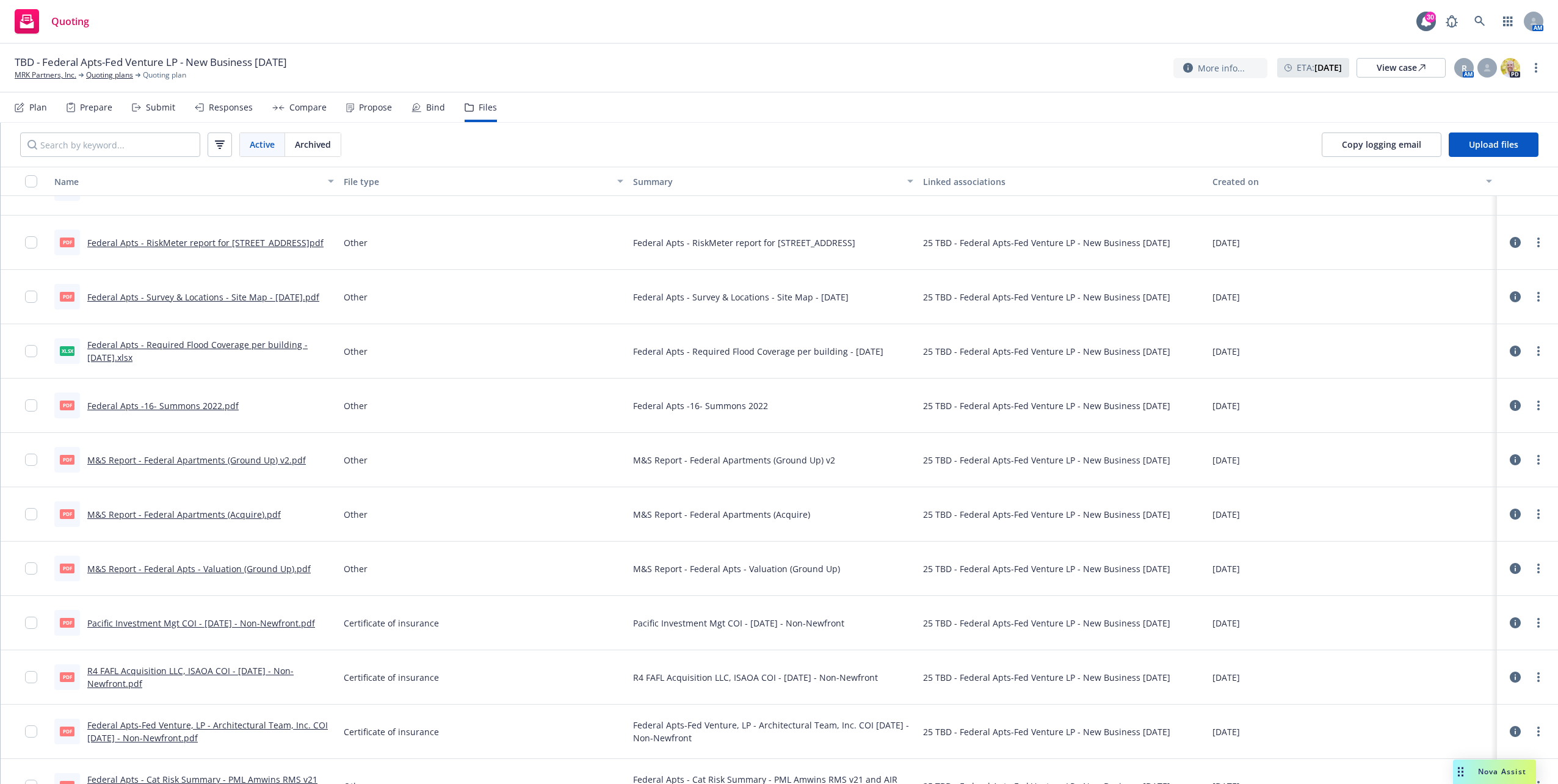
scroll to position [3122, 0]
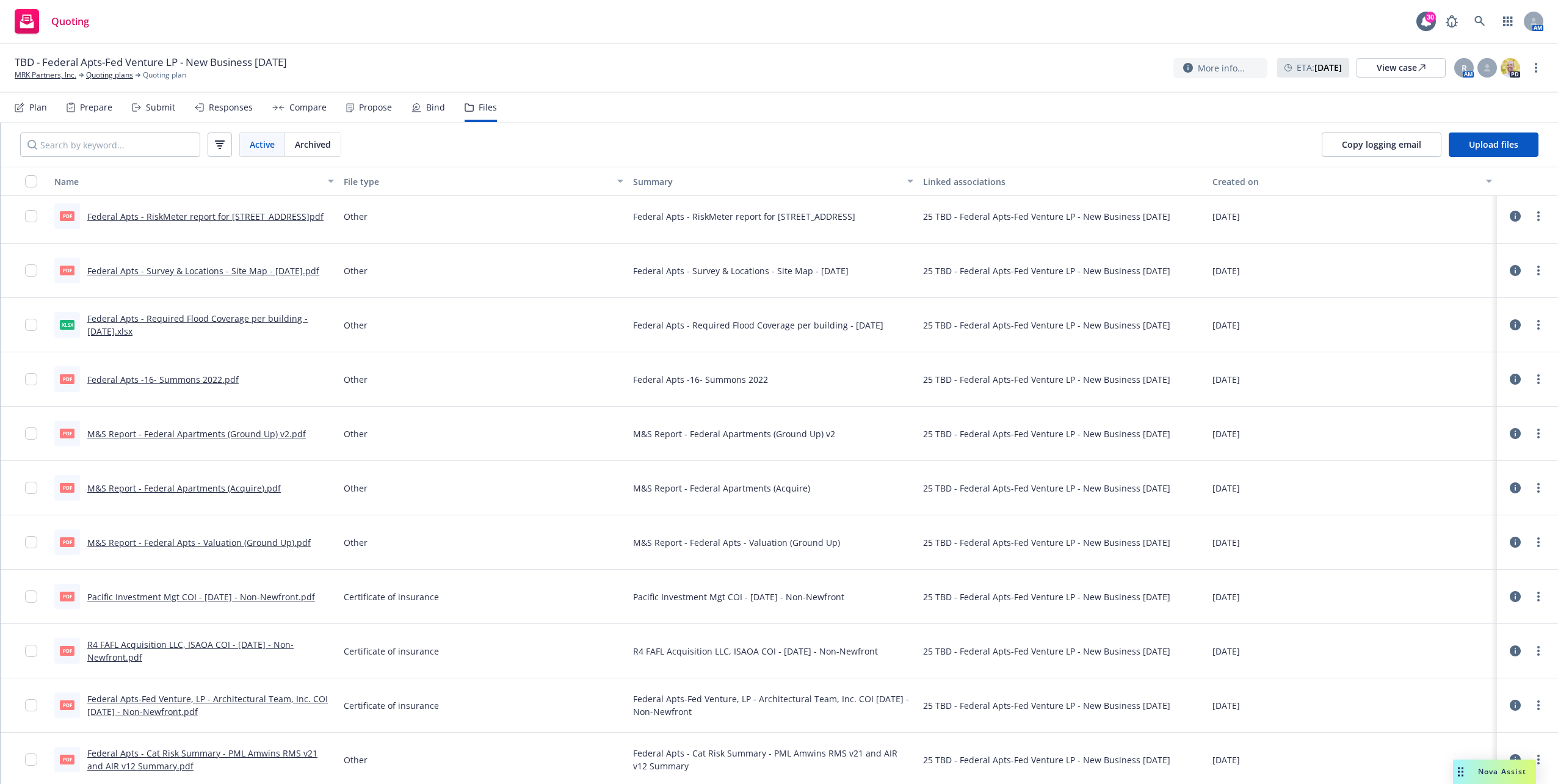
click at [502, 580] on div "Certificate of insurance" at bounding box center [483, 596] width 289 height 54
click at [522, 547] on div "Other" at bounding box center [483, 542] width 289 height 54
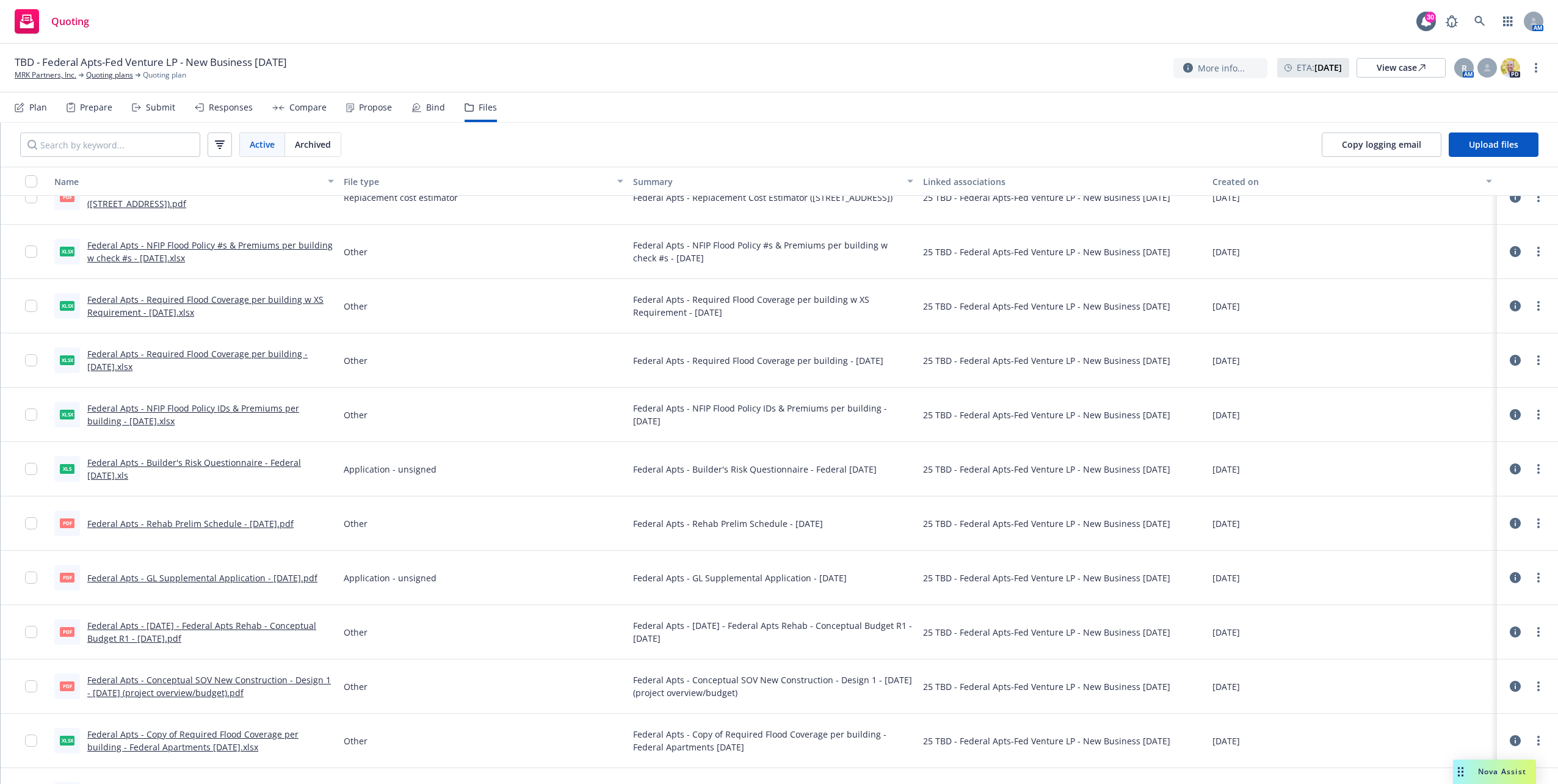
scroll to position [2207, 0]
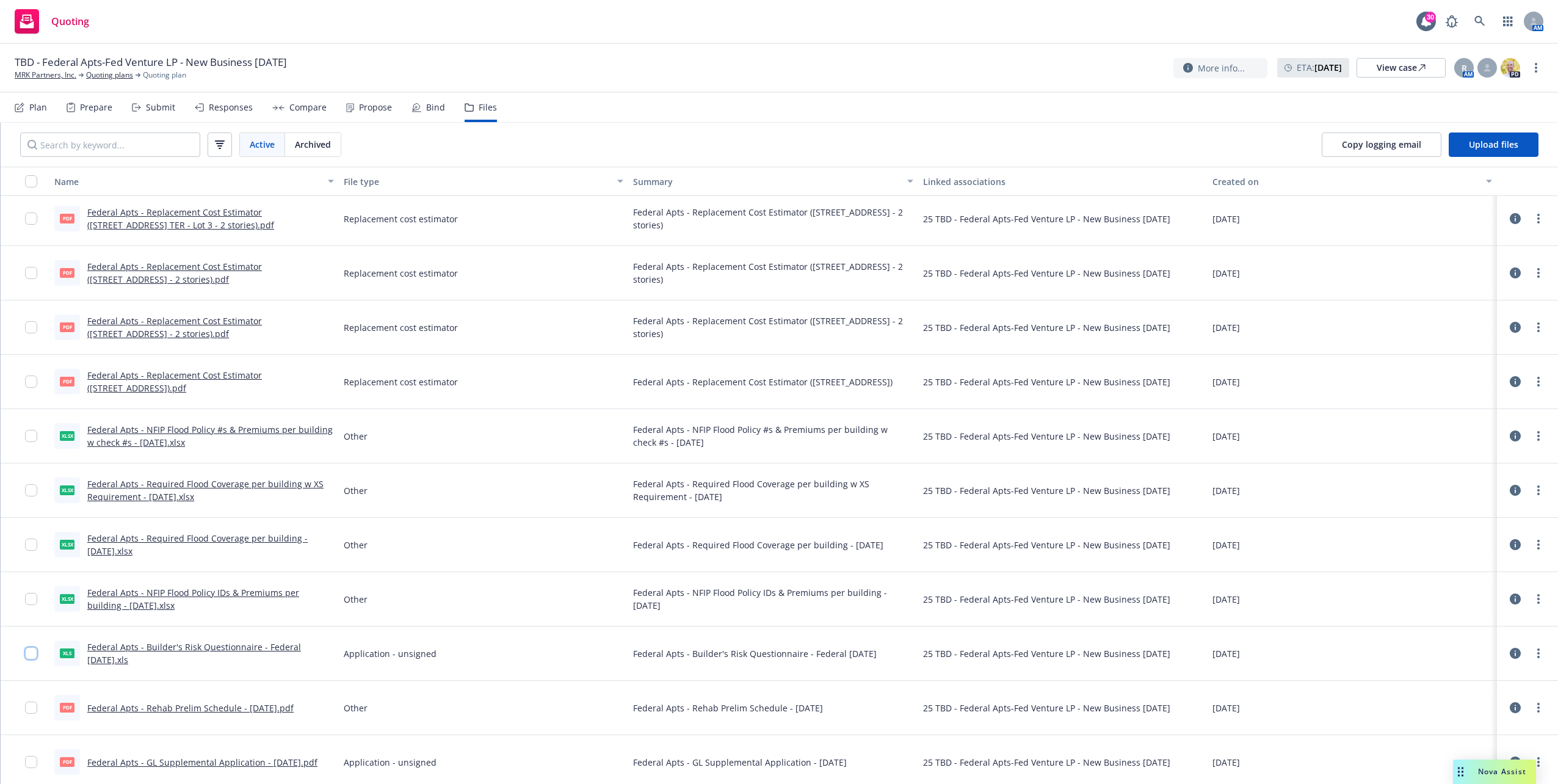
click at [33, 650] on input "checkbox" at bounding box center [31, 653] width 12 height 12
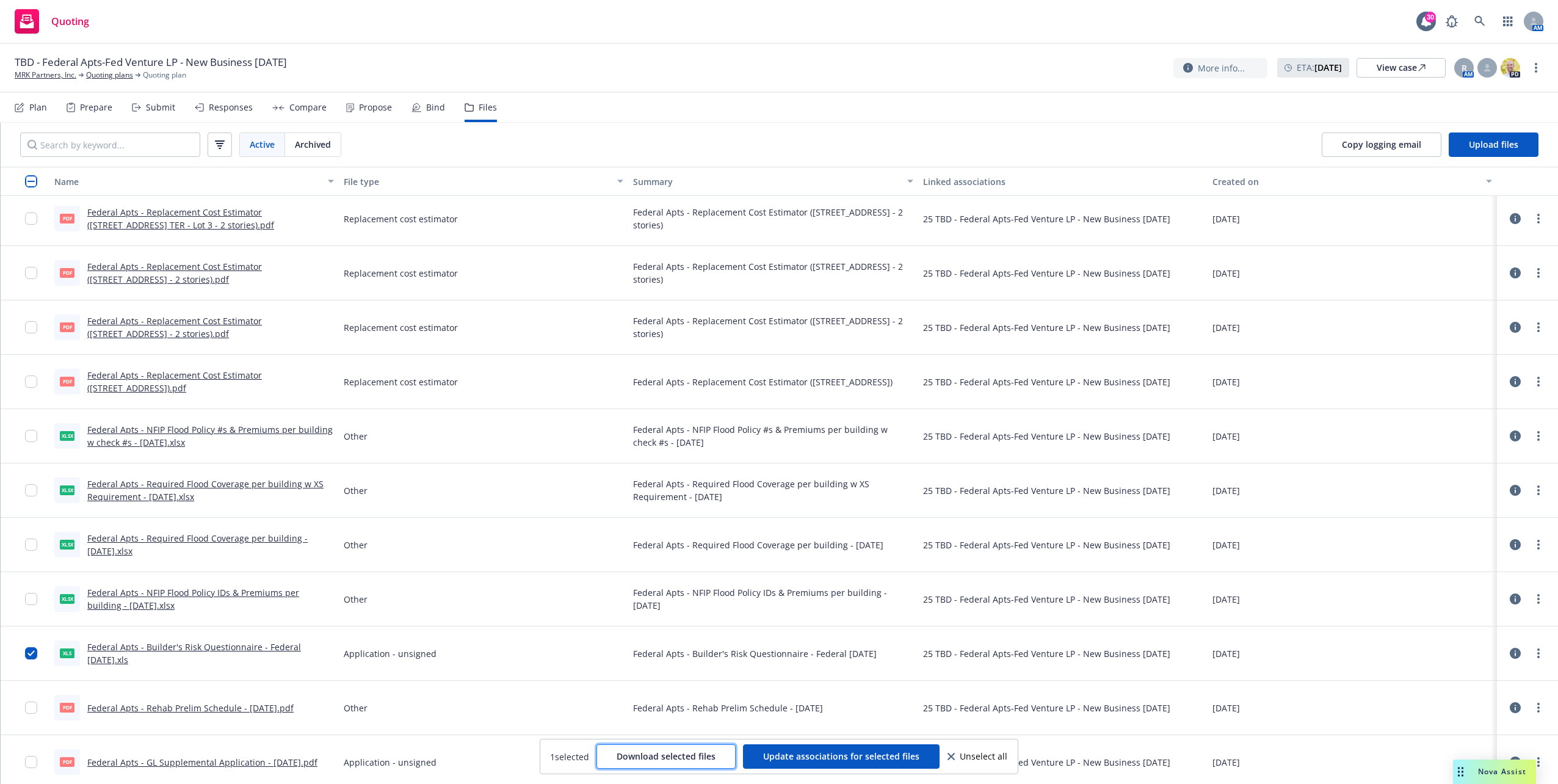
click at [665, 753] on span "Download selected files" at bounding box center [665, 755] width 99 height 11
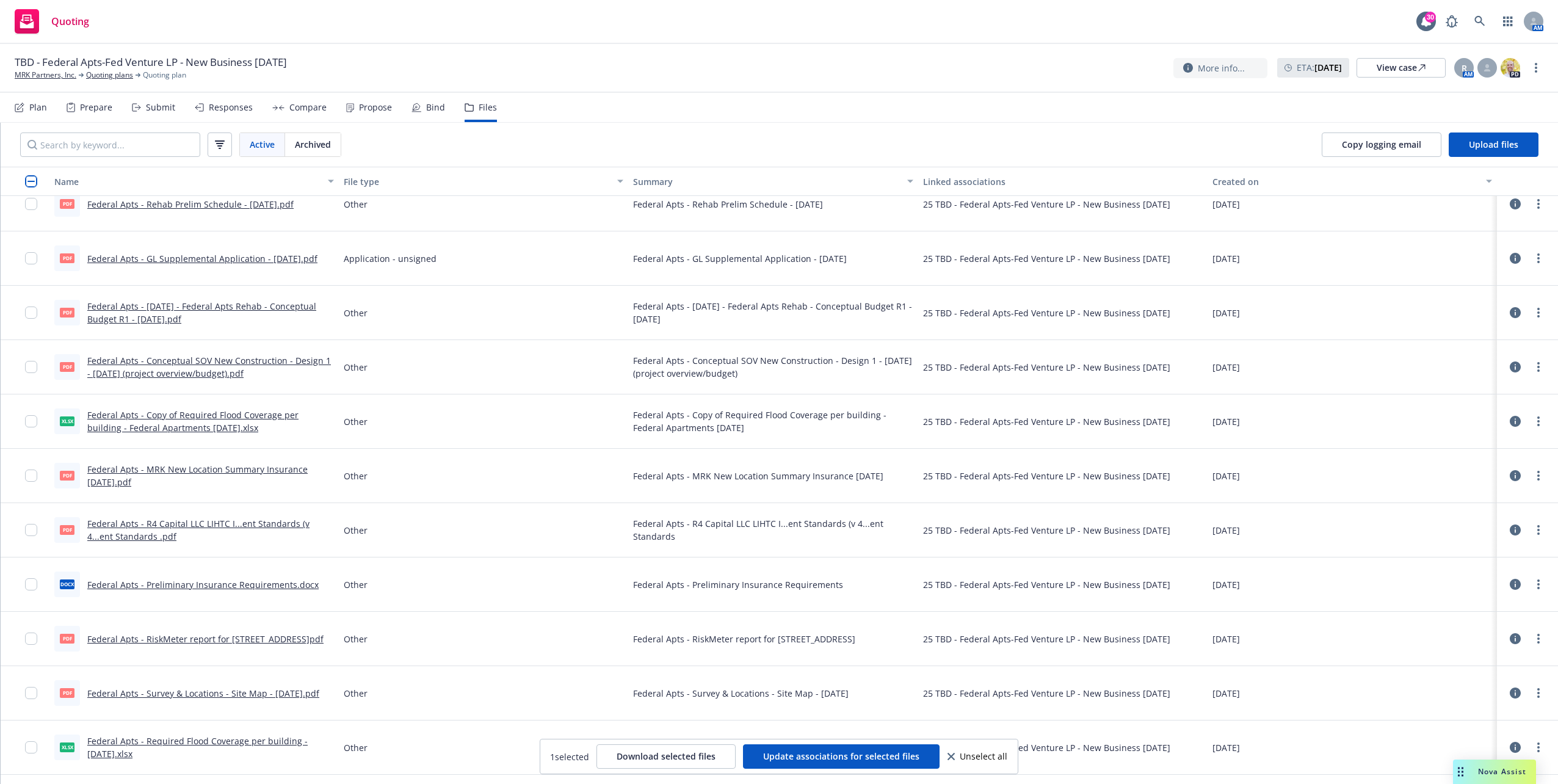
scroll to position [2756, 0]
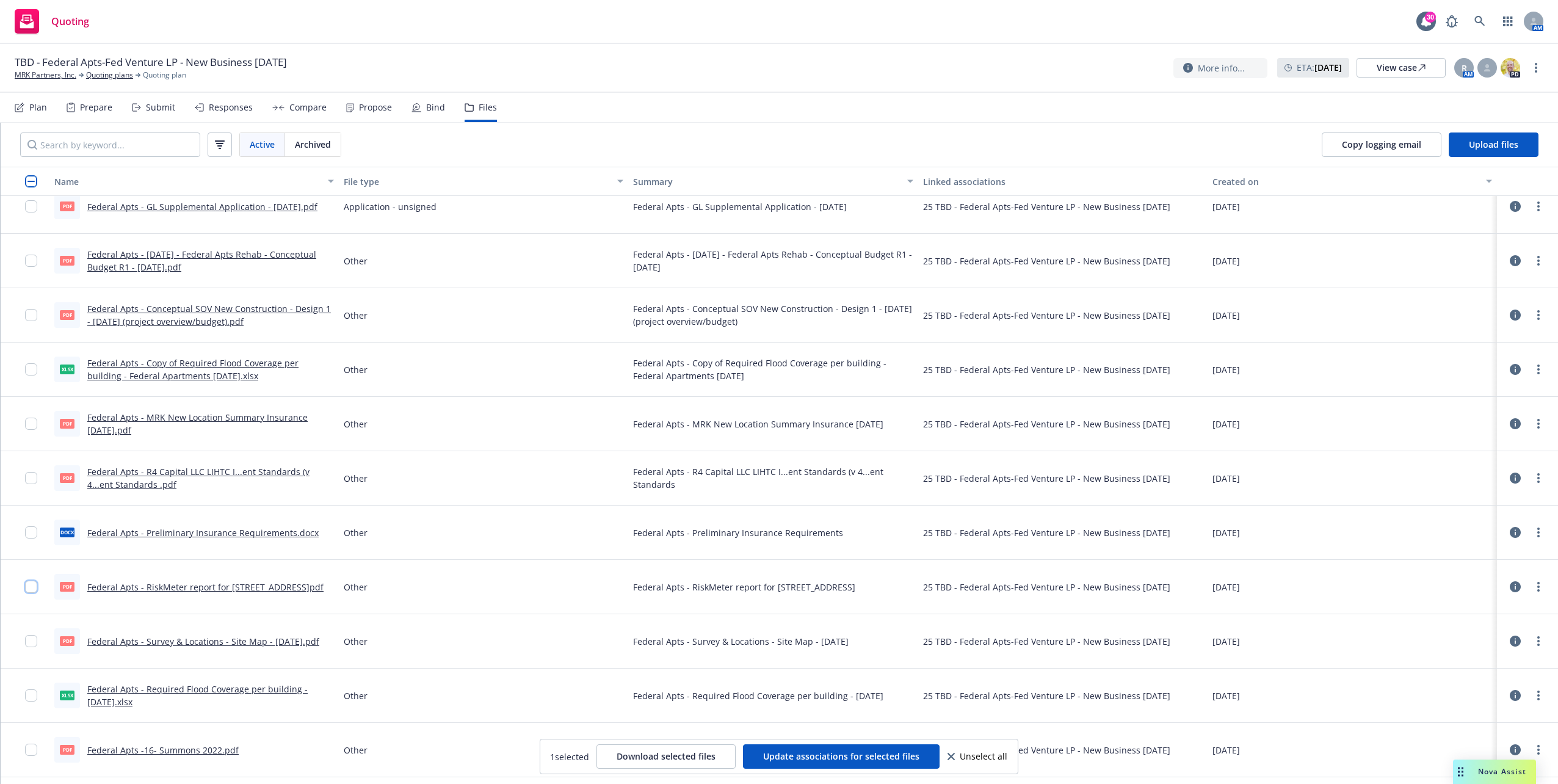
click at [35, 585] on input "checkbox" at bounding box center [31, 587] width 12 height 12
click at [29, 689] on input "checkbox" at bounding box center [31, 695] width 12 height 12
click at [641, 760] on span "Download selected files" at bounding box center [665, 755] width 99 height 11
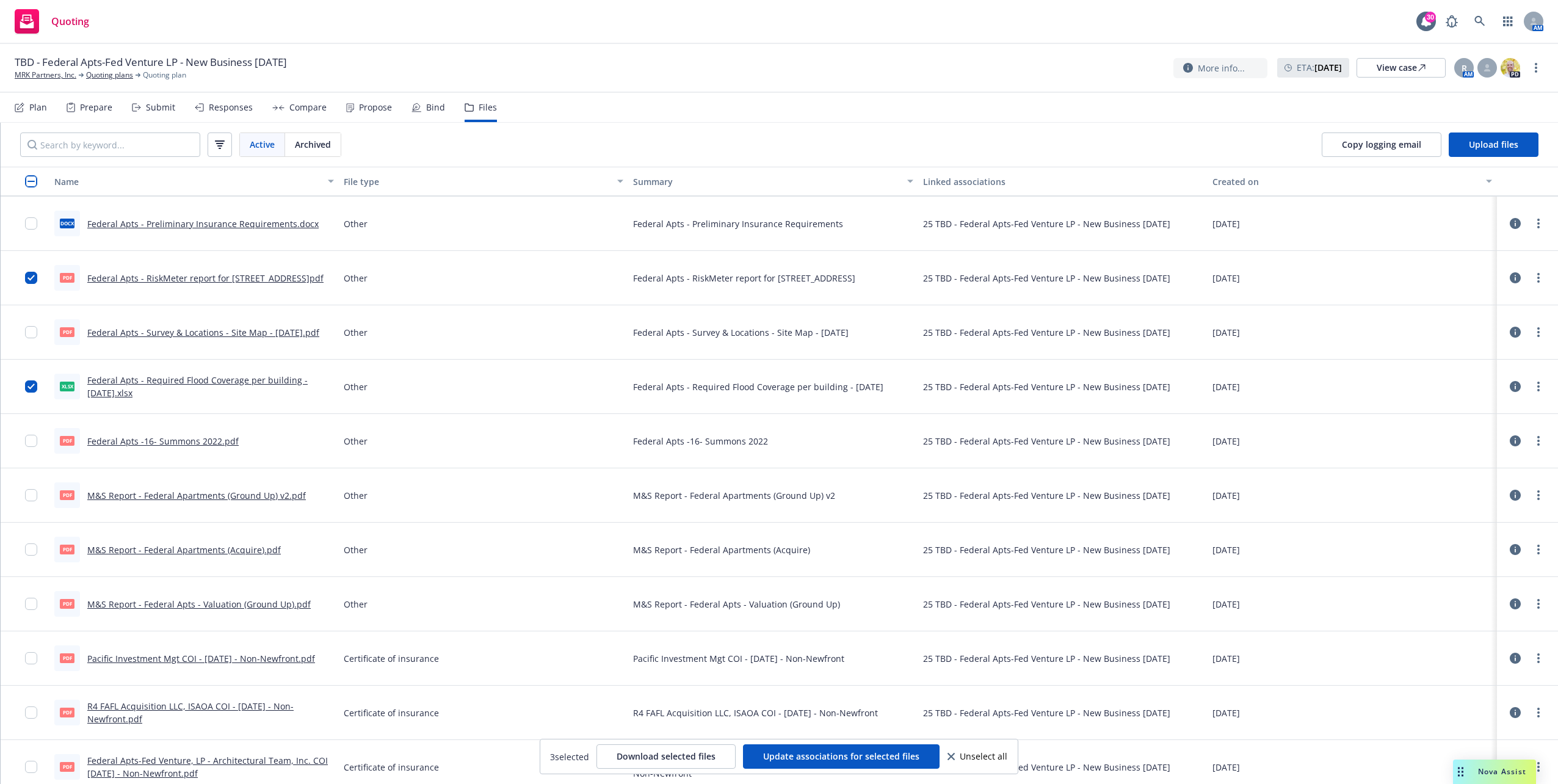
scroll to position [3122, 0]
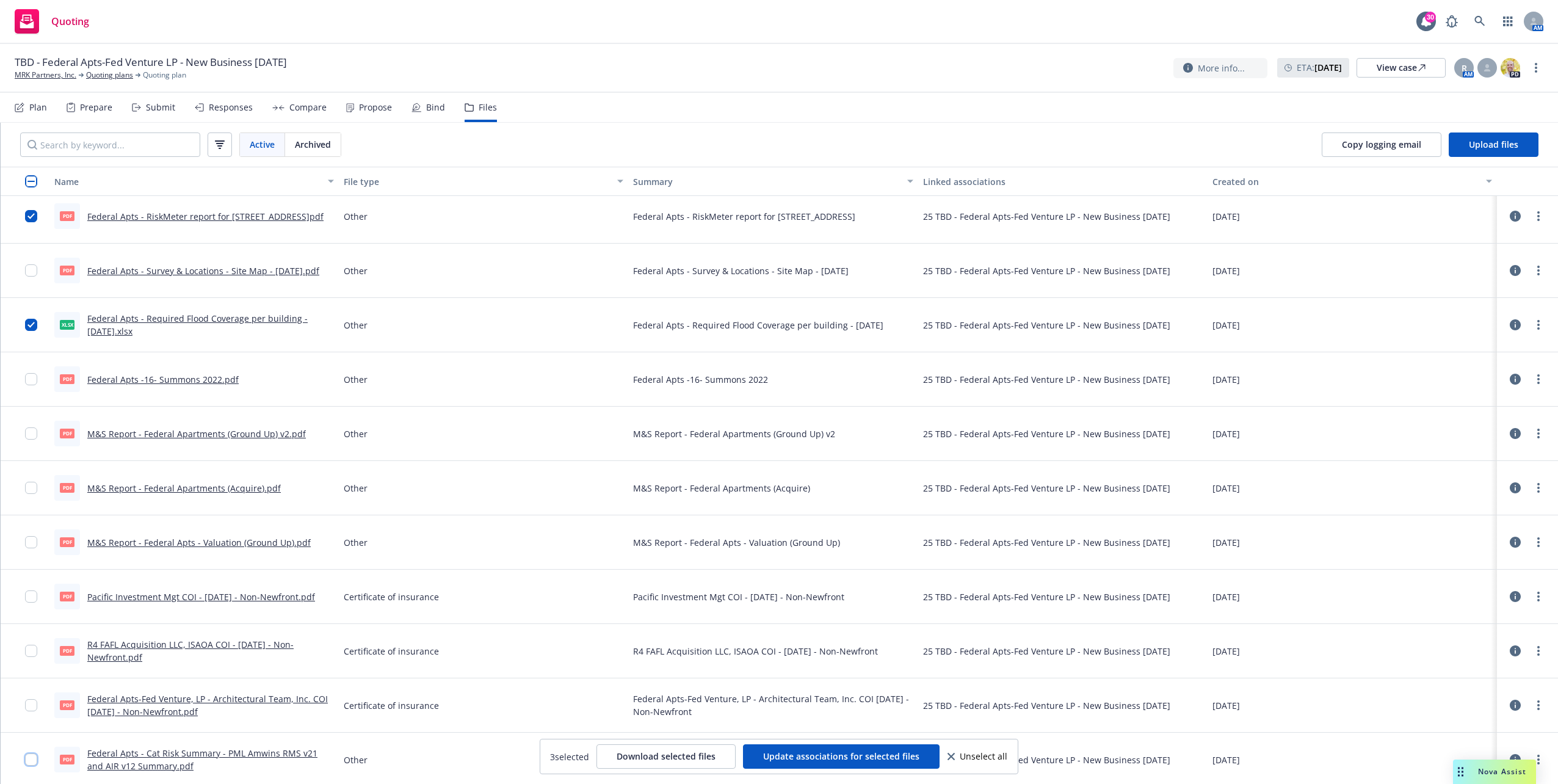
click at [36, 754] on input "checkbox" at bounding box center [31, 760] width 12 height 12
click at [24, 315] on div at bounding box center [25, 325] width 49 height 54
click at [31, 323] on input "checkbox" at bounding box center [31, 325] width 12 height 12
click at [36, 214] on input "checkbox" at bounding box center [31, 216] width 12 height 12
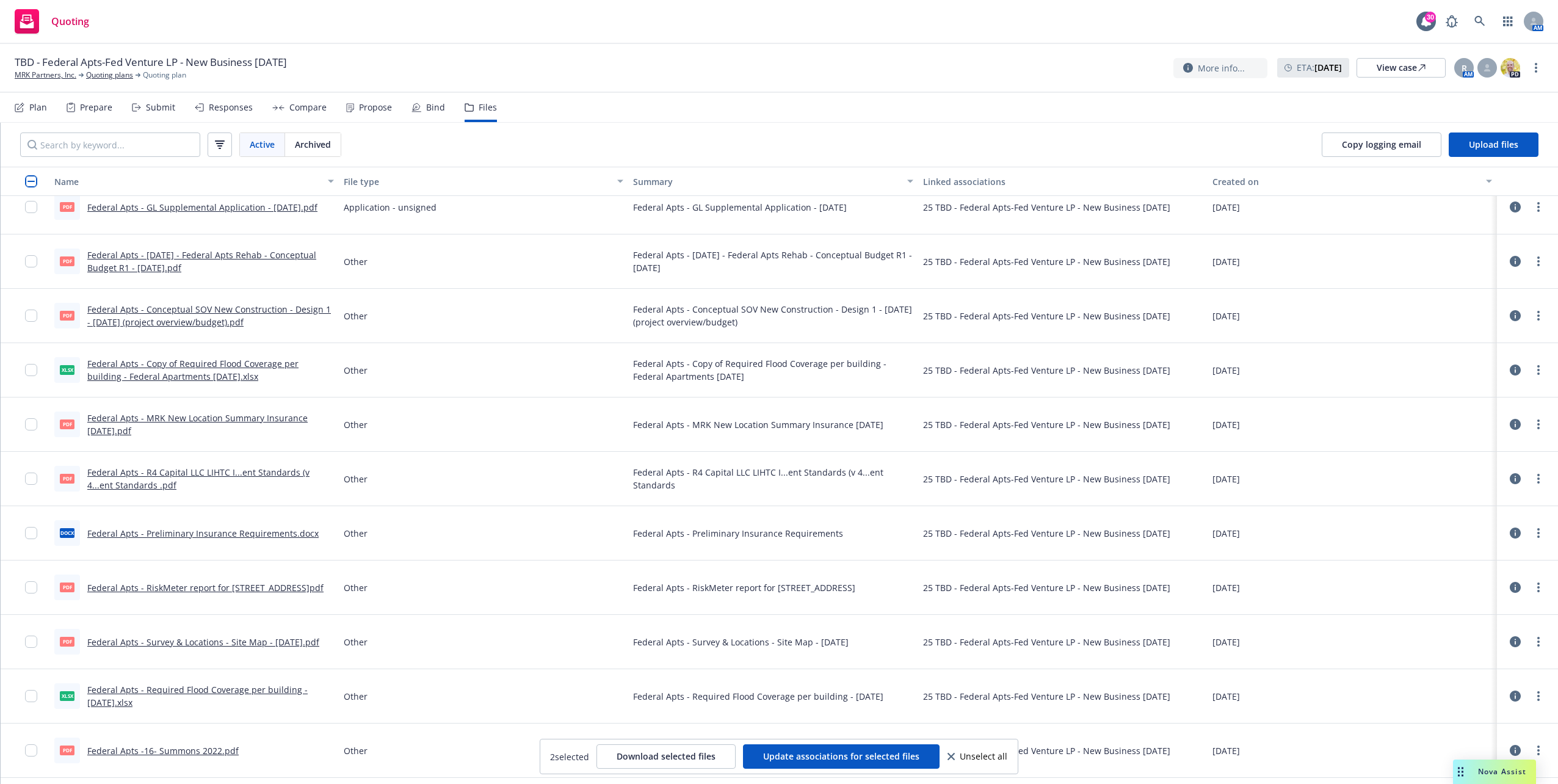
scroll to position [2512, 0]
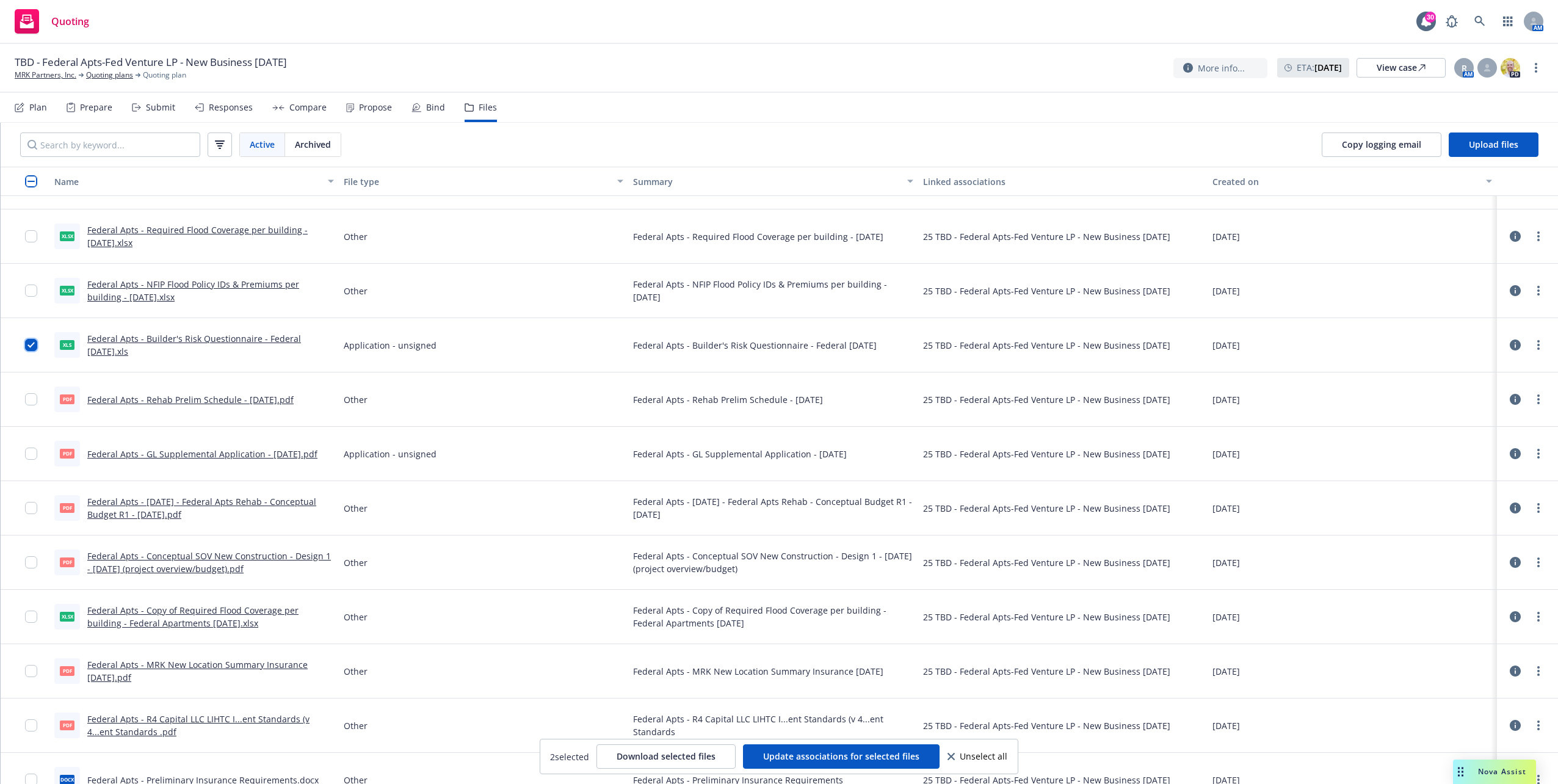
click at [25, 340] on input "checkbox" at bounding box center [31, 345] width 12 height 12
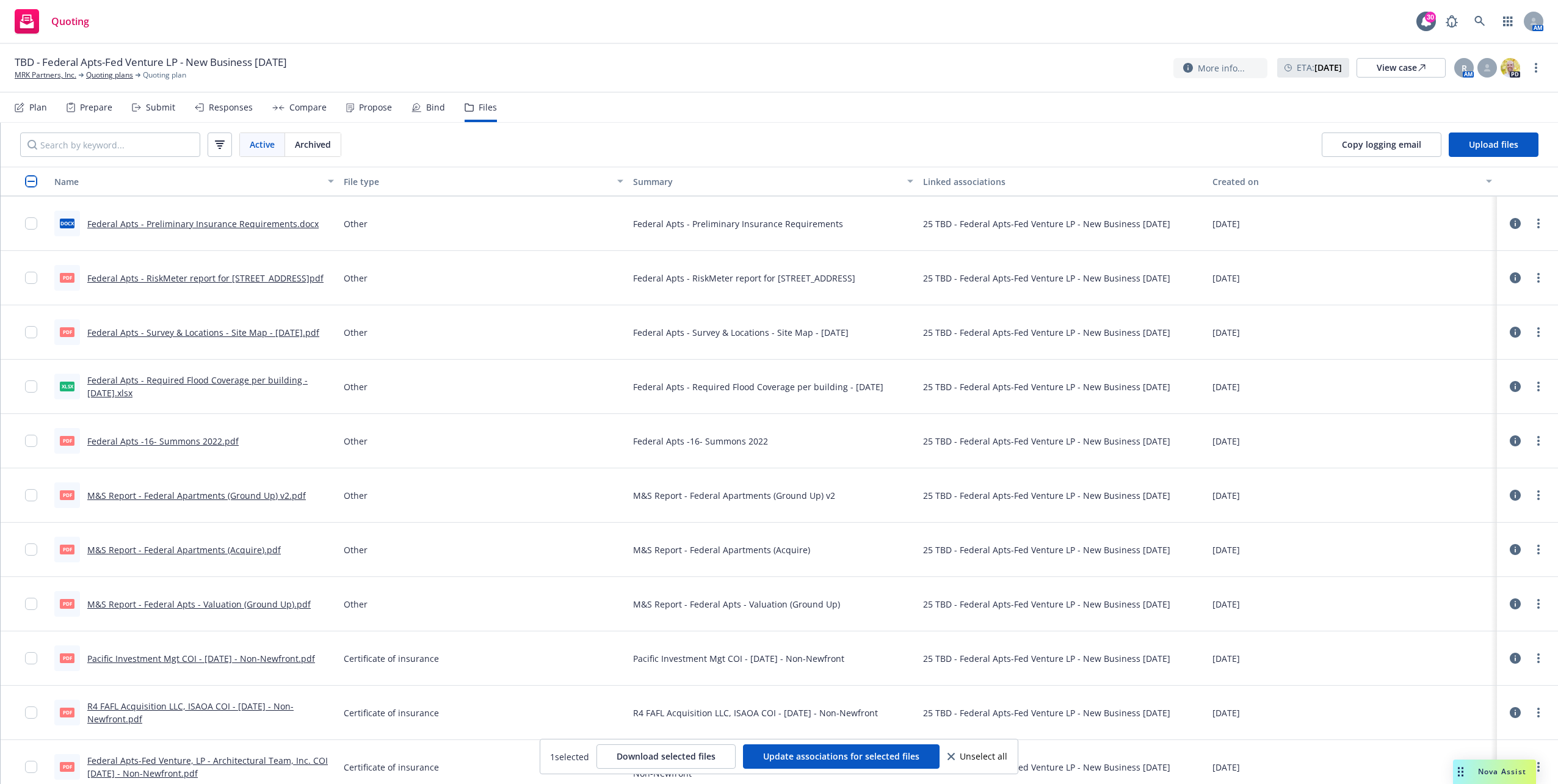
scroll to position [3122, 0]
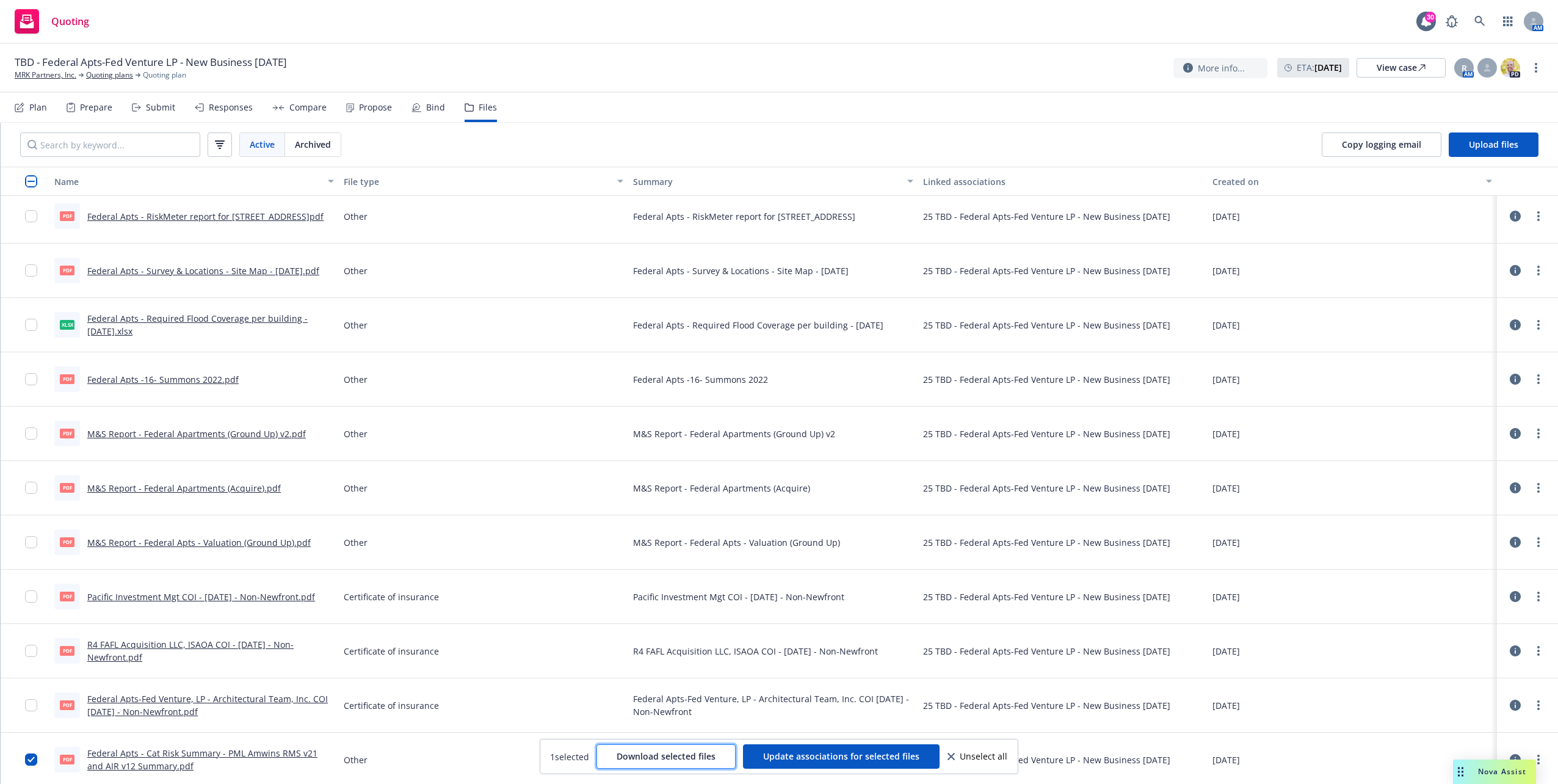
click at [676, 759] on span "Download selected files" at bounding box center [665, 755] width 99 height 11
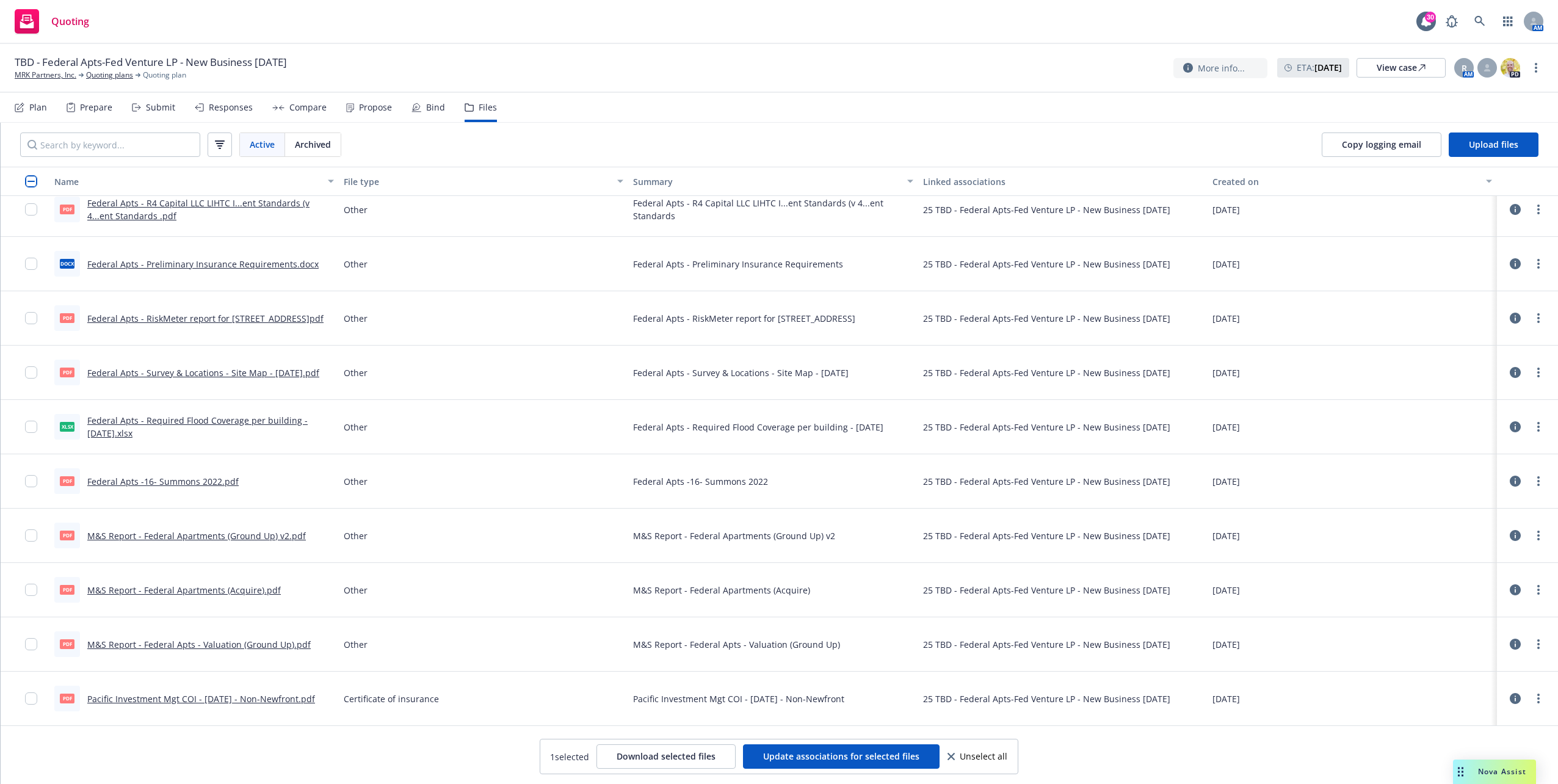
scroll to position [2817, 0]
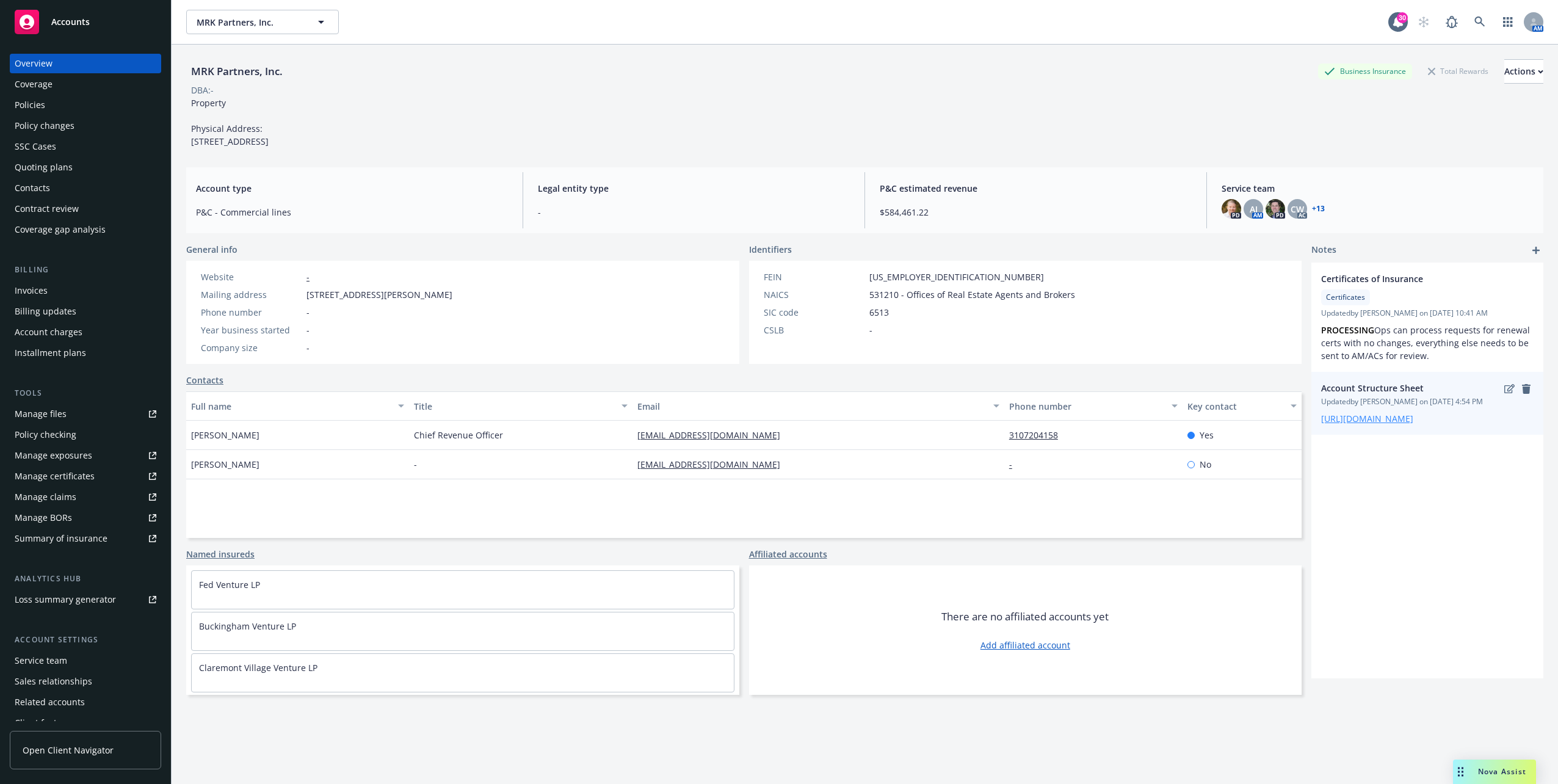
click at [1360, 424] on link "[URL][DOMAIN_NAME]" at bounding box center [1368, 418] width 93 height 11
